Goal: Task Accomplishment & Management: Manage account settings

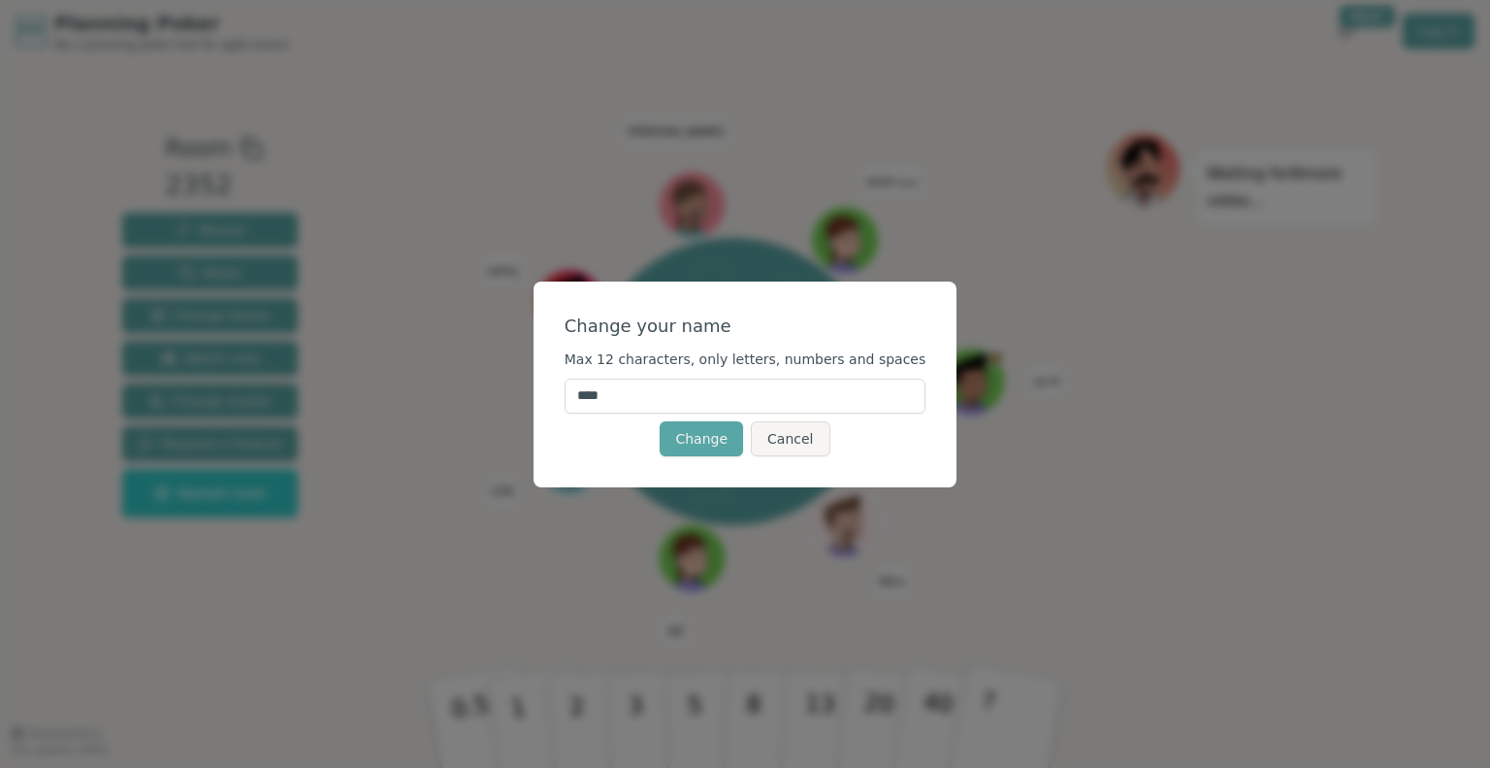
drag, startPoint x: 638, startPoint y: 395, endPoint x: 573, endPoint y: 402, distance: 64.4
click at [574, 403] on div "Change your name Max 12 characters, only letters, numbers and spaces **** Chang…" at bounding box center [746, 384] width 424 height 206
type input "**"
click at [712, 446] on button "Change" at bounding box center [701, 438] width 83 height 35
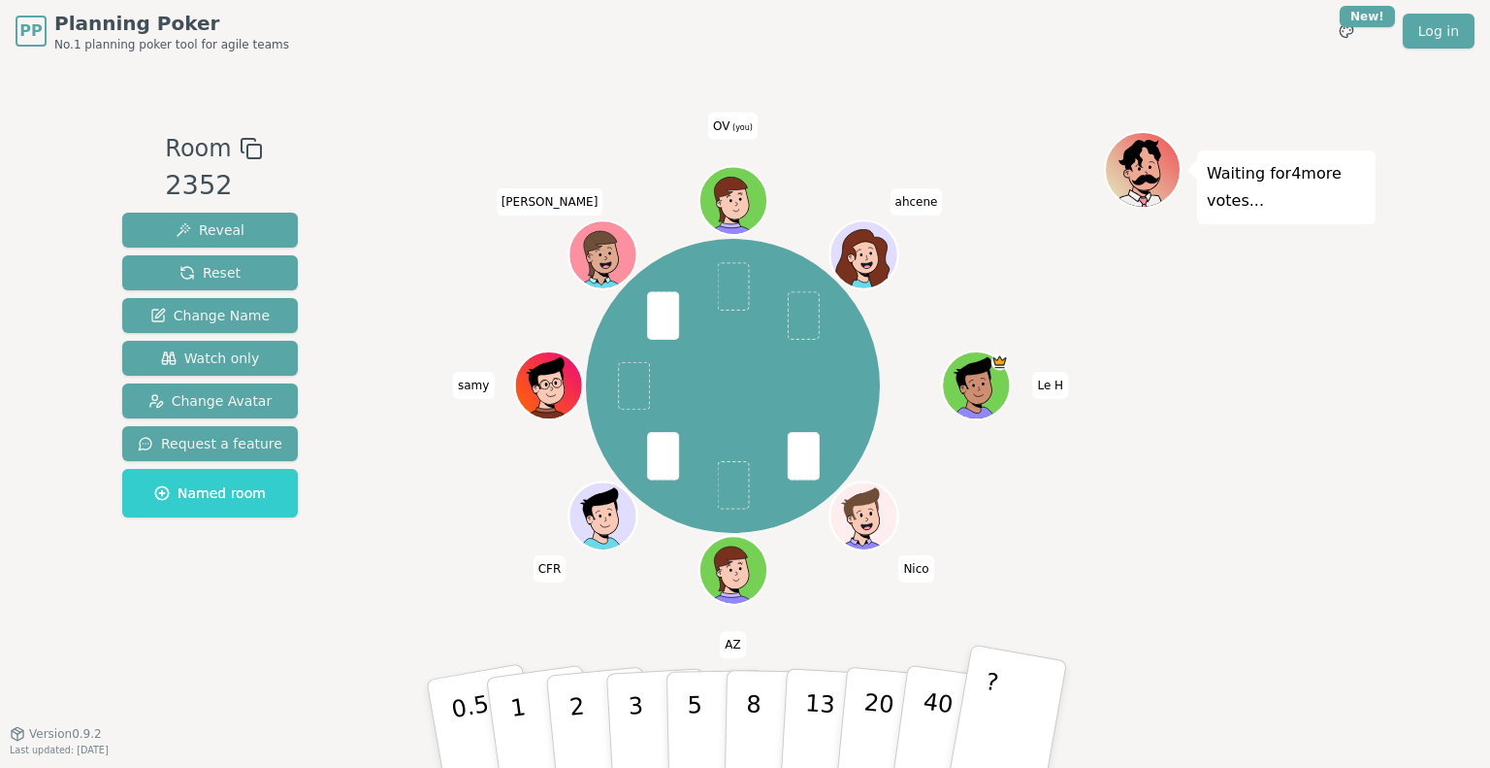
click at [1026, 709] on button "?" at bounding box center [1007, 723] width 121 height 160
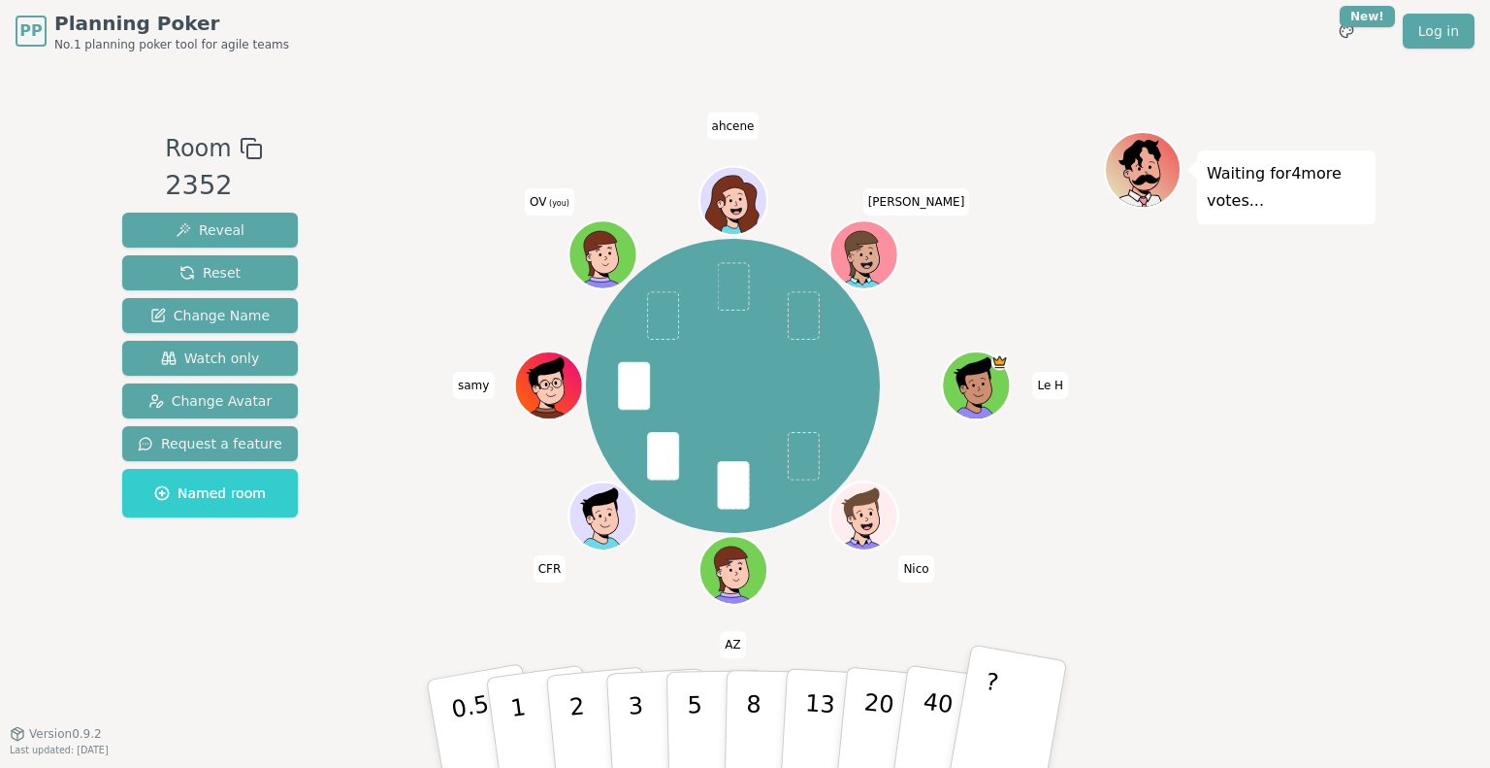
click at [1031, 743] on button "?" at bounding box center [1007, 723] width 121 height 160
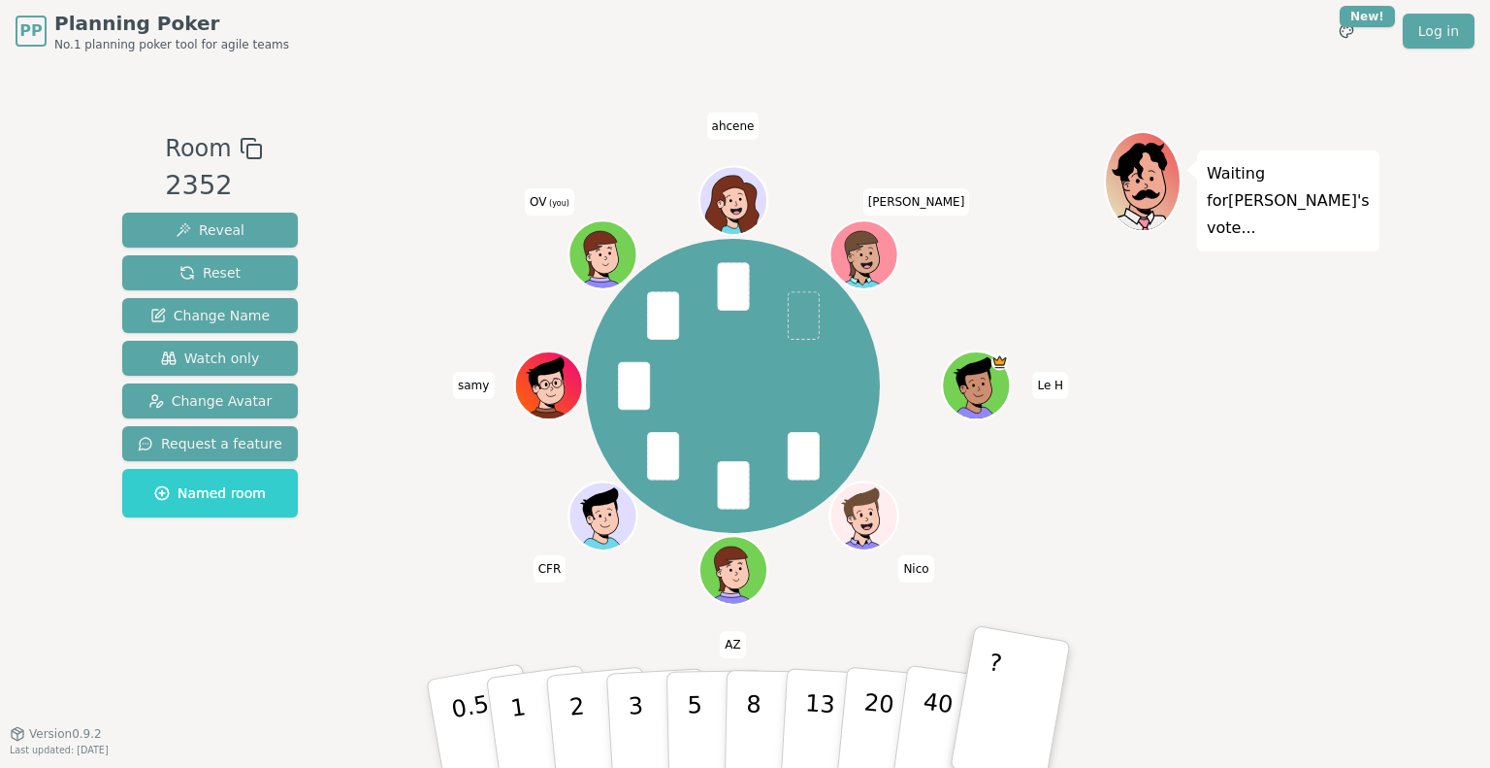
click at [442, 450] on div "Le H Nico AZ CFR samy OV (you) ahcene Aminata" at bounding box center [733, 386] width 742 height 441
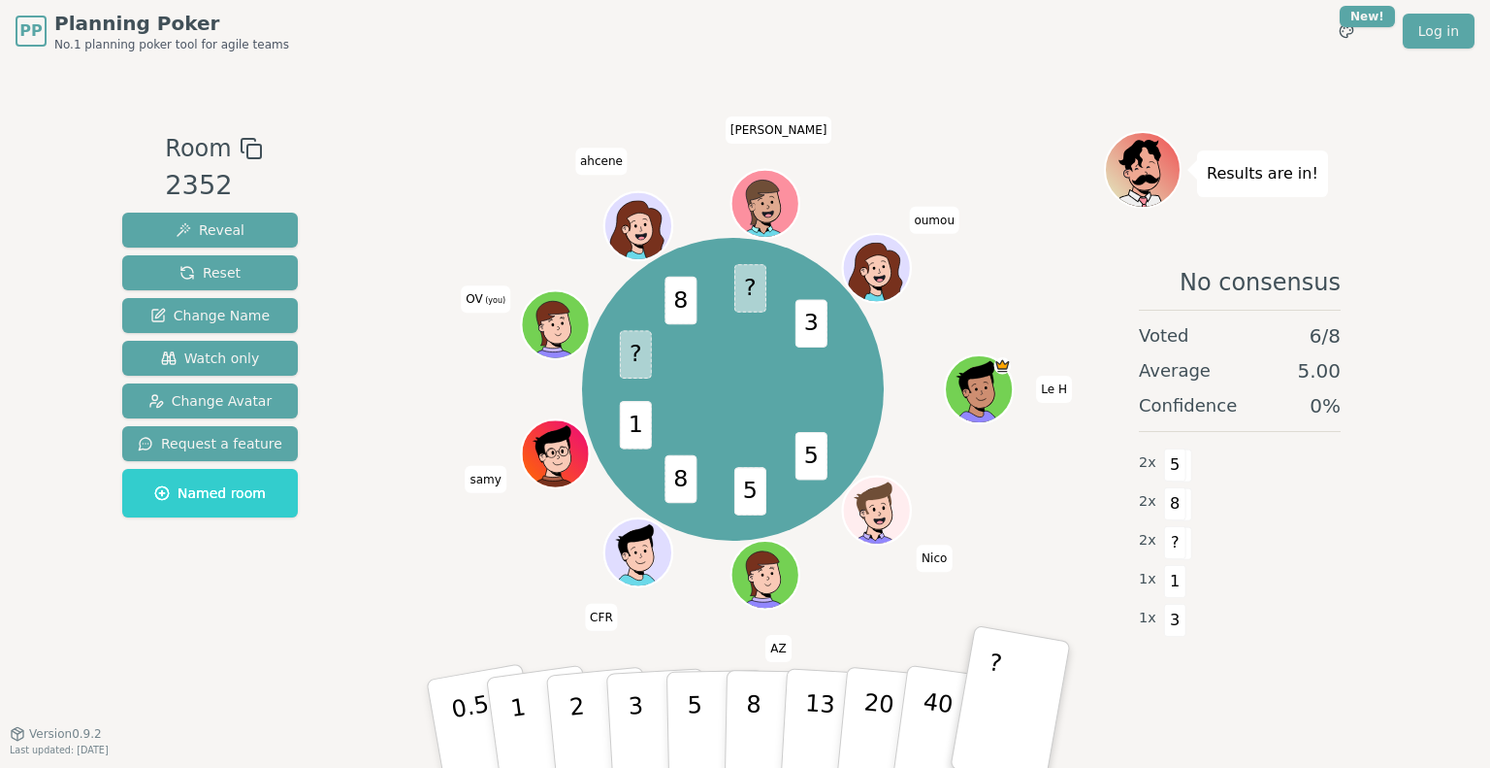
click at [998, 91] on div "Room 2352 Reveal Reset Change Name Watch only Change Avatar Request a feature N…" at bounding box center [745, 397] width 1261 height 671
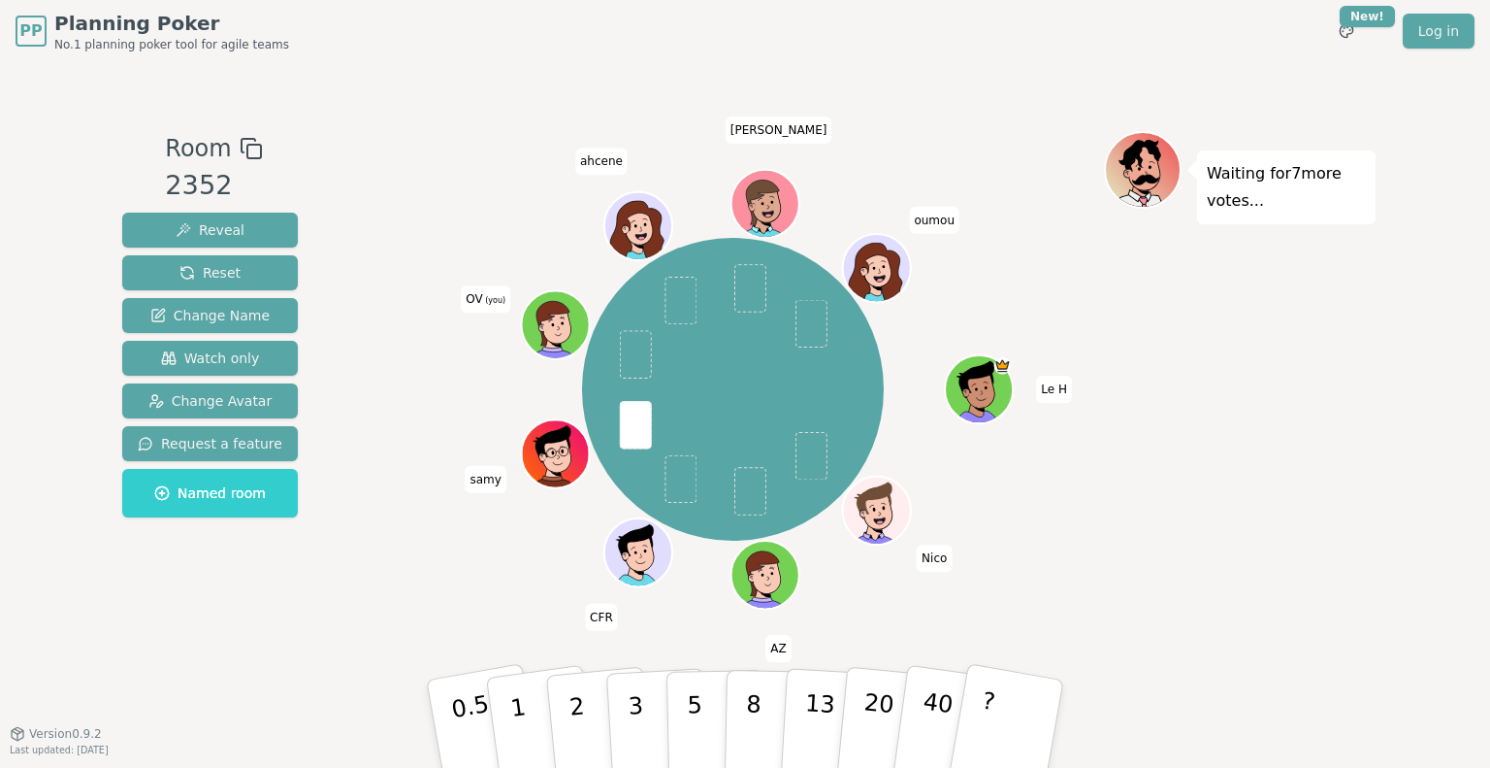
click at [406, 515] on div "Le H Nico AZ CFR samy OV (you) ahcene Aminata oumou" at bounding box center [733, 389] width 742 height 447
click at [380, 574] on div "Le H Nico AZ CFR samy OV (you) ahcene Aminata oumou" at bounding box center [733, 389] width 742 height 447
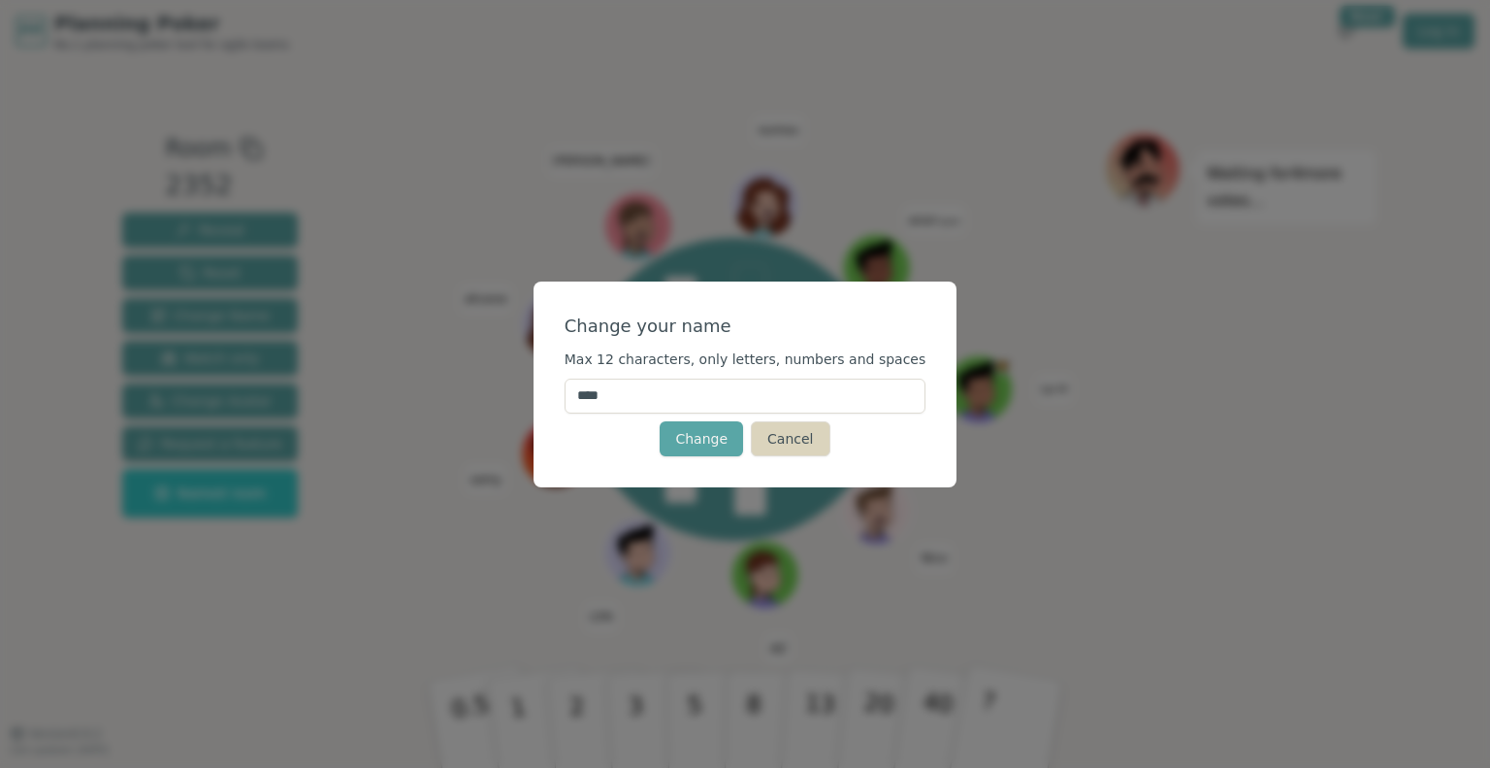
click at [805, 445] on button "Cancel" at bounding box center [790, 438] width 79 height 35
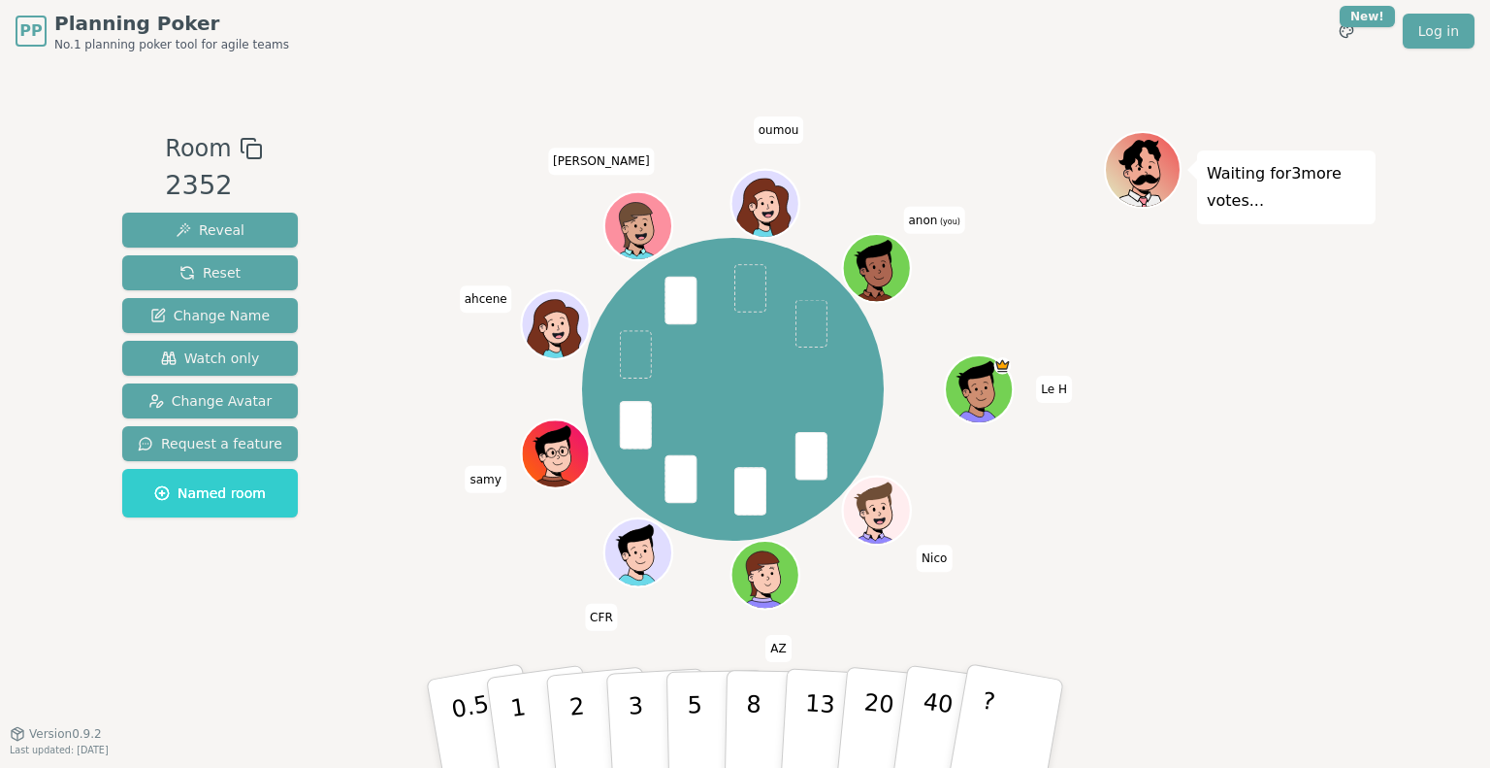
click at [930, 221] on span "anon (you)" at bounding box center [933, 220] width 61 height 27
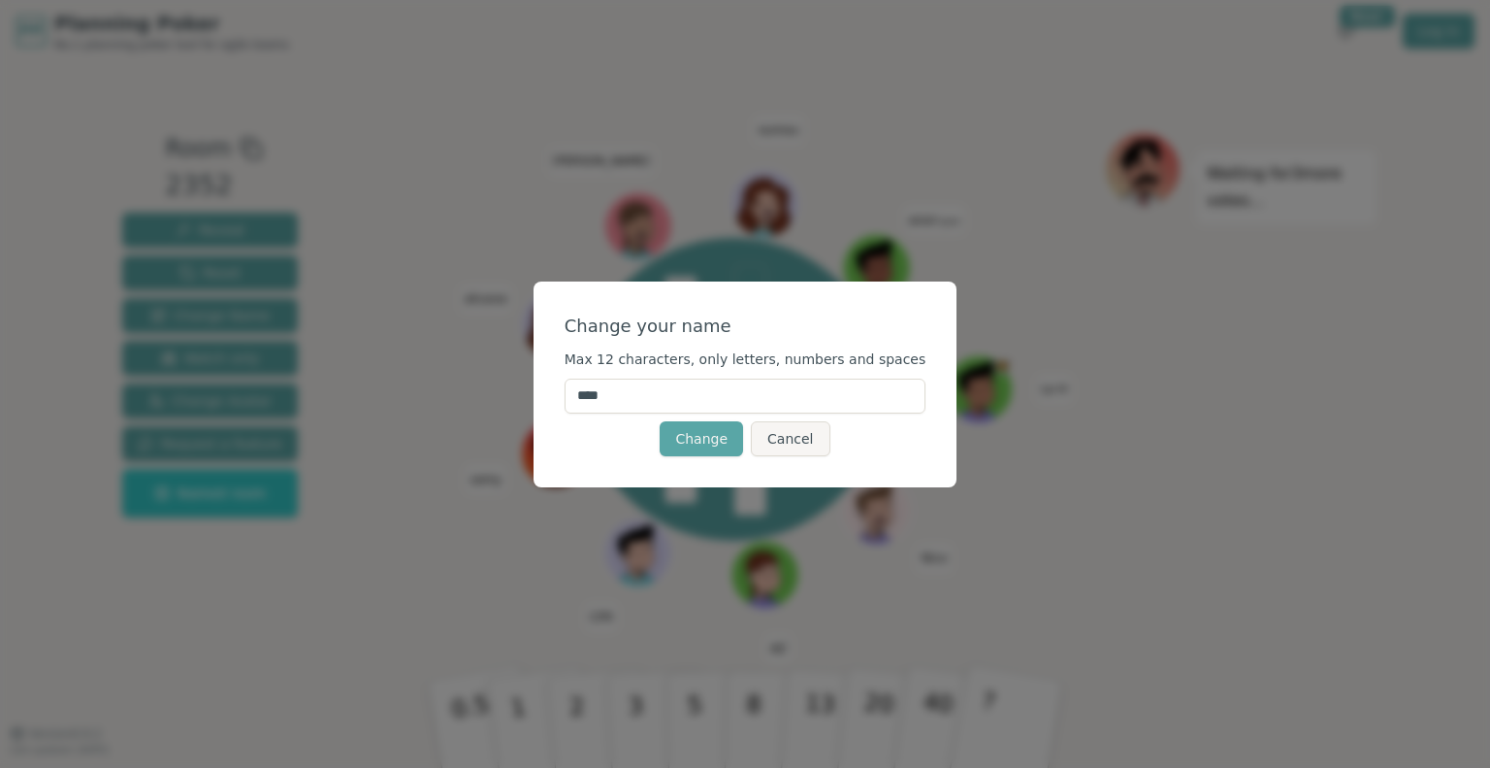
drag, startPoint x: 639, startPoint y: 393, endPoint x: 577, endPoint y: 394, distance: 62.1
click at [577, 394] on div "Change your name Max 12 characters, only letters, numbers and spaces **** Chang…" at bounding box center [746, 384] width 424 height 206
type input "**"
click at [699, 444] on button "Change" at bounding box center [701, 438] width 83 height 35
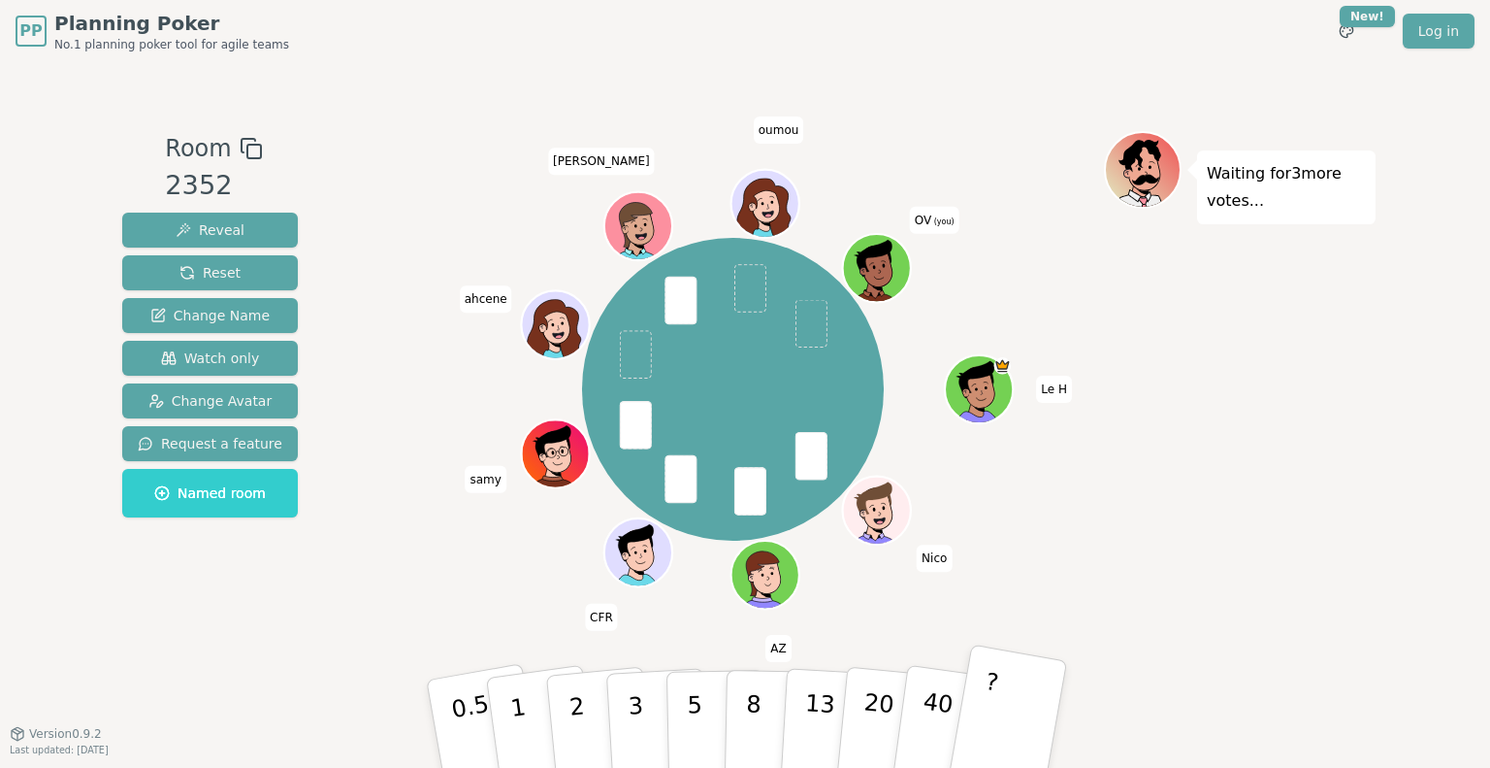
click at [1025, 709] on button "?" at bounding box center [1007, 723] width 121 height 160
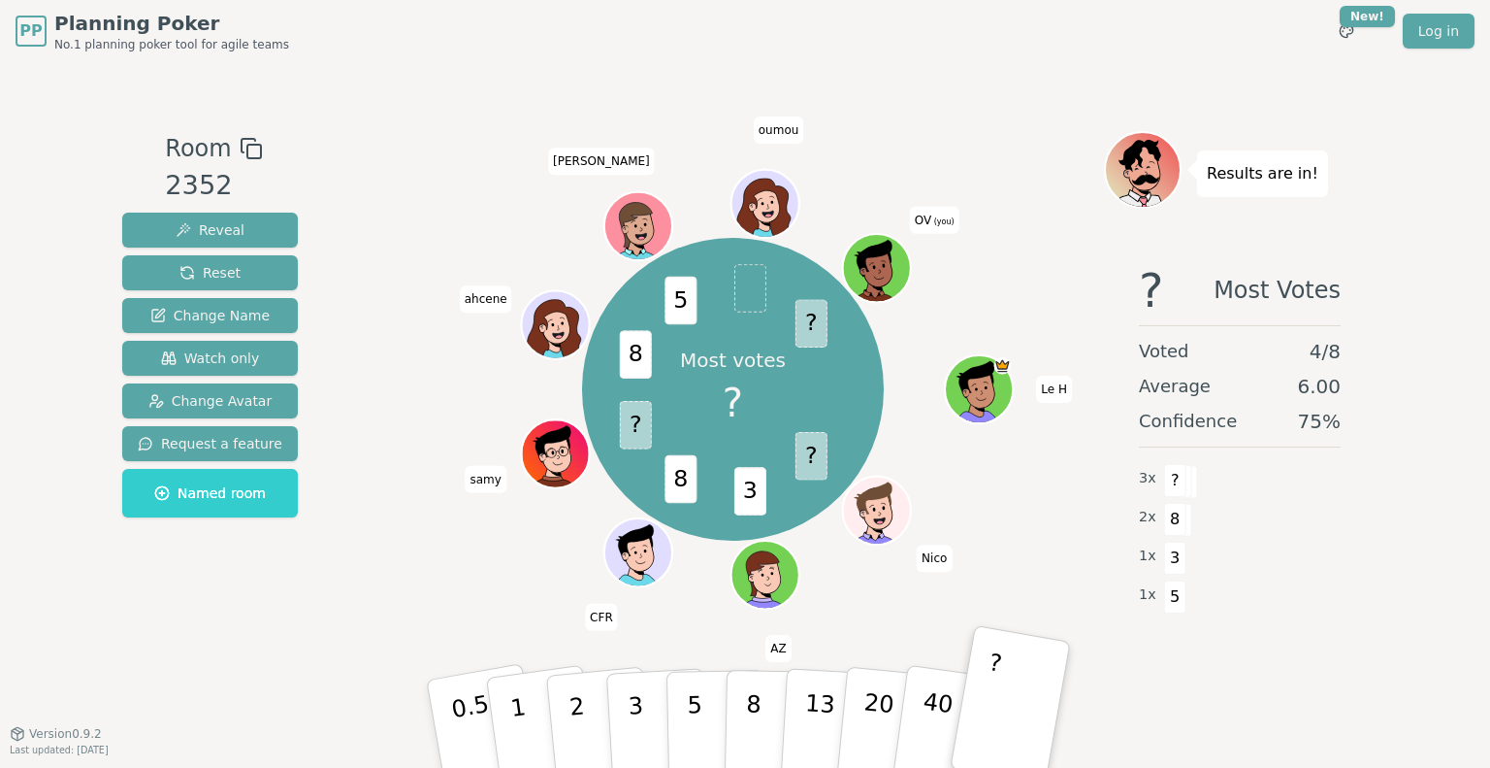
click at [1139, 670] on div "Room 2352 Reveal Reset Change Name Watch only Change Avatar Request a feature N…" at bounding box center [745, 397] width 1261 height 671
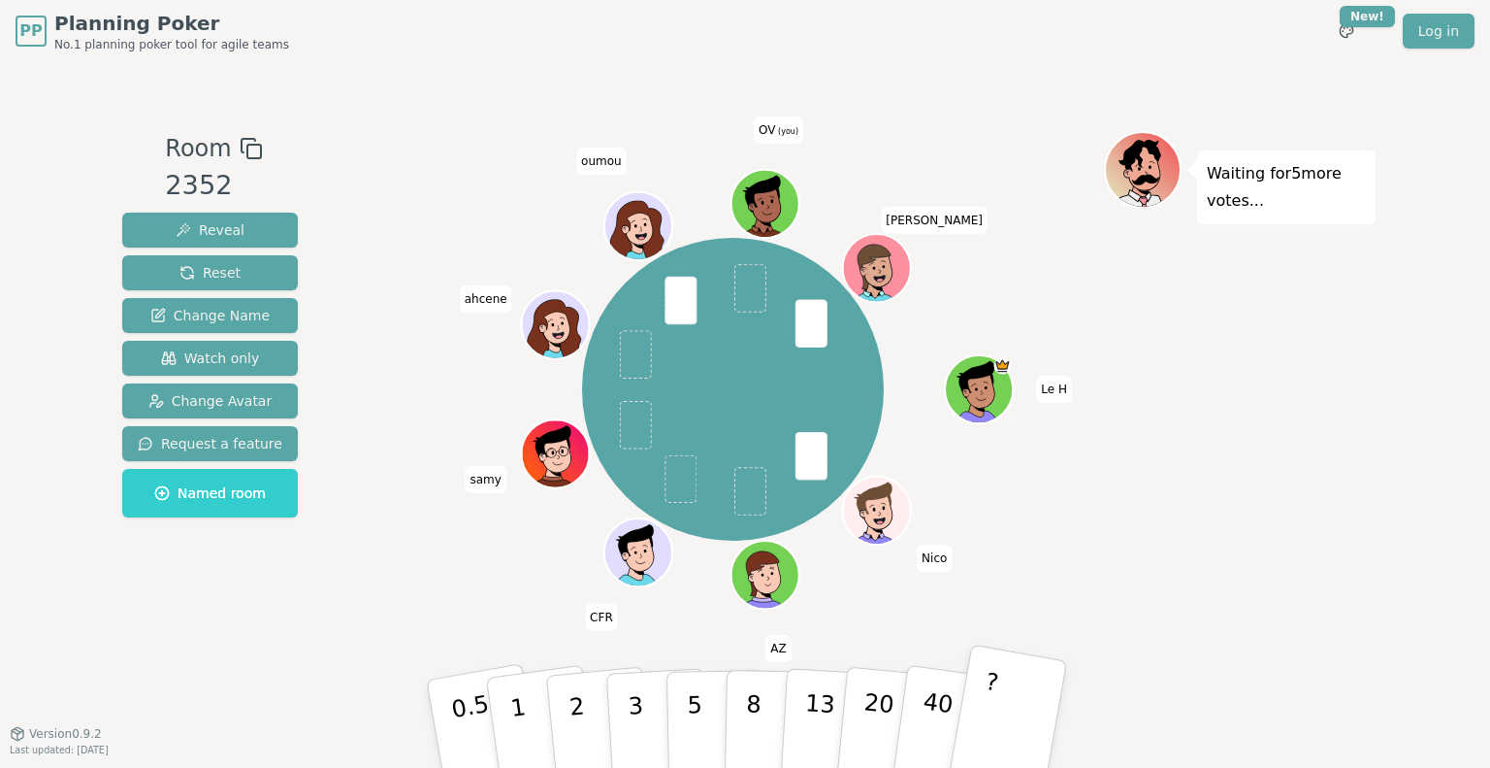
click at [999, 715] on button "?" at bounding box center [1007, 723] width 121 height 160
click at [749, 287] on span at bounding box center [751, 288] width 32 height 49
click at [1010, 678] on button "?" at bounding box center [1007, 723] width 121 height 160
click at [694, 722] on p "5" at bounding box center [695, 723] width 16 height 105
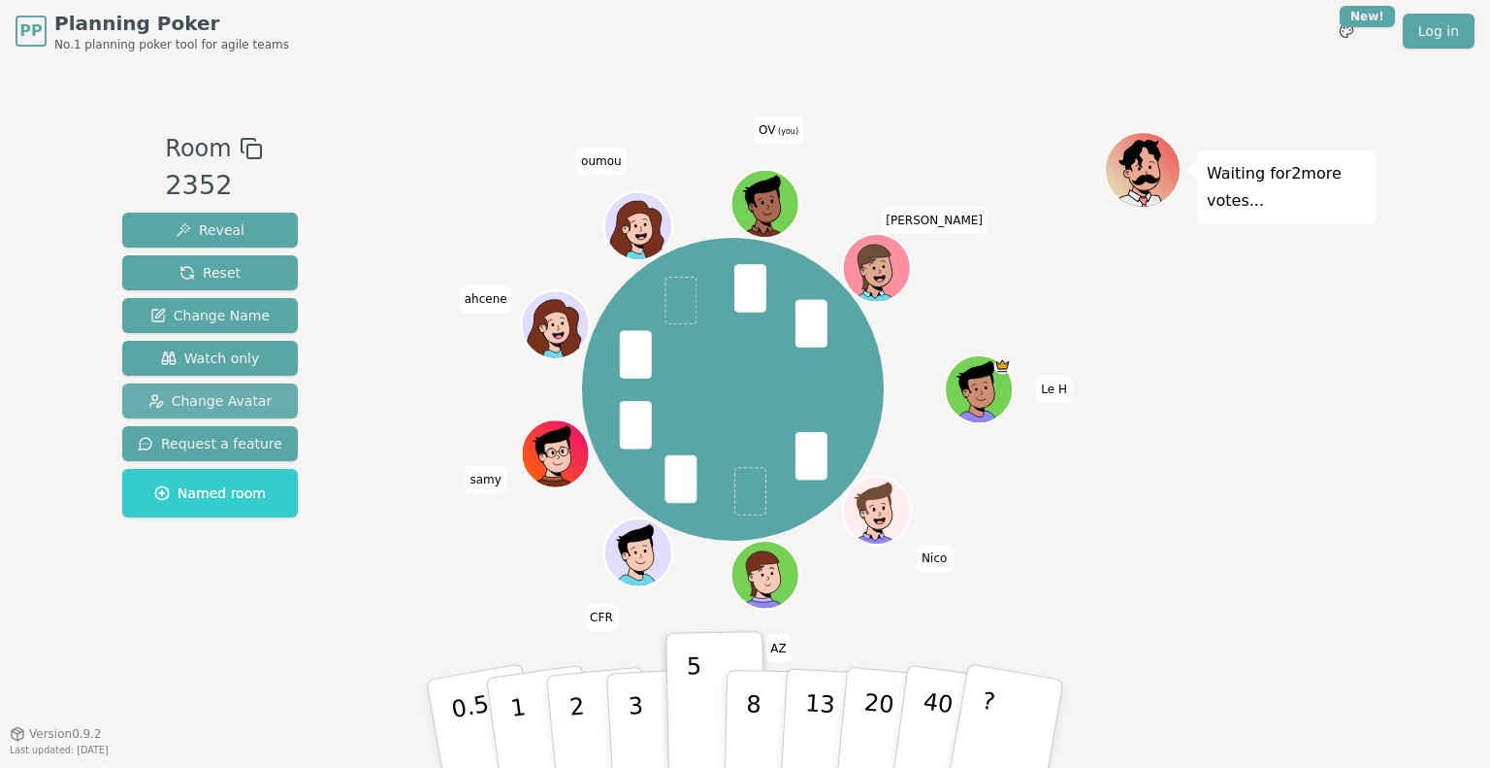
click at [201, 387] on button "Change Avatar" at bounding box center [210, 400] width 176 height 35
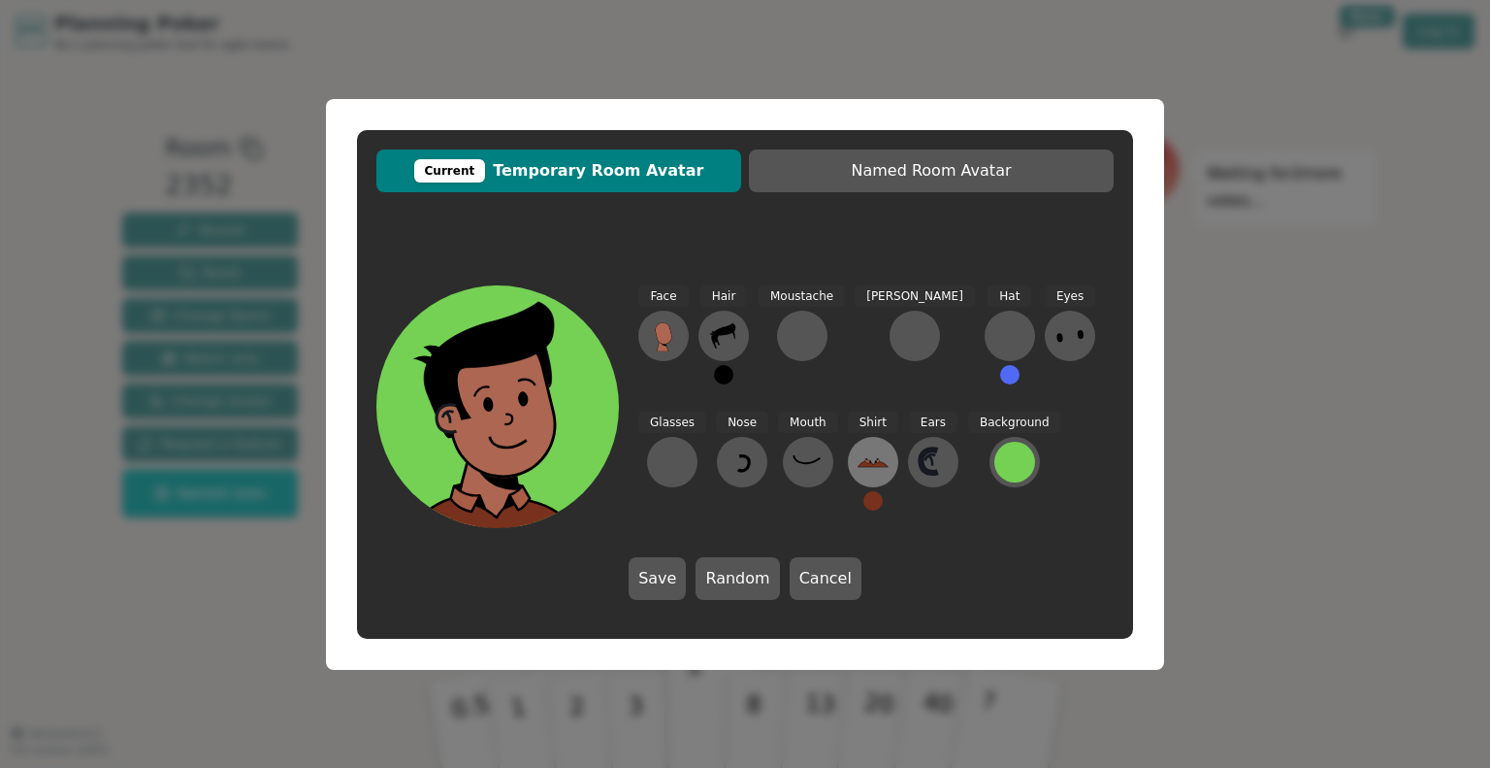
click at [858, 470] on icon at bounding box center [873, 461] width 31 height 31
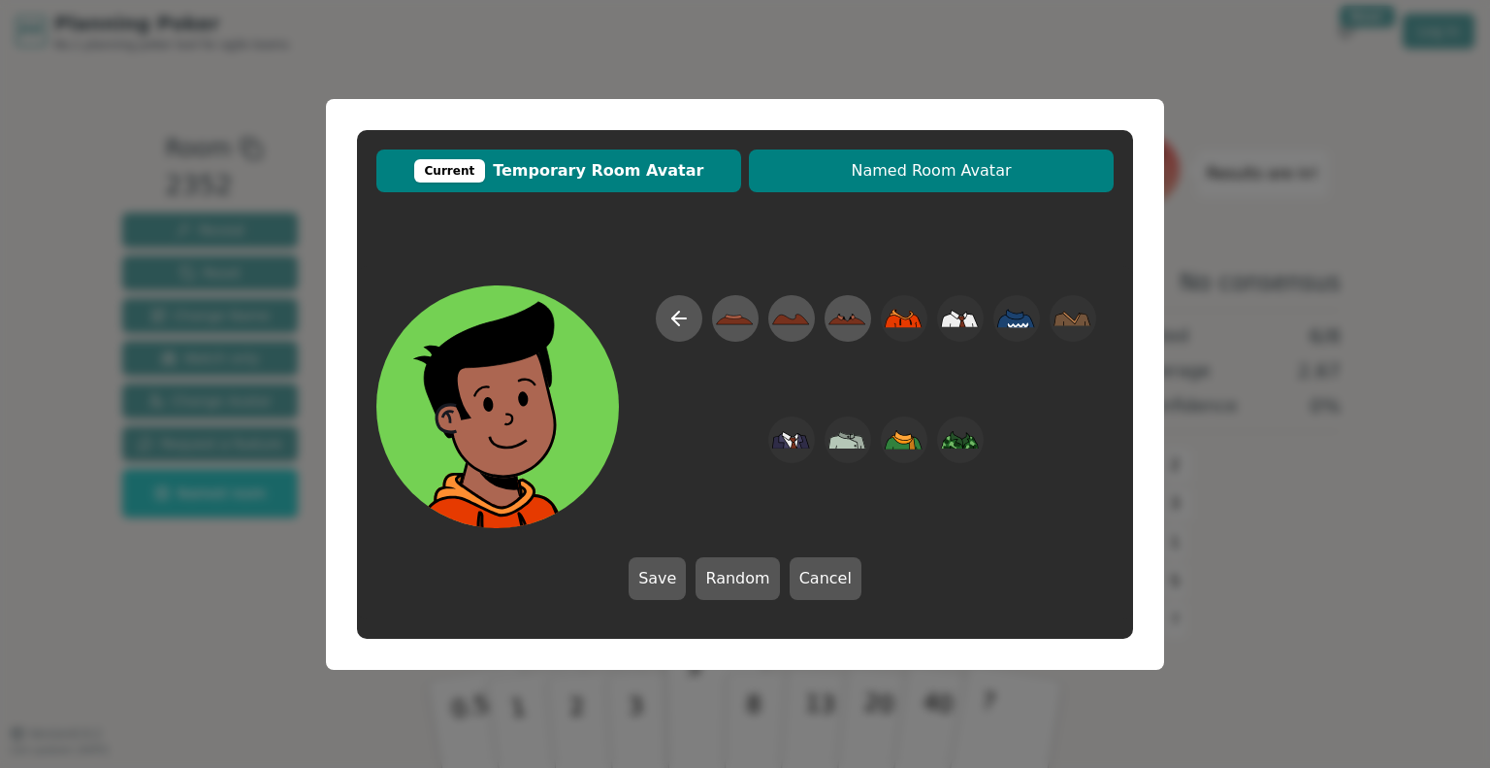
click at [908, 161] on span "Named Room Avatar" at bounding box center [931, 170] width 345 height 23
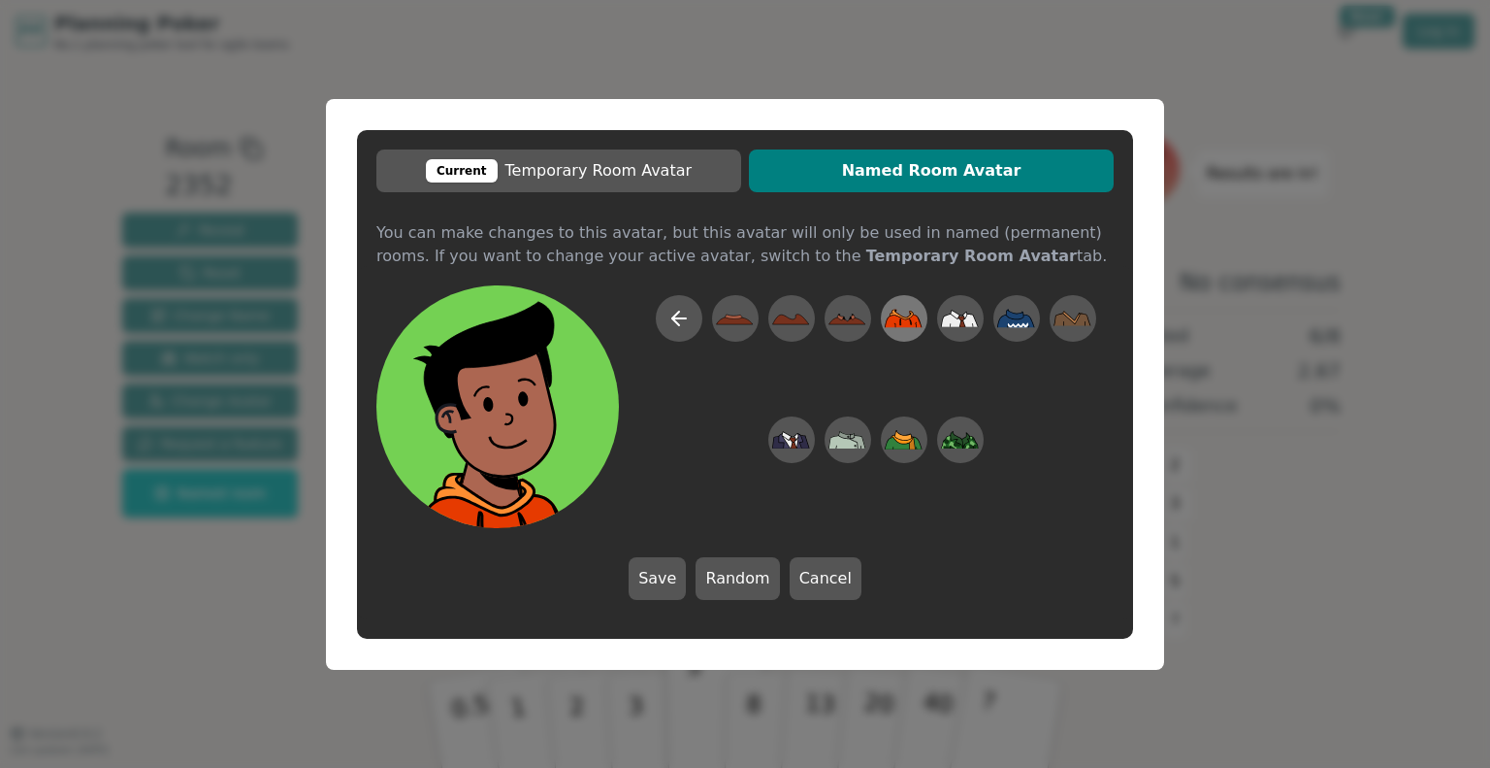
click at [906, 319] on icon at bounding box center [904, 318] width 38 height 18
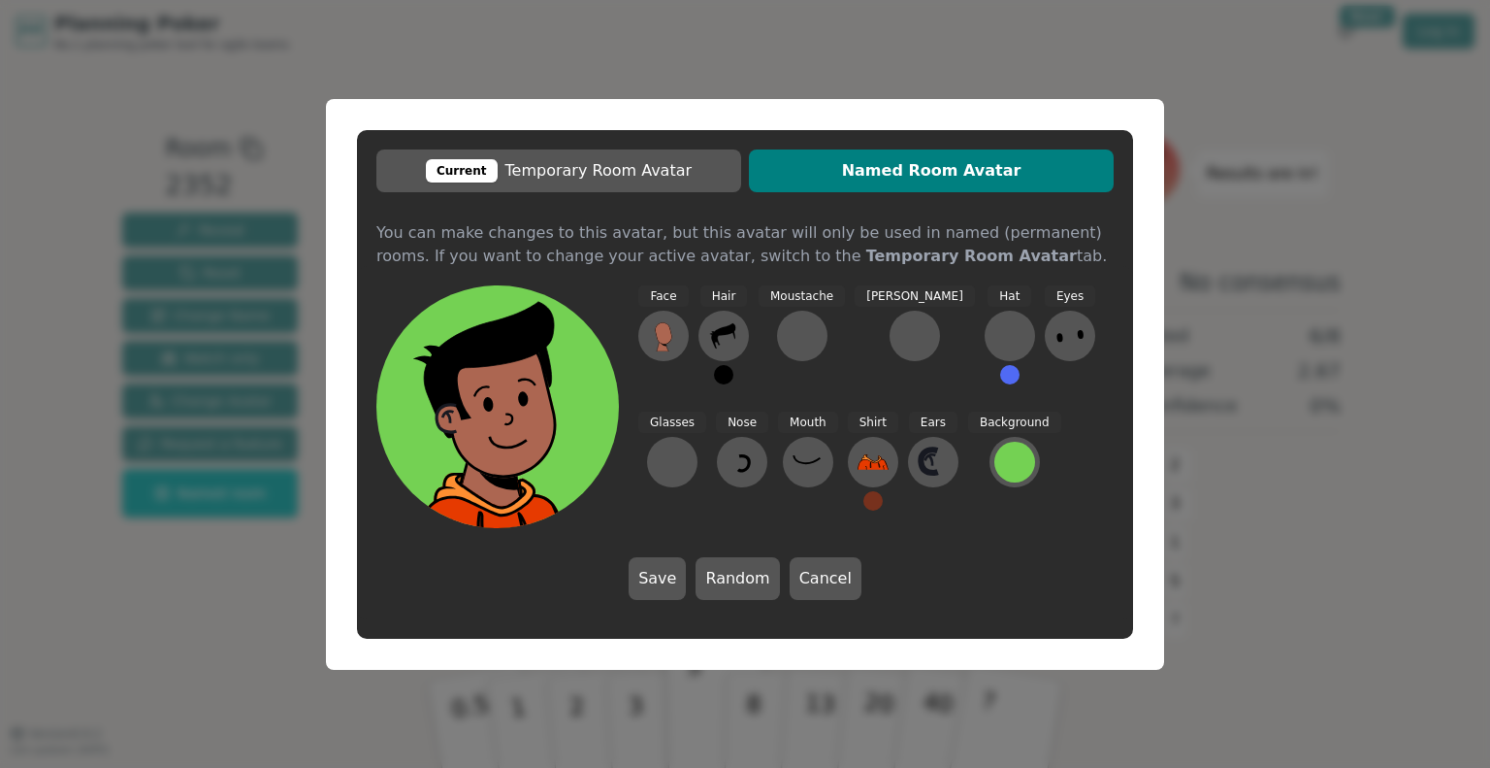
click at [1298, 41] on div "Current Temporary Room Avatar Named Room Avatar You can make changes to this av…" at bounding box center [745, 384] width 1490 height 768
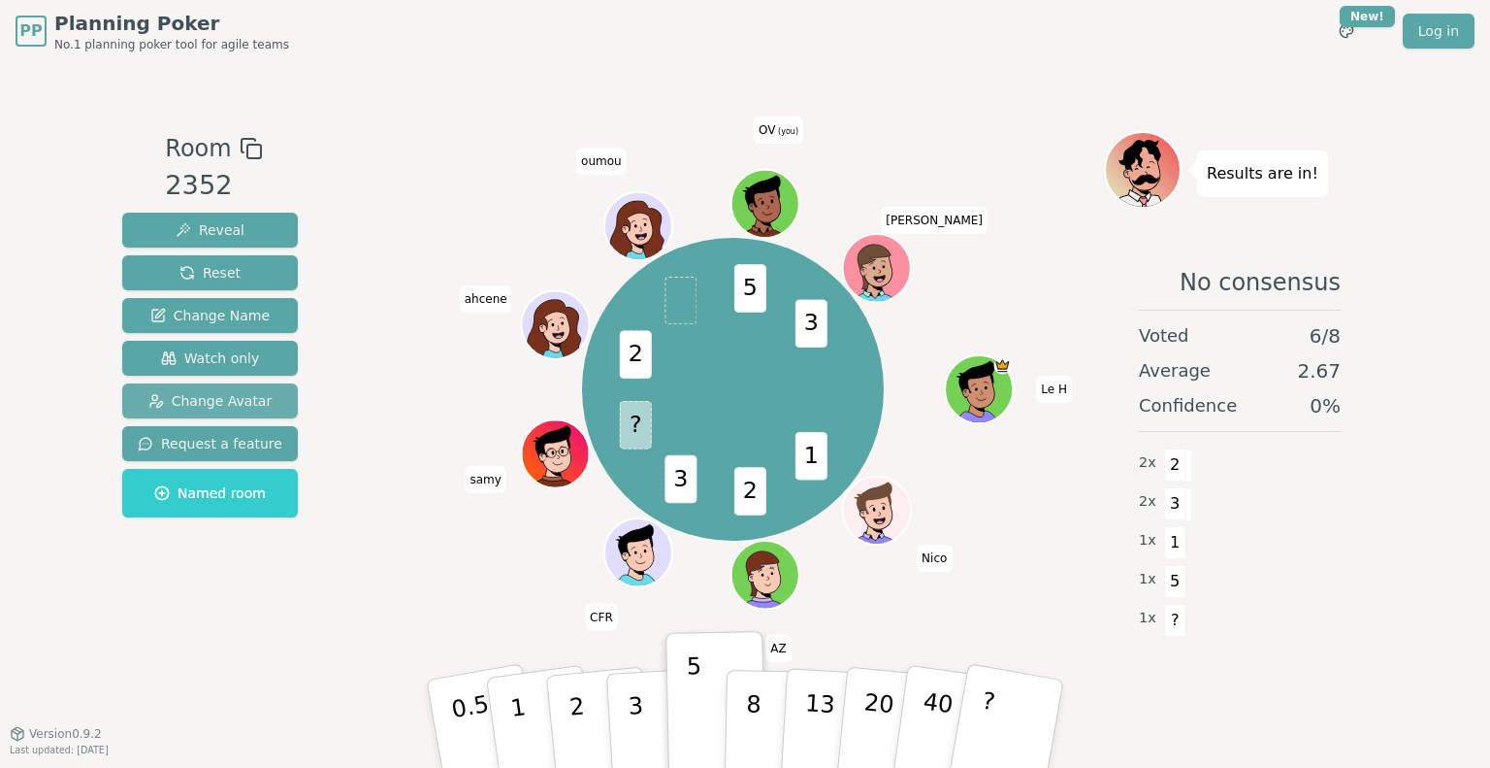
click at [213, 396] on span "Change Avatar" at bounding box center [210, 400] width 124 height 19
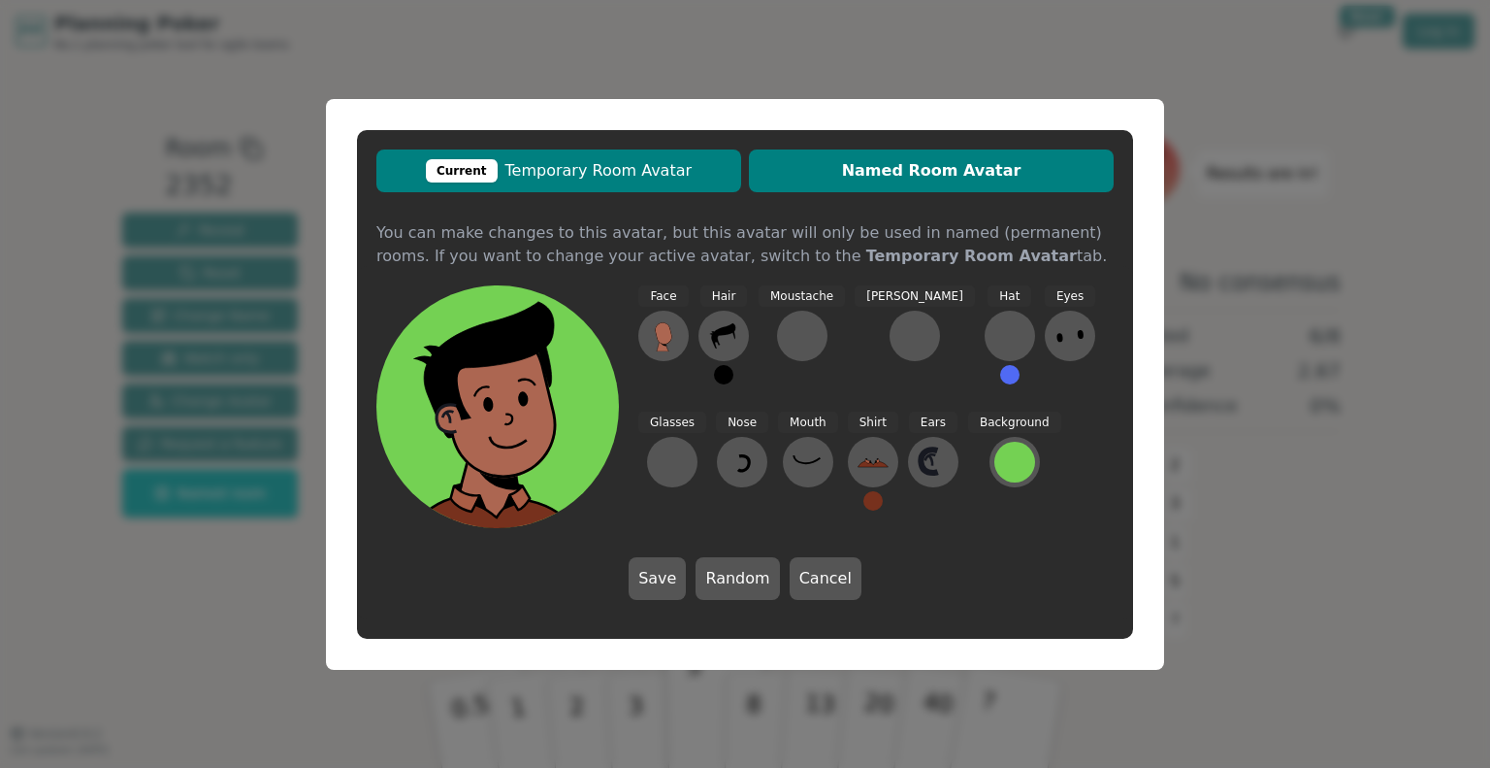
click at [713, 178] on span "Current Temporary Room Avatar" at bounding box center [558, 170] width 345 height 23
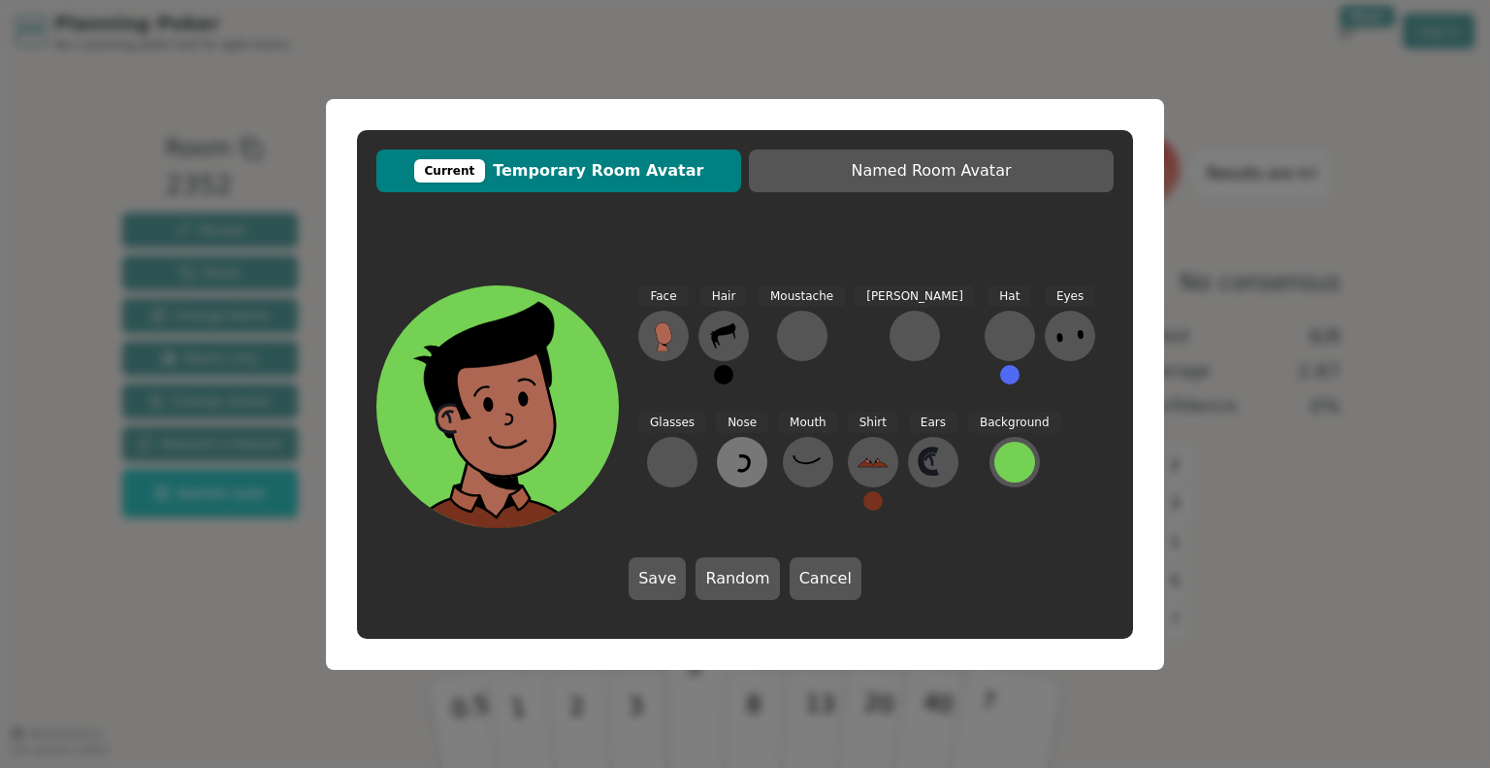
click at [727, 475] on icon at bounding box center [742, 461] width 31 height 31
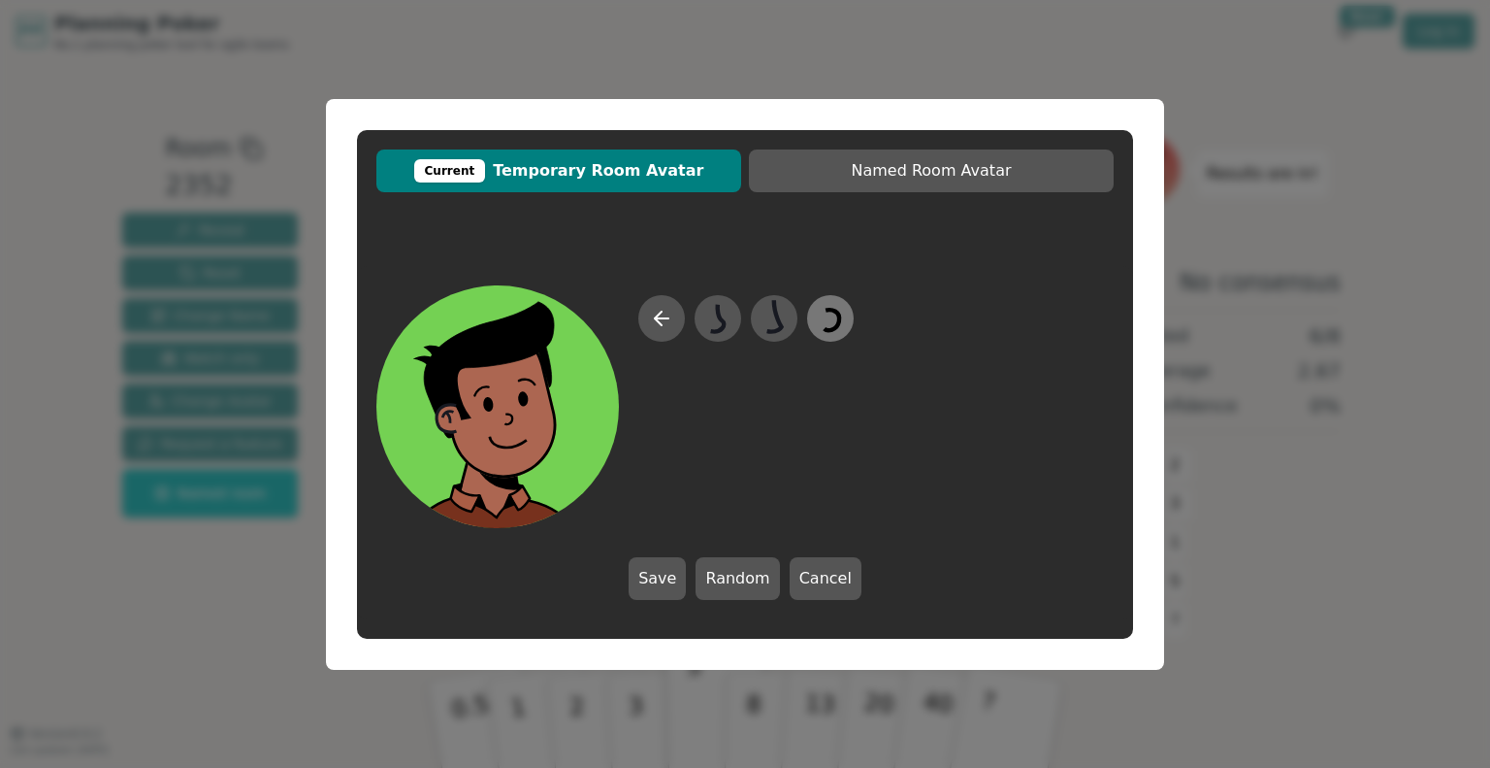
click at [842, 319] on icon at bounding box center [830, 318] width 38 height 44
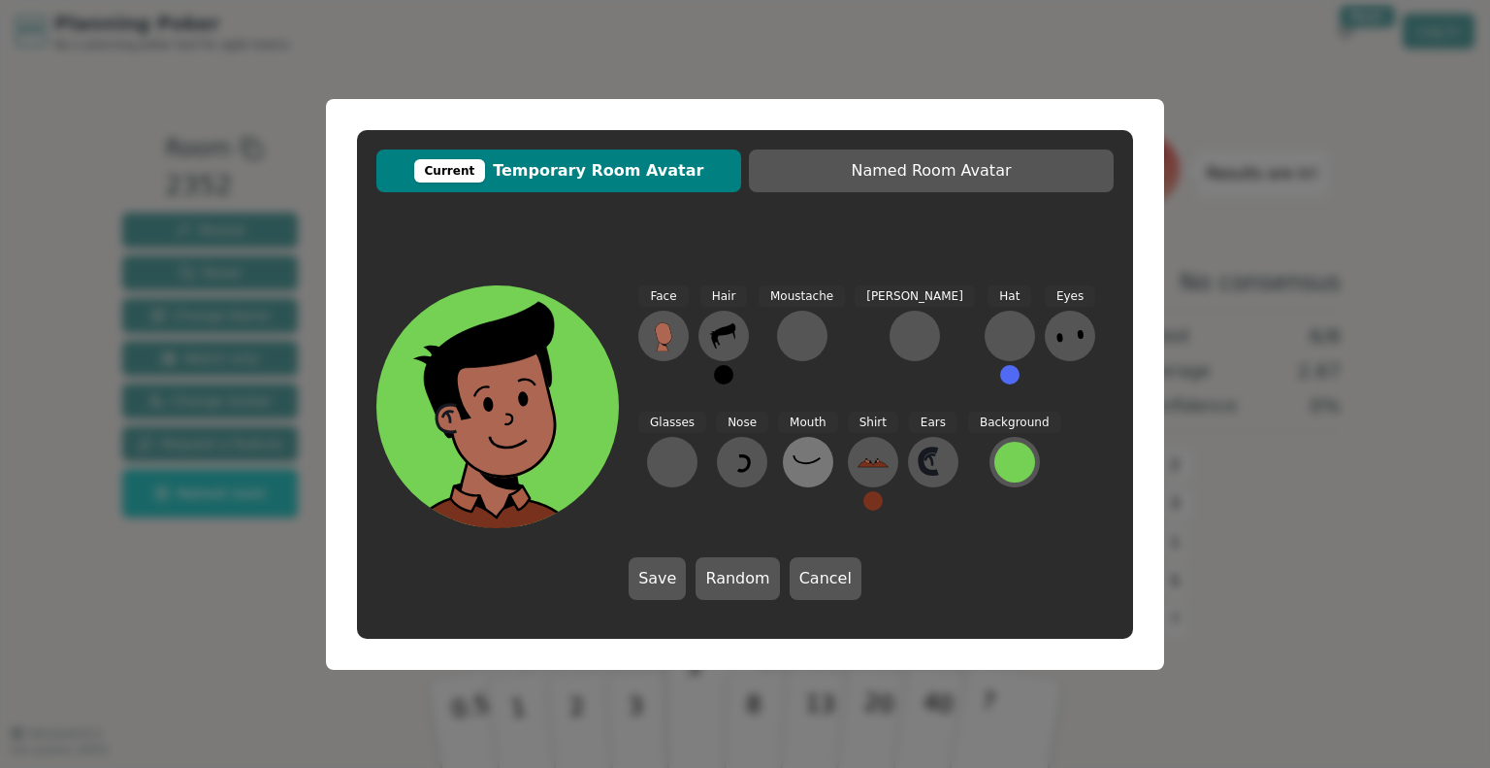
click at [793, 449] on icon at bounding box center [808, 461] width 31 height 31
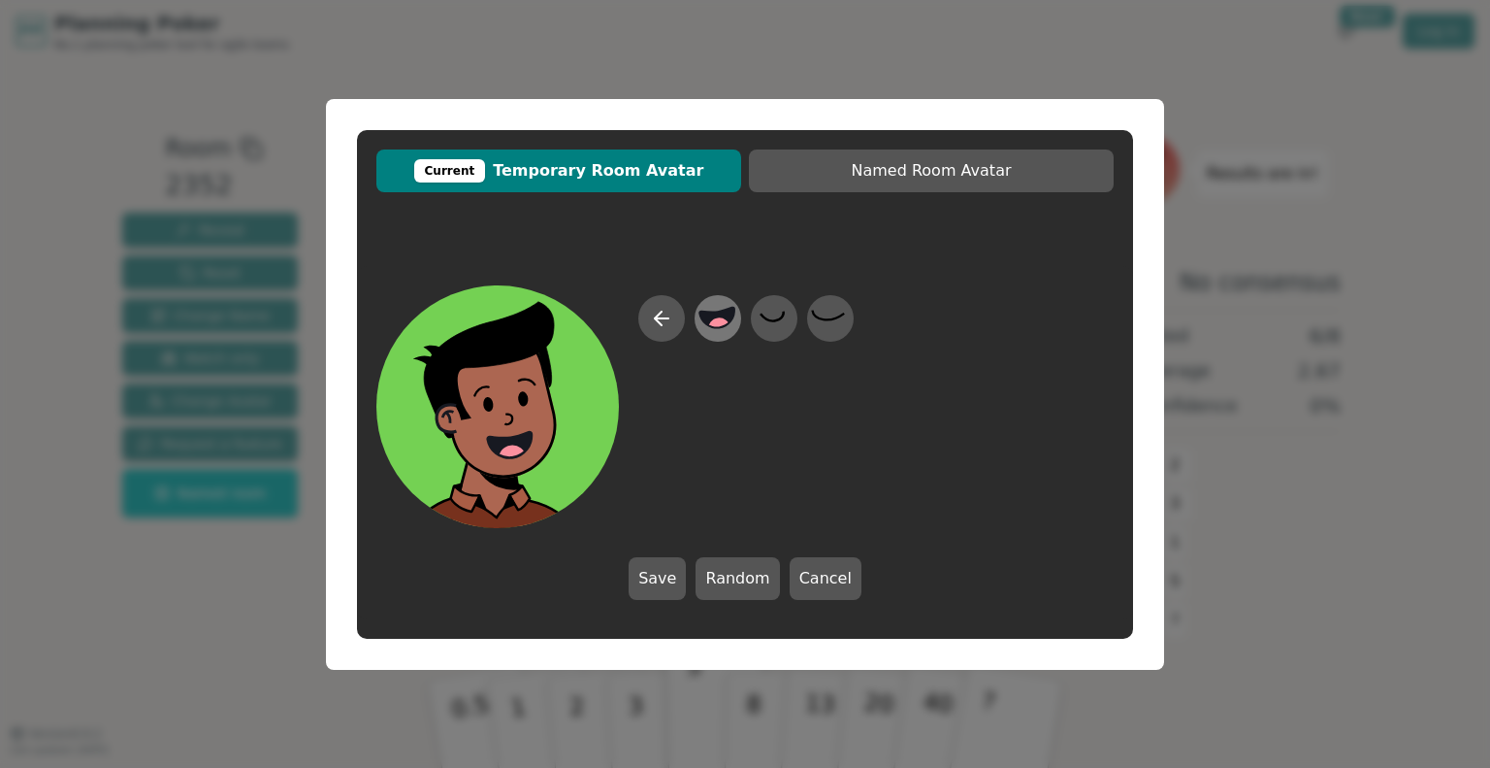
click at [714, 323] on circle at bounding box center [719, 328] width 25 height 25
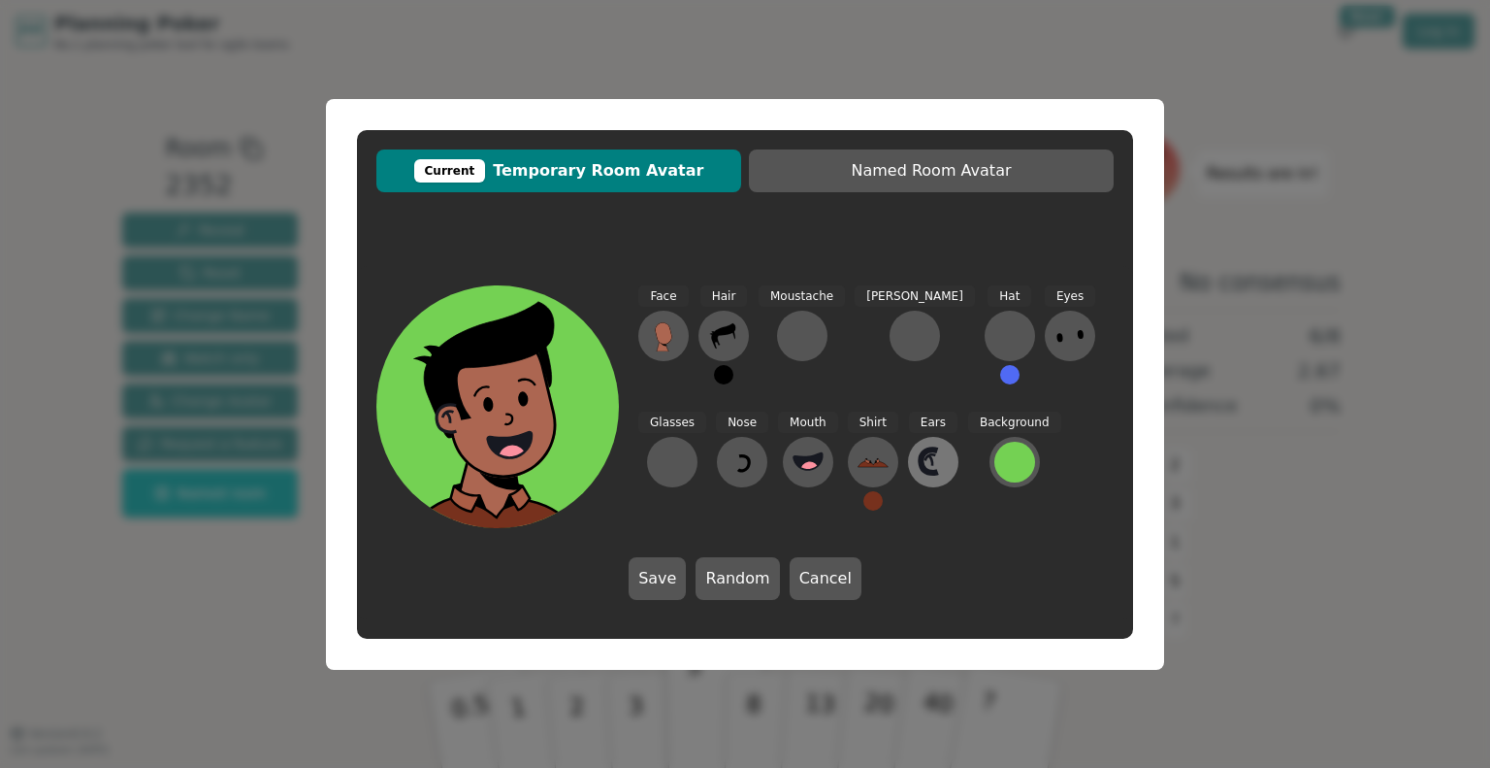
click at [918, 469] on icon at bounding box center [933, 461] width 31 height 31
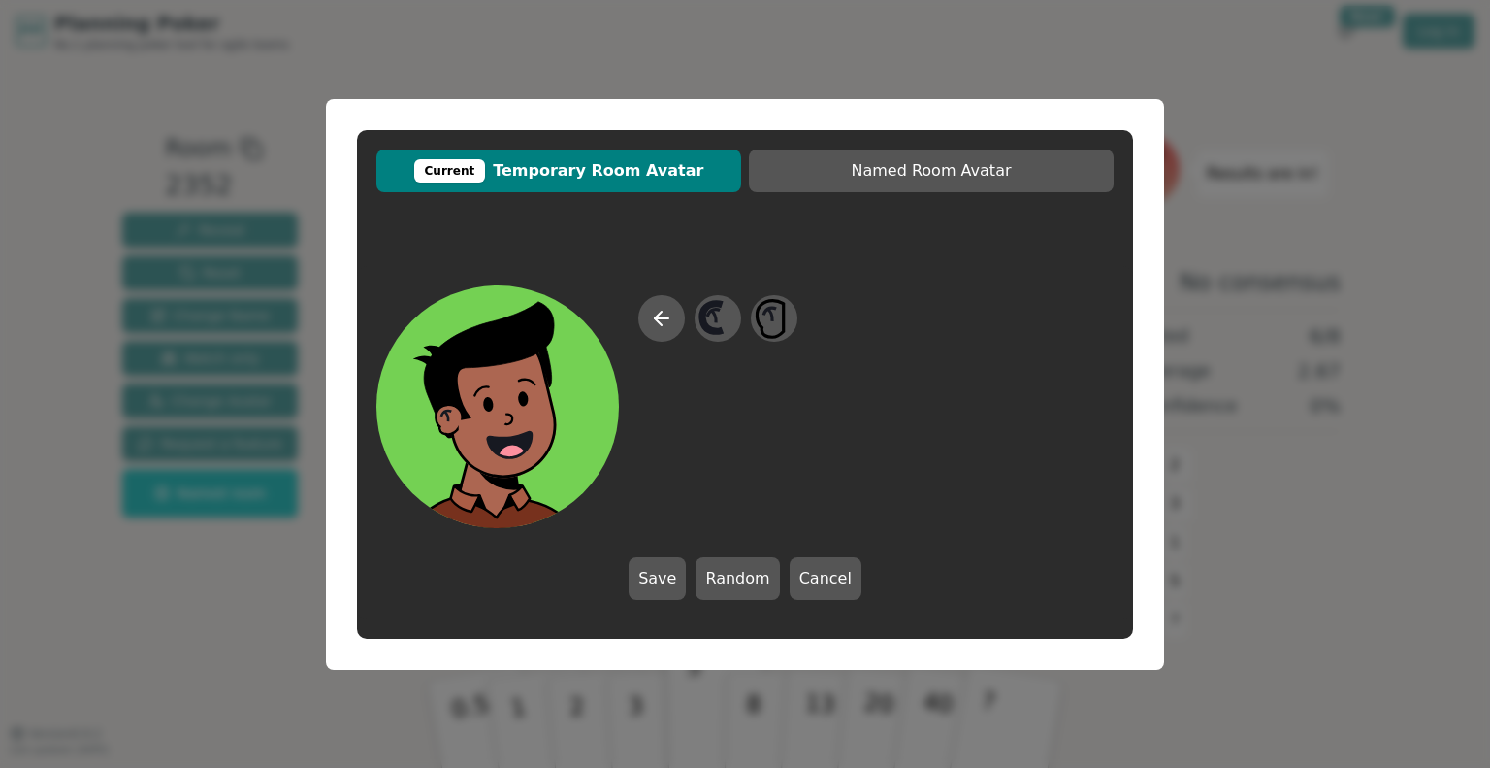
click at [780, 422] on div at bounding box center [717, 411] width 159 height 233
click at [661, 324] on icon at bounding box center [658, 318] width 7 height 14
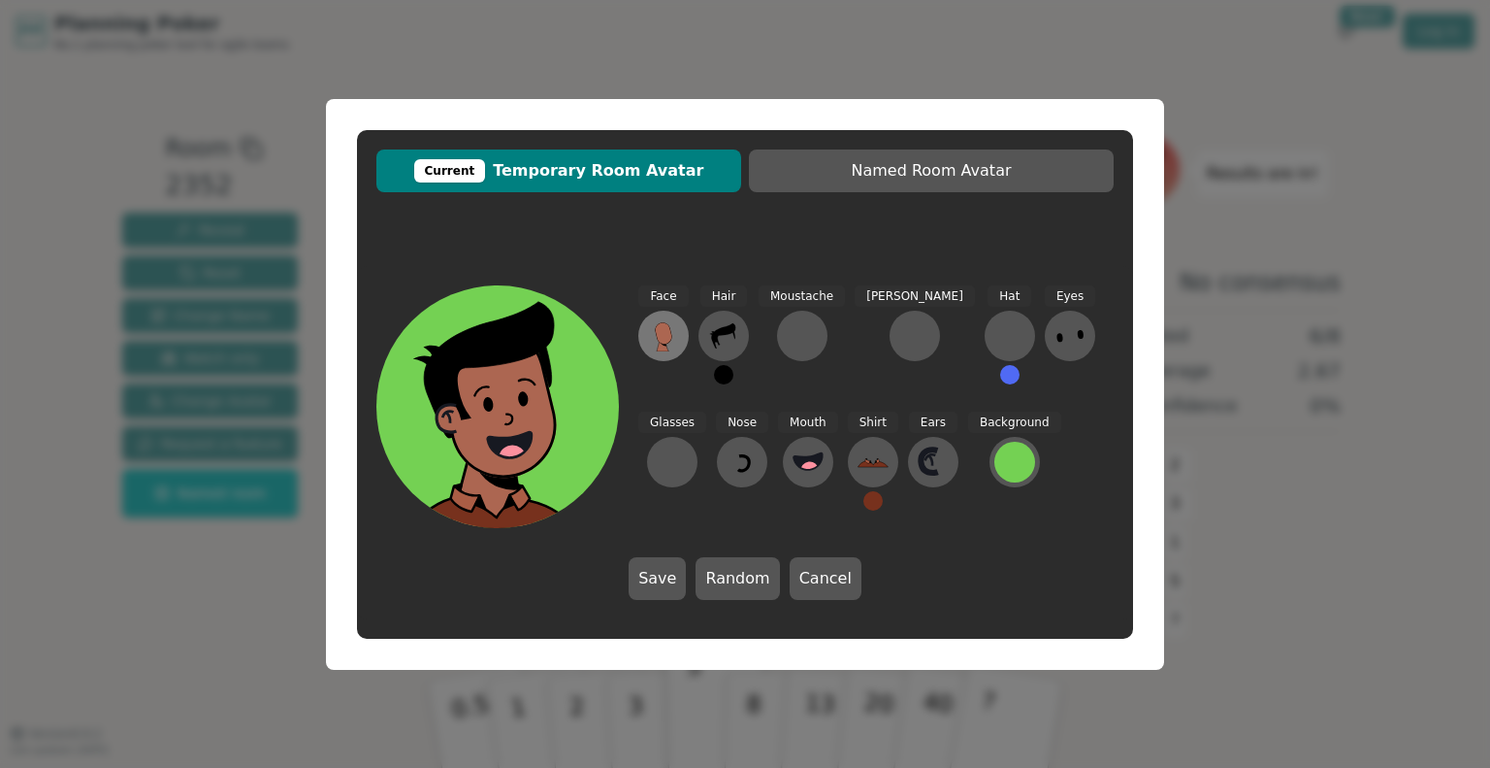
click at [679, 344] on button at bounding box center [663, 336] width 50 height 50
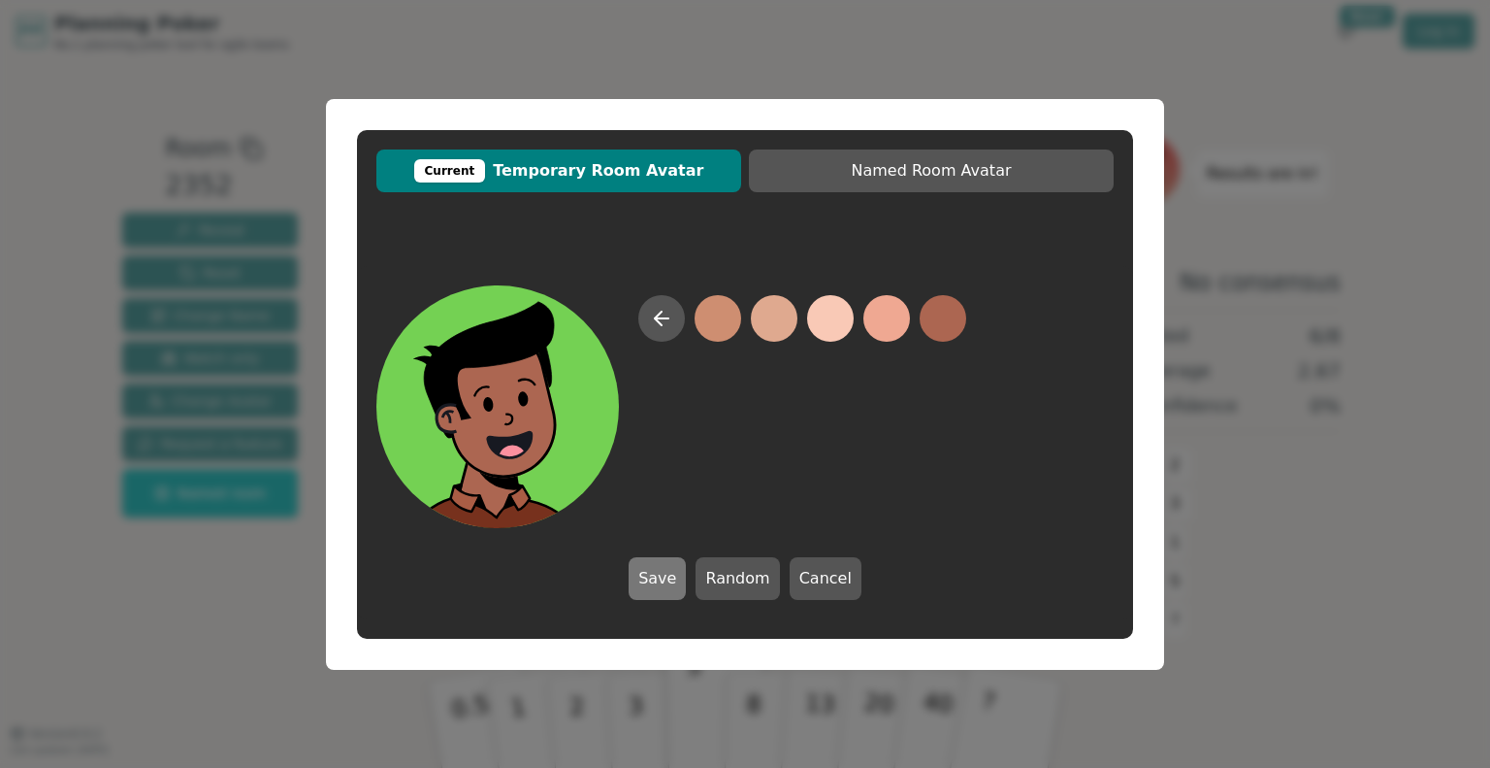
click at [681, 580] on button "Save" at bounding box center [657, 578] width 57 height 43
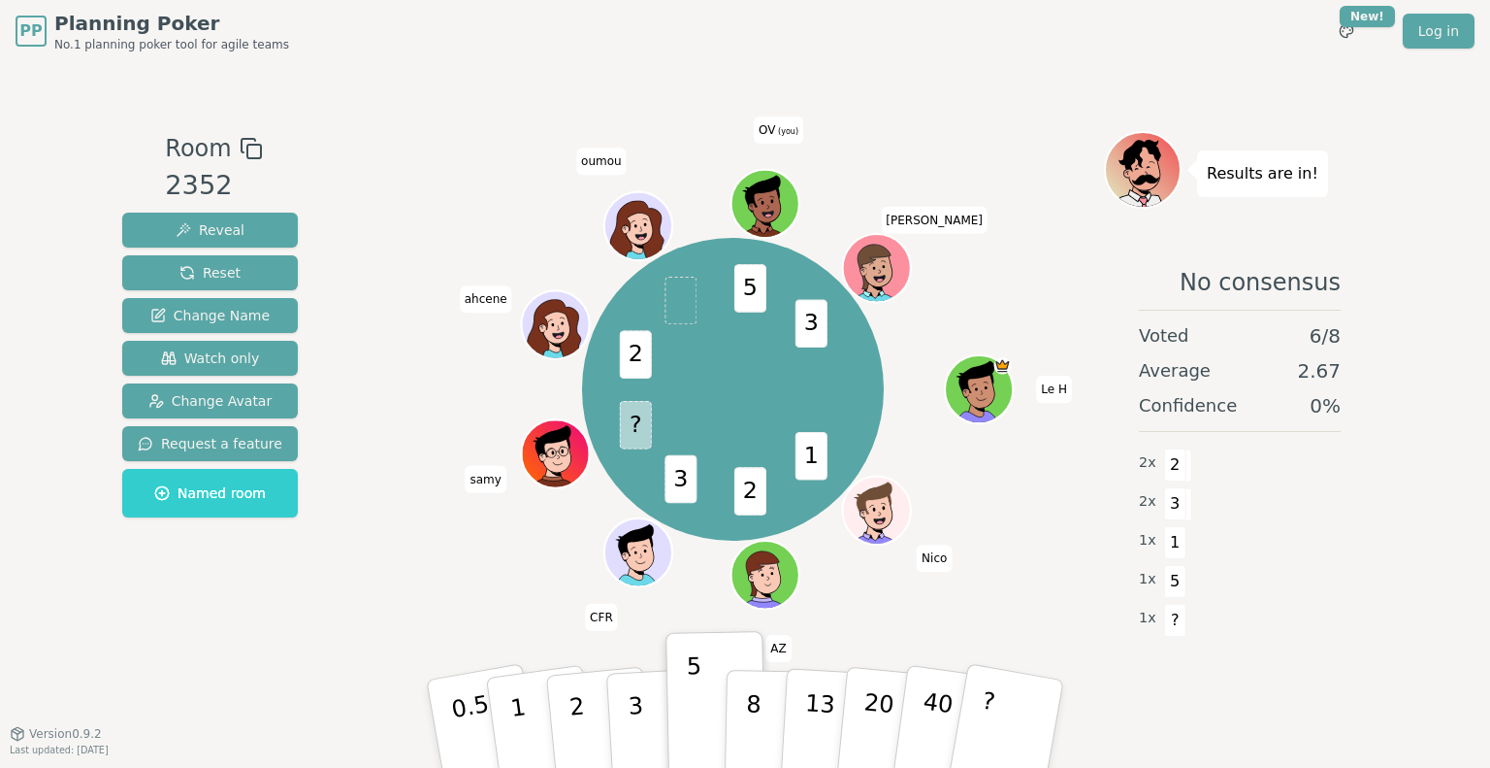
click at [772, 213] on icon at bounding box center [769, 214] width 12 height 7
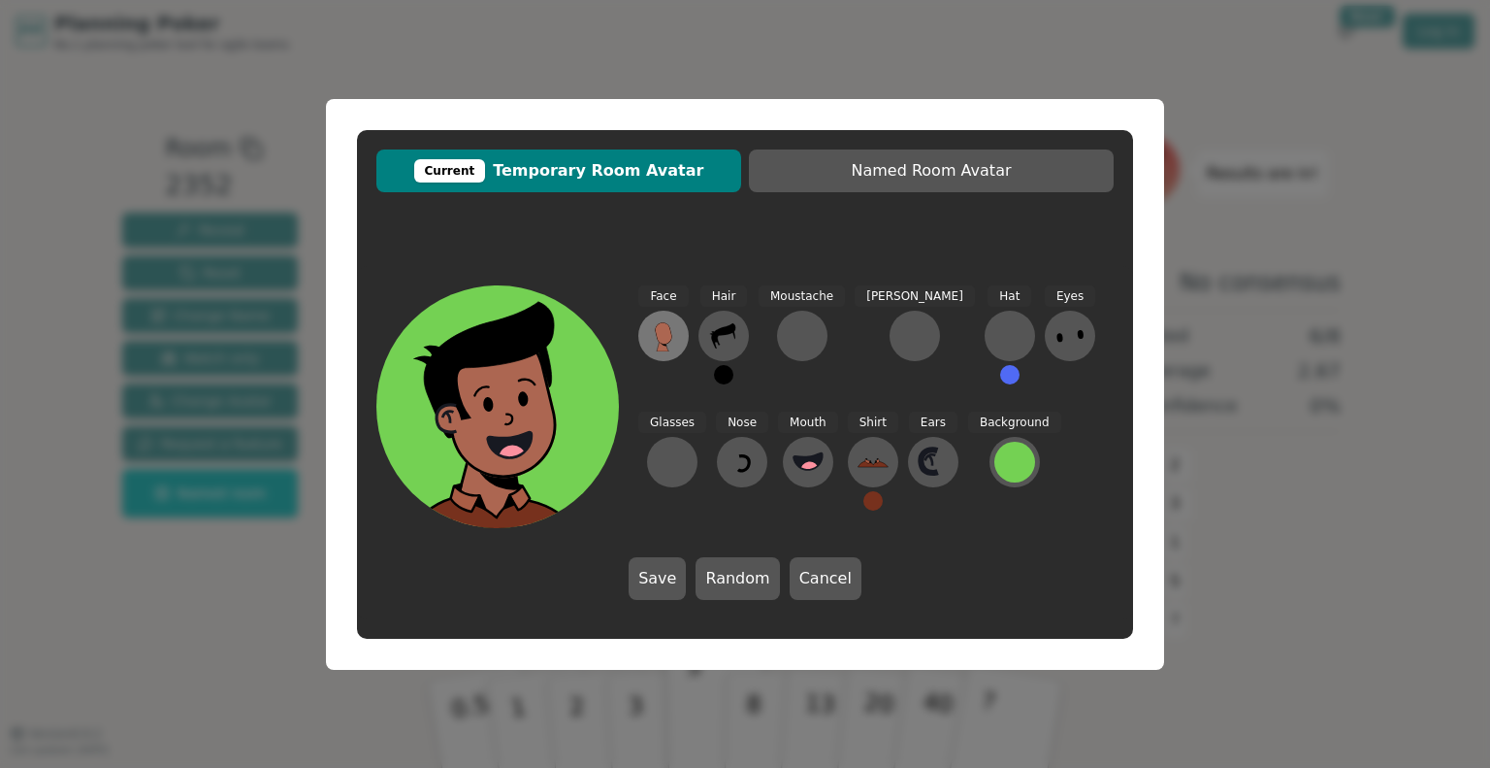
click at [660, 344] on icon at bounding box center [663, 346] width 12 height 11
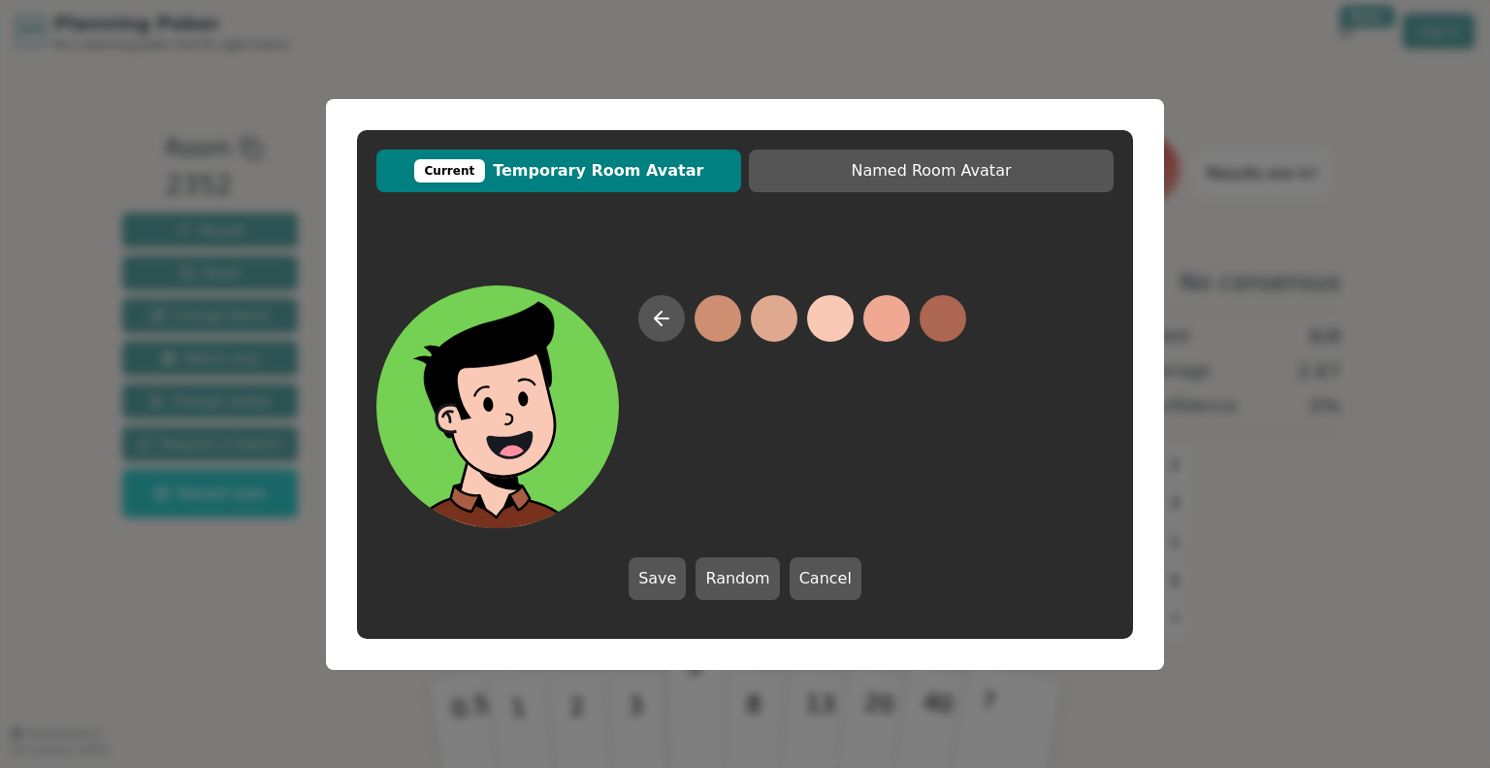
click at [835, 309] on button at bounding box center [830, 318] width 47 height 47
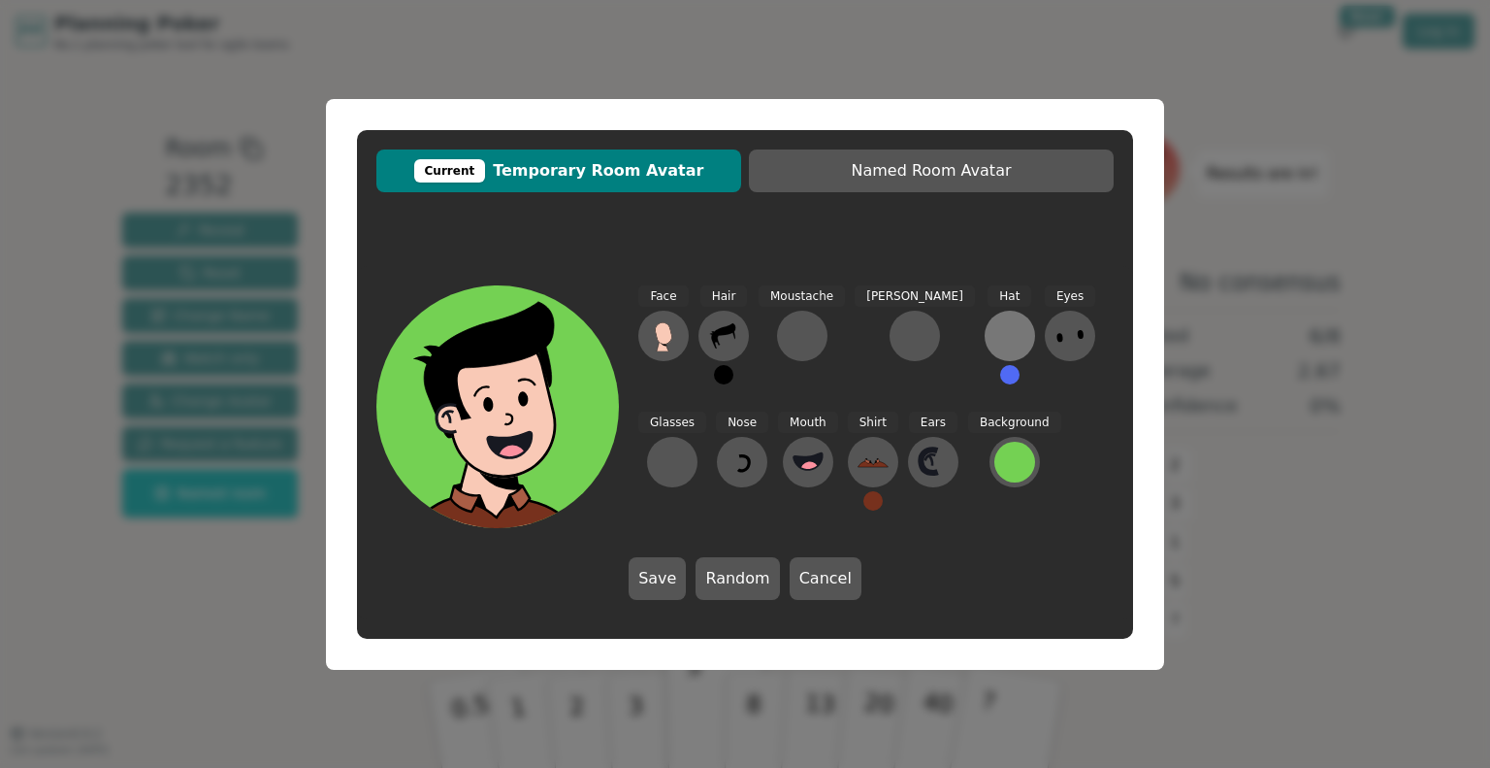
click at [995, 336] on div at bounding box center [1010, 335] width 31 height 31
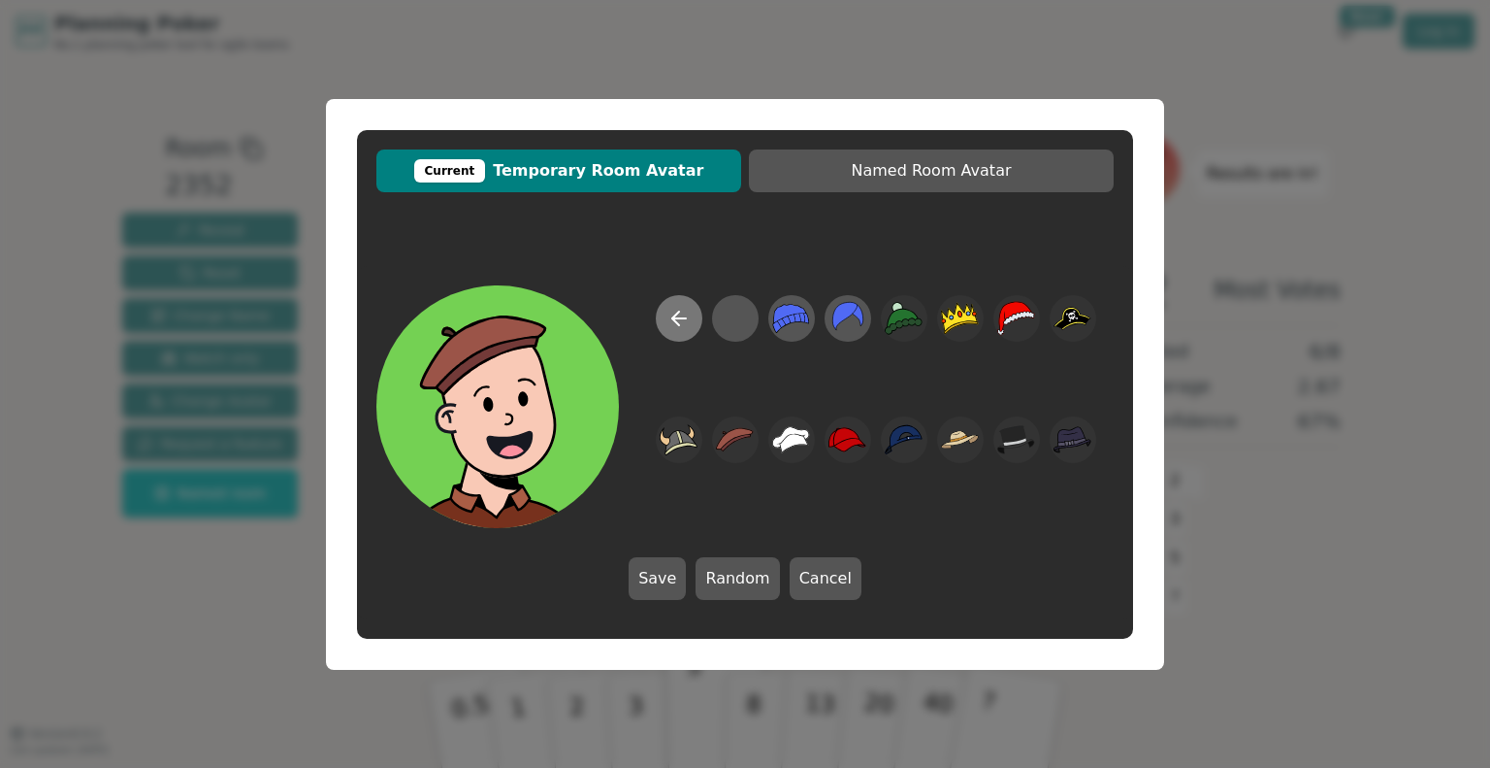
click at [683, 305] on button at bounding box center [679, 318] width 47 height 47
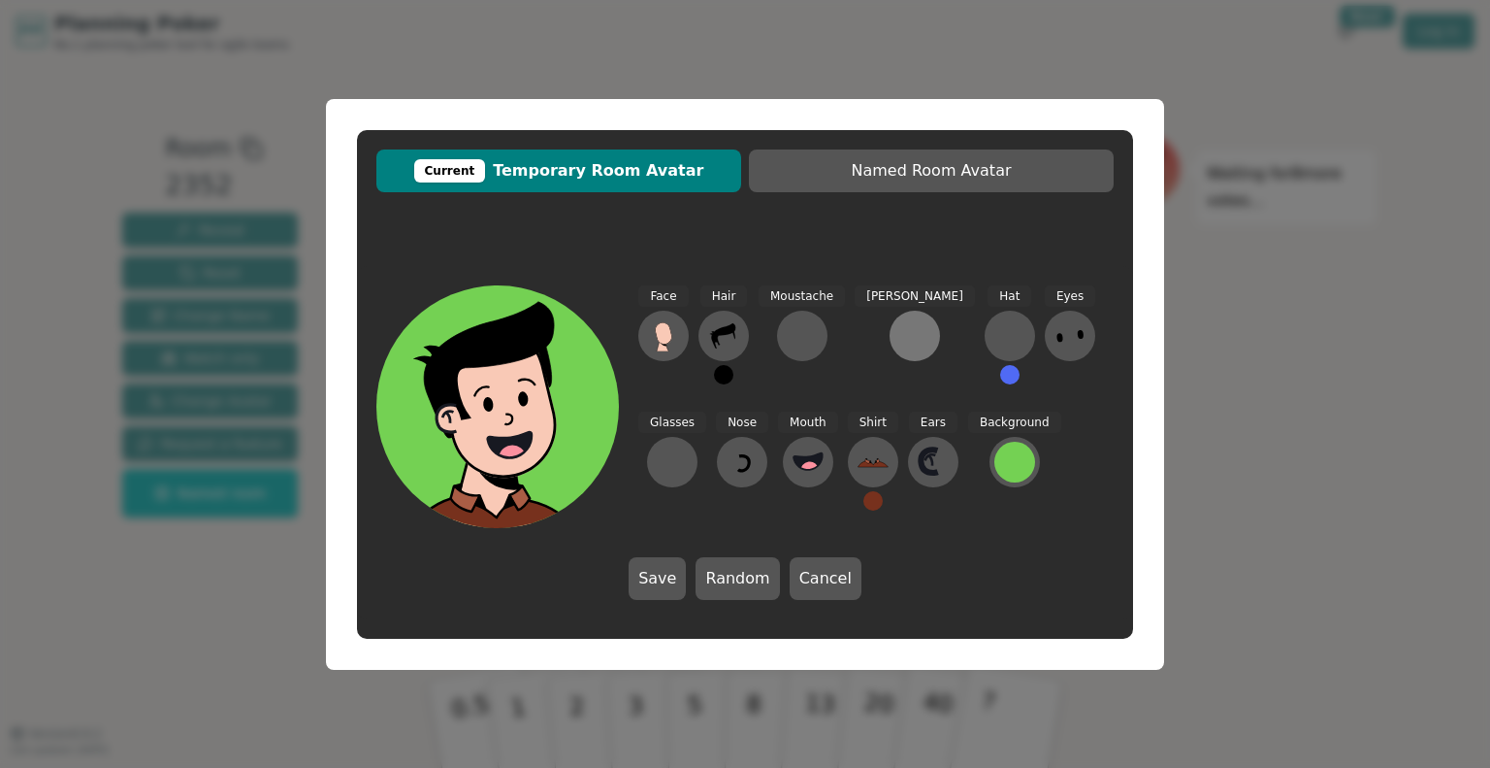
click at [900, 326] on div at bounding box center [915, 335] width 31 height 31
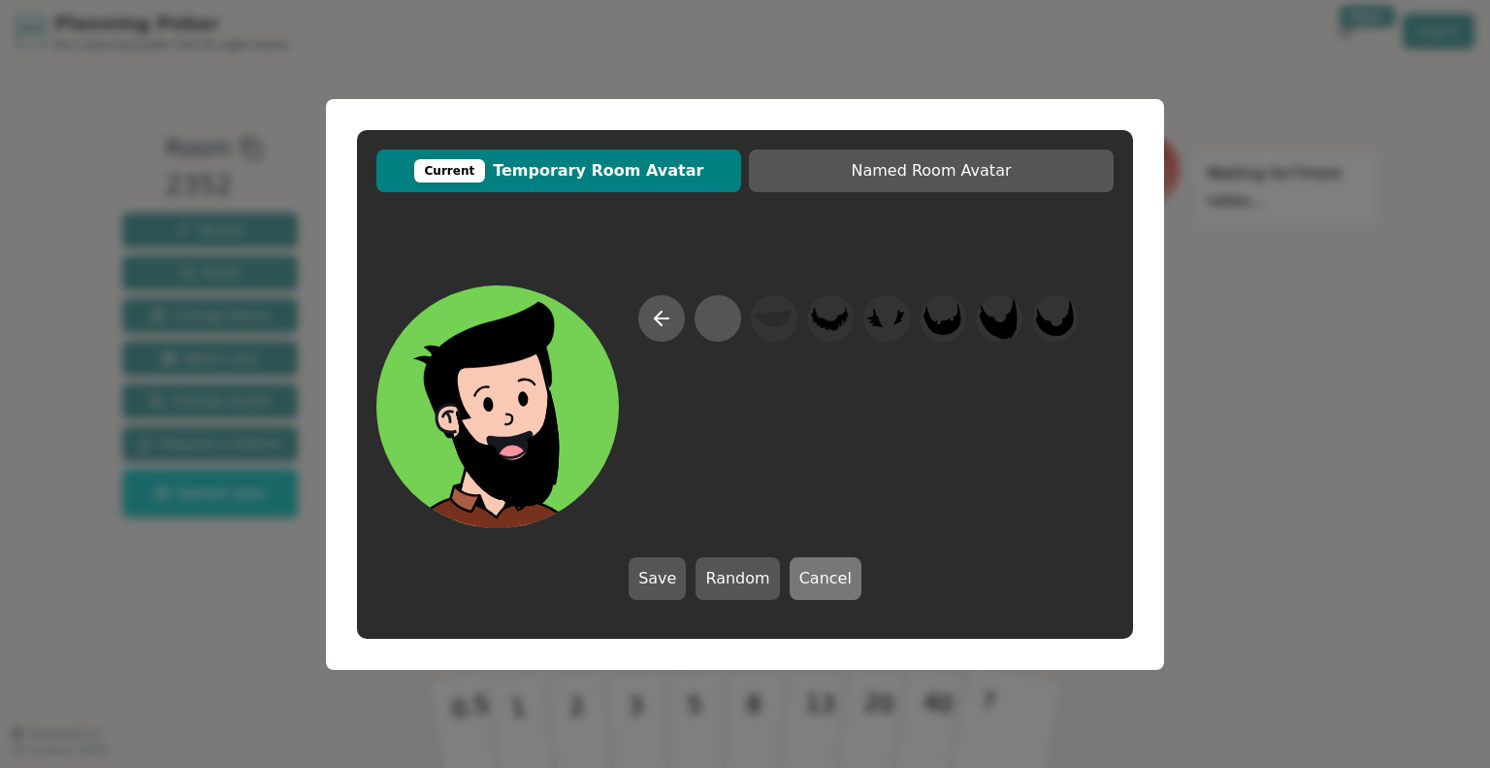
click at [812, 575] on button "Cancel" at bounding box center [826, 578] width 72 height 43
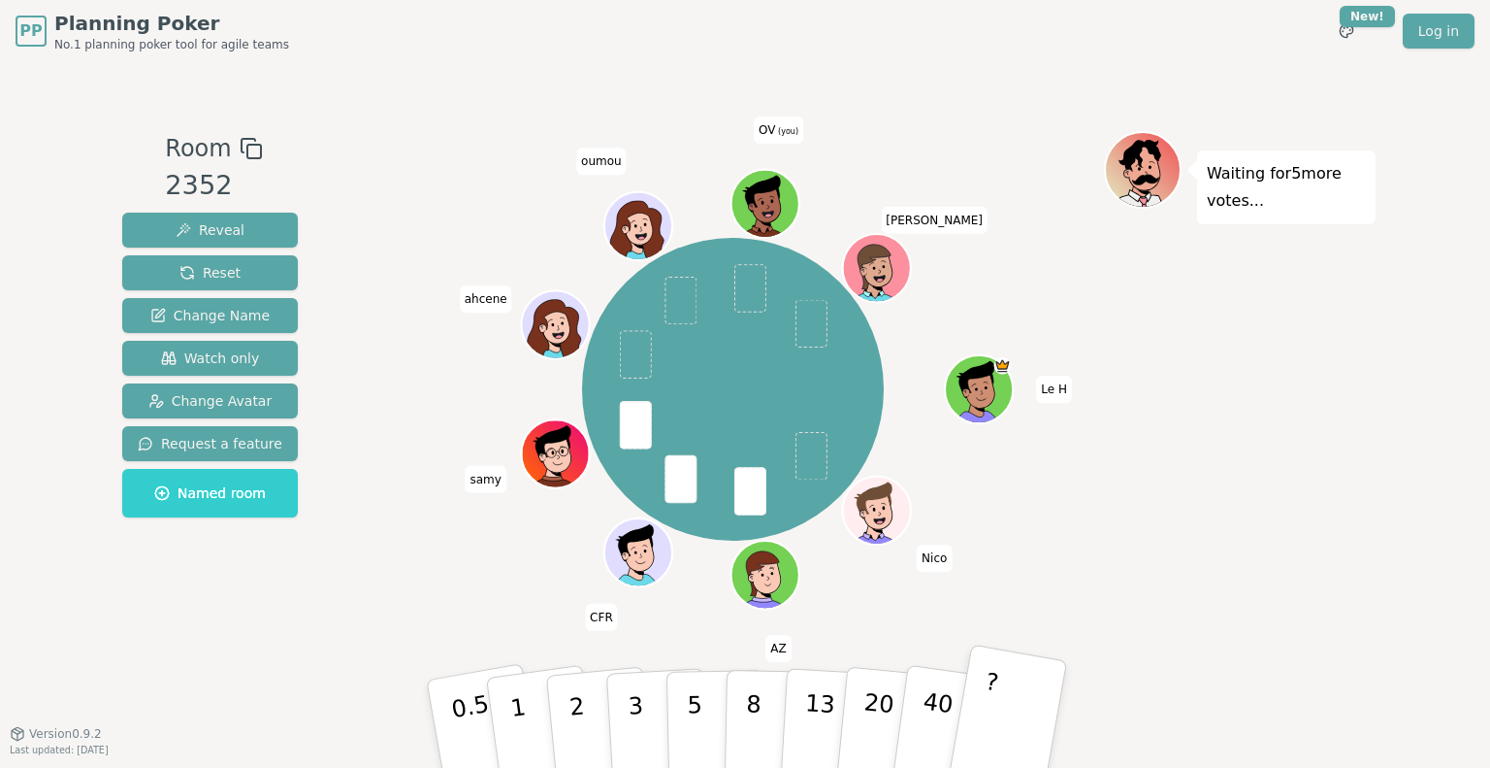
click at [1009, 717] on button "?" at bounding box center [1007, 723] width 121 height 160
click at [203, 410] on span "Change Avatar" at bounding box center [210, 400] width 124 height 19
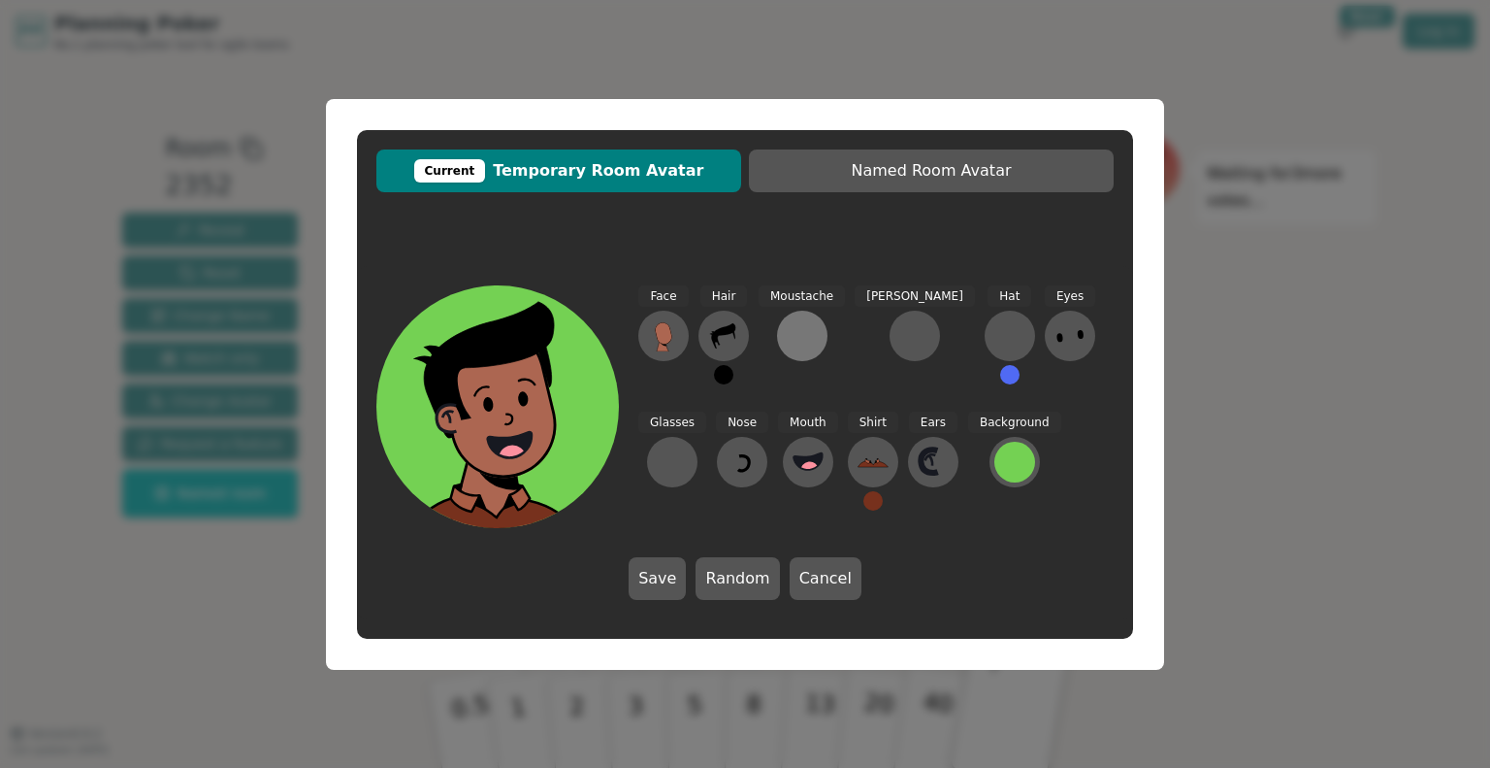
click at [800, 343] on div at bounding box center [802, 335] width 31 height 31
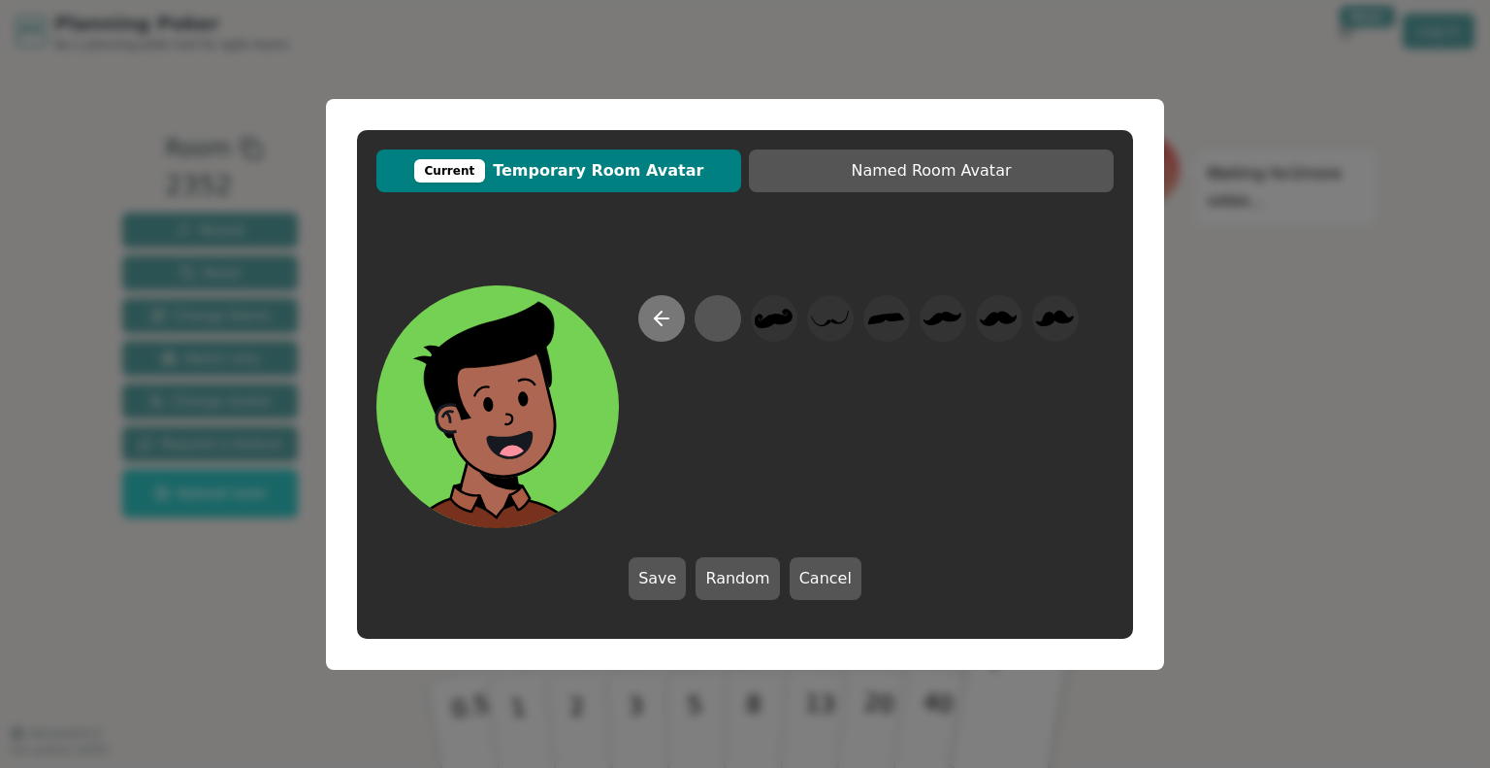
click at [665, 327] on icon at bounding box center [661, 318] width 23 height 23
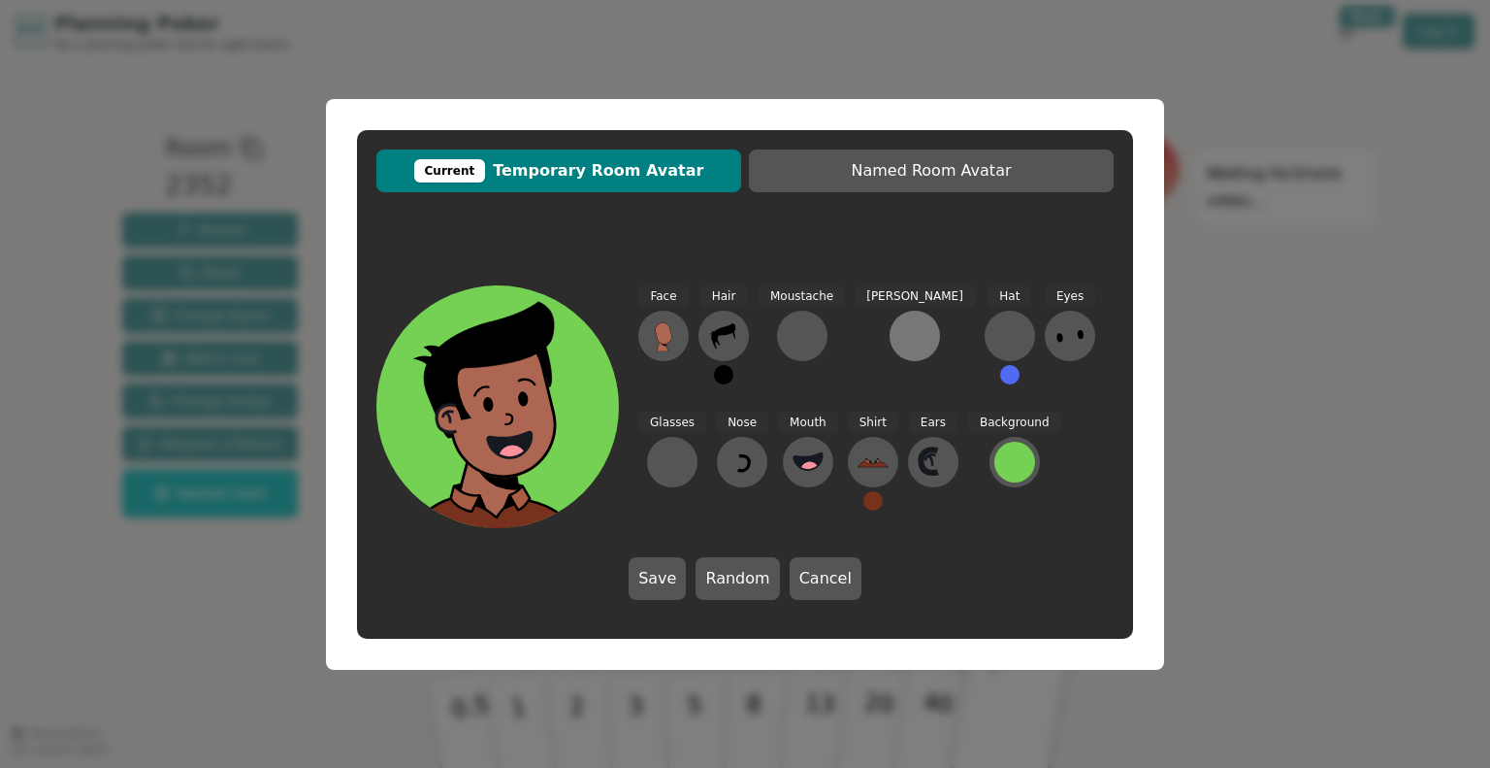
click at [900, 343] on div at bounding box center [915, 335] width 31 height 31
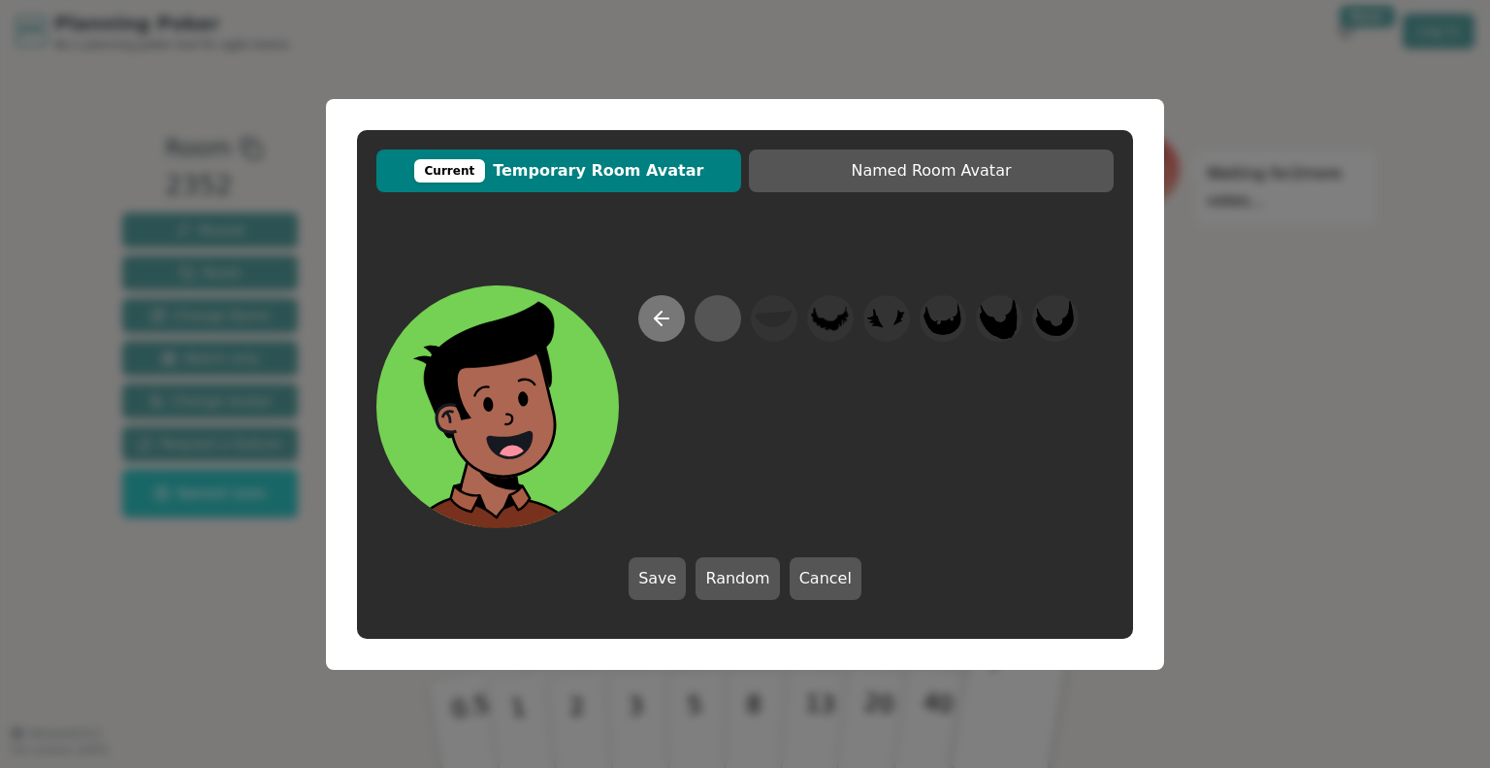
click at [659, 320] on icon at bounding box center [661, 318] width 23 height 23
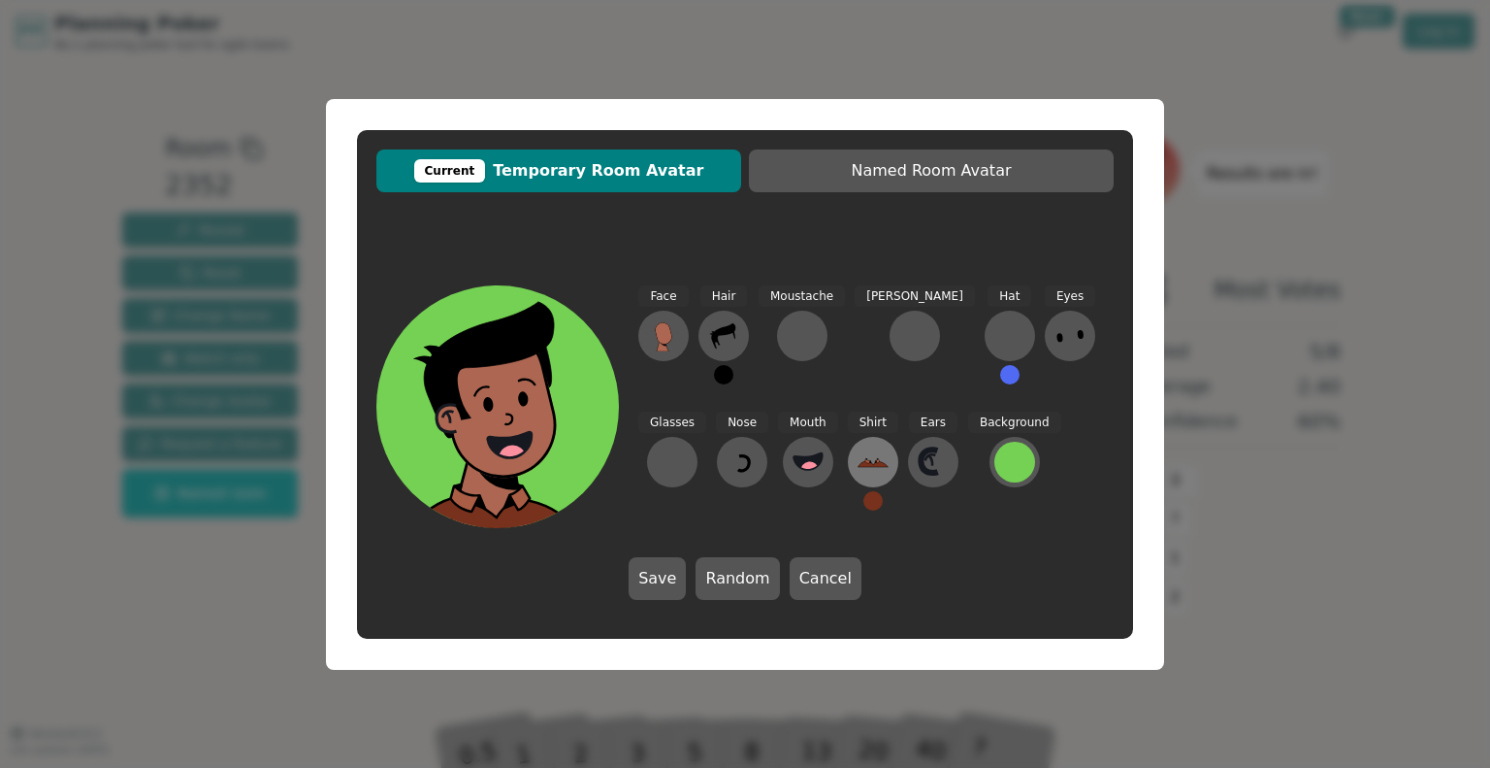
click at [858, 460] on icon at bounding box center [873, 461] width 31 height 31
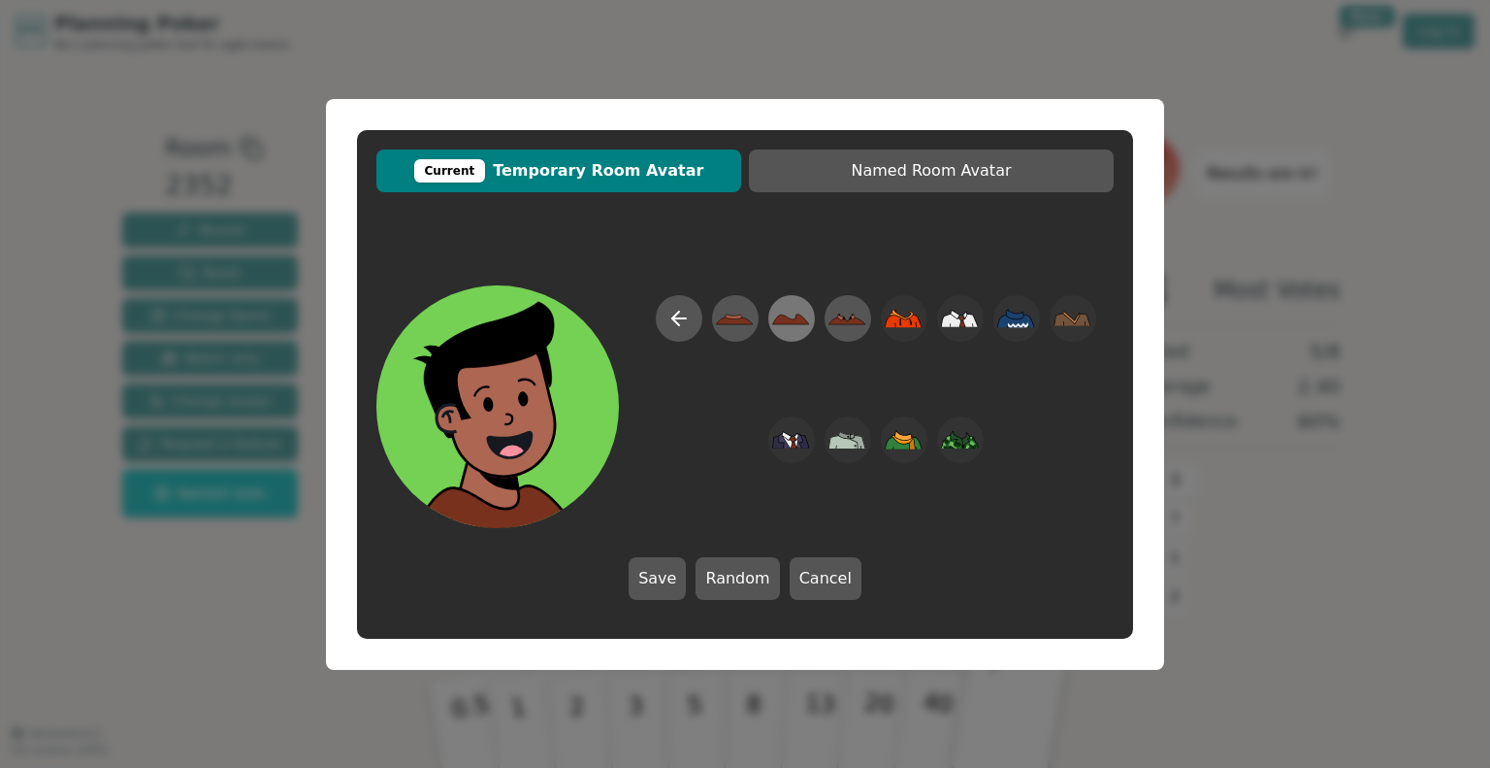
click at [790, 320] on icon at bounding box center [791, 318] width 37 height 11
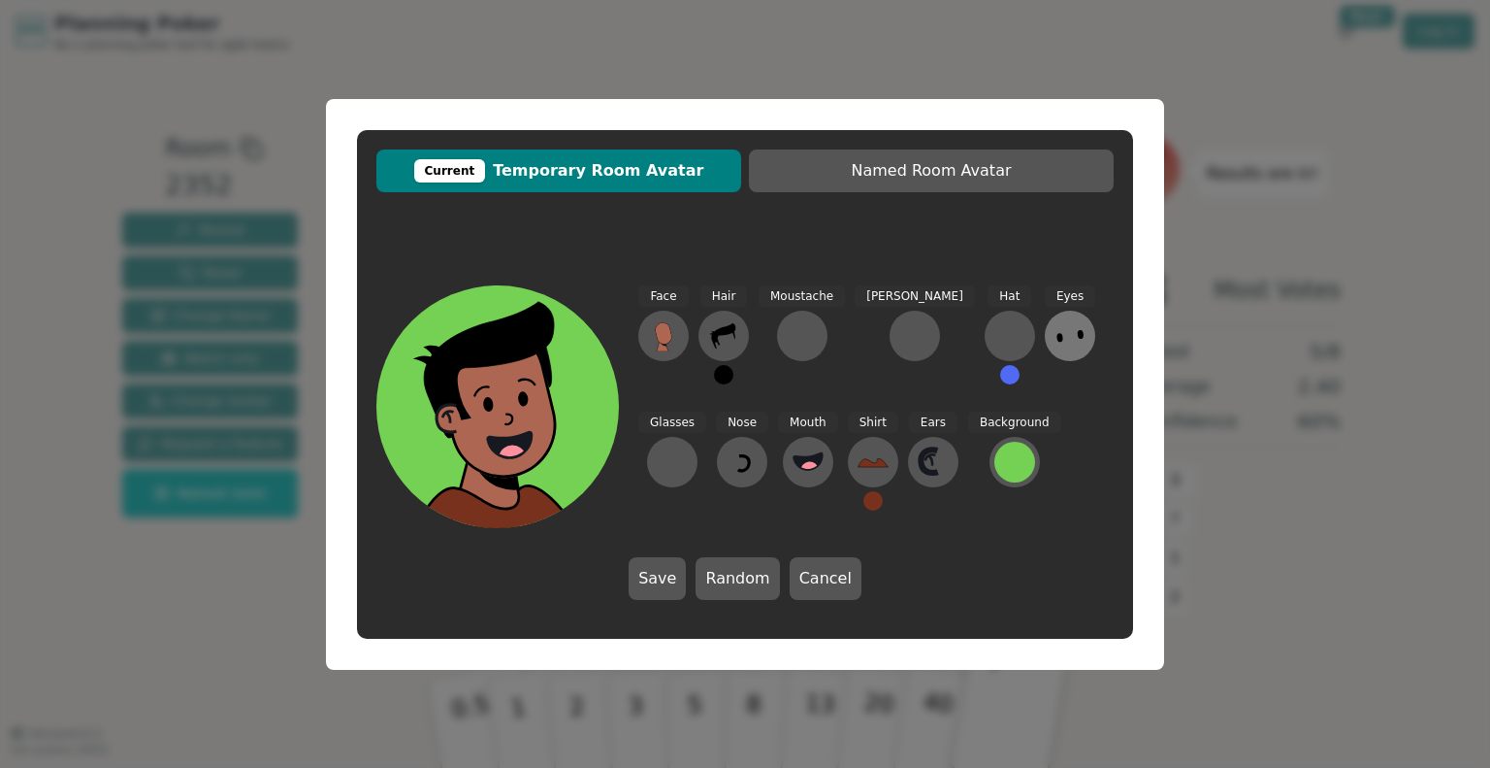
click at [1055, 332] on icon at bounding box center [1070, 335] width 31 height 31
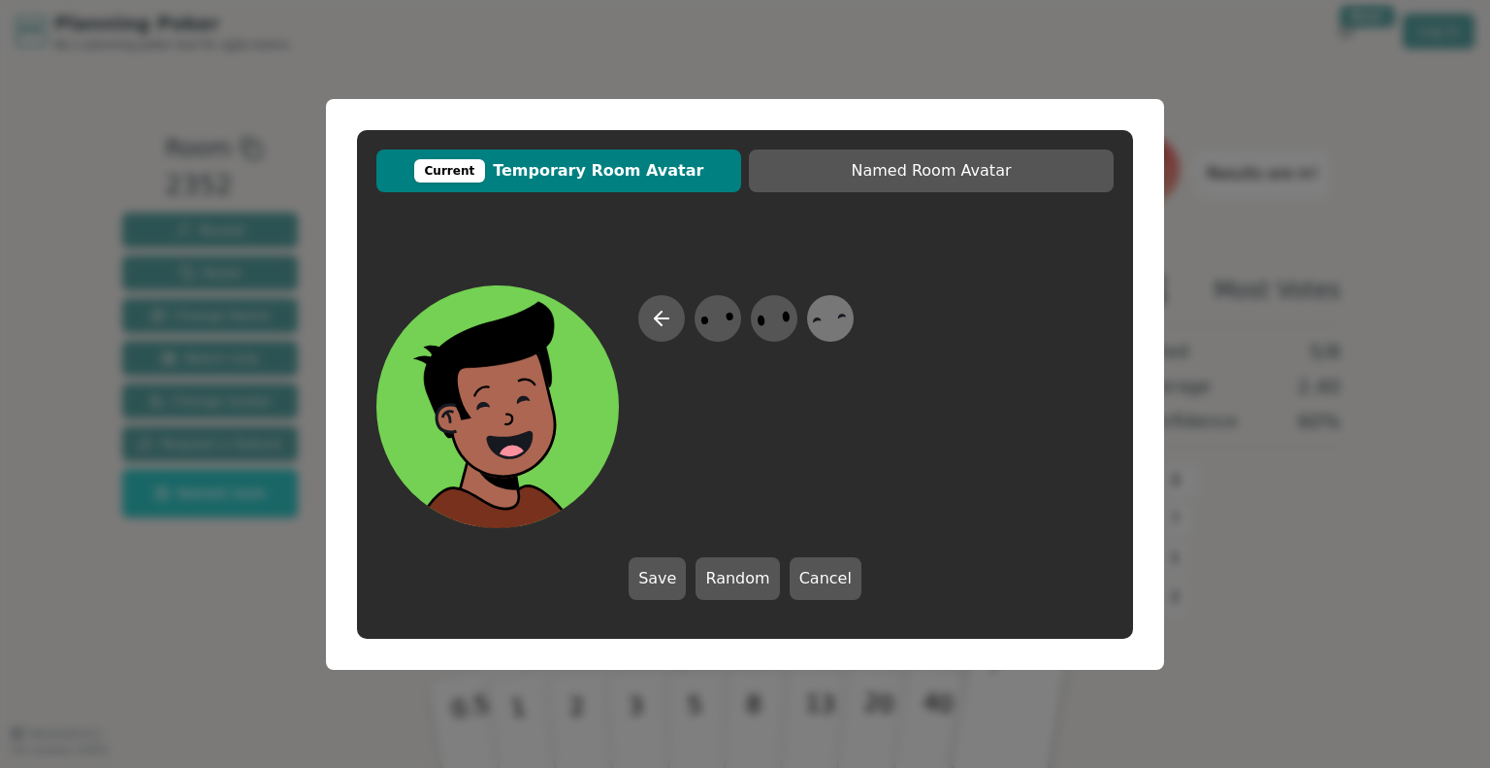
click at [818, 324] on icon at bounding box center [830, 318] width 38 height 44
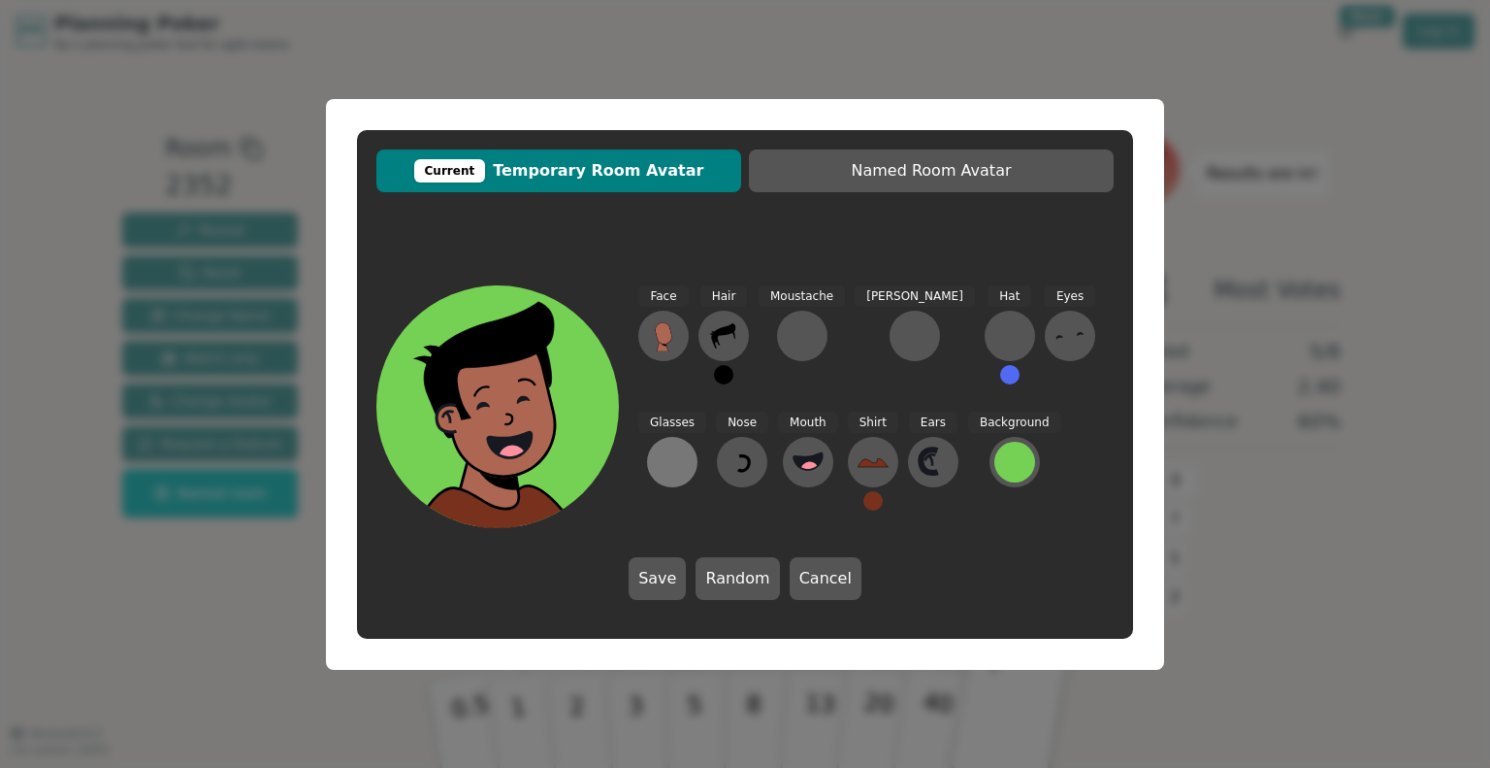
click at [688, 446] on div at bounding box center [672, 461] width 31 height 31
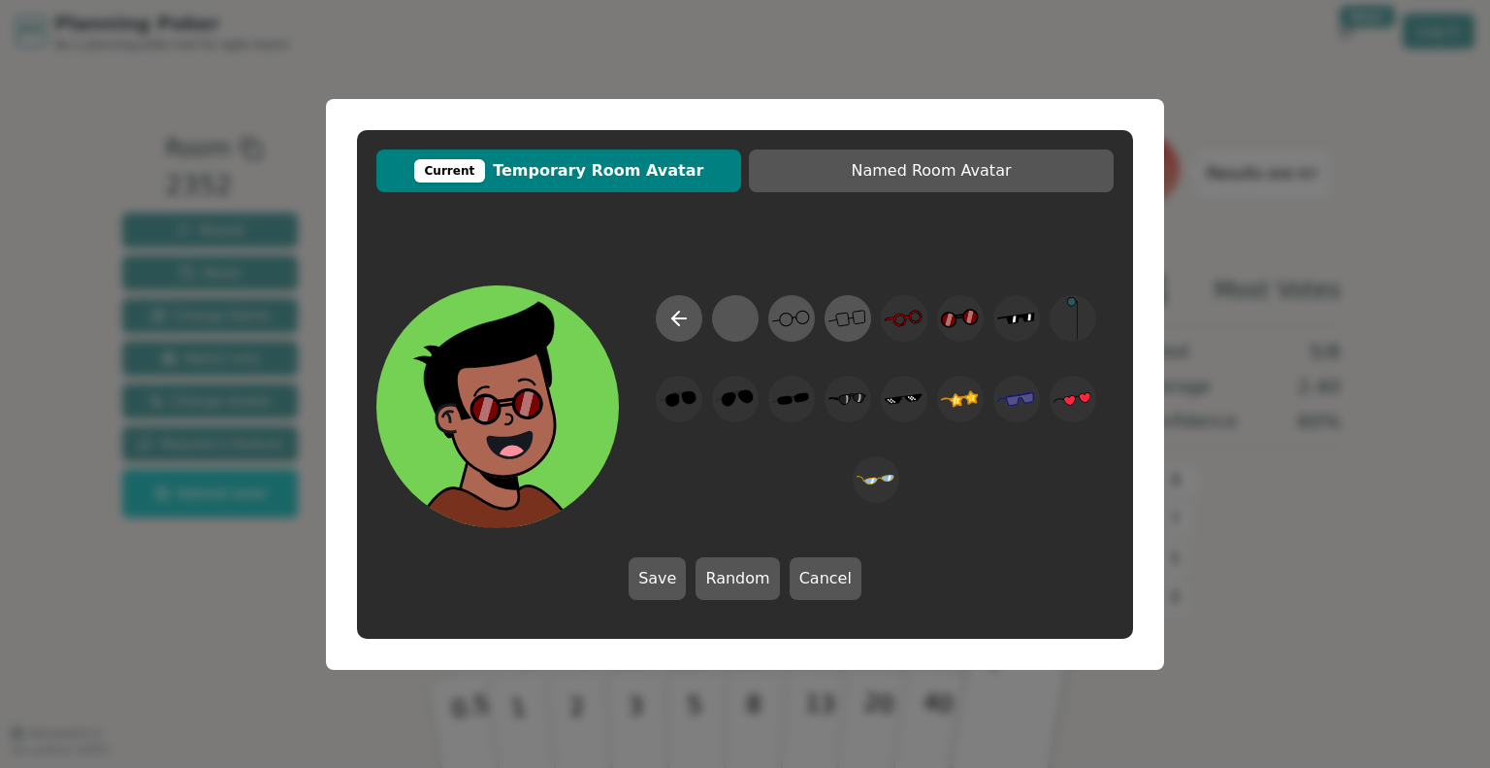
click at [1265, 197] on div "Current Temporary Room Avatar Named Room Avatar Save Random Cancel" at bounding box center [745, 384] width 1490 height 768
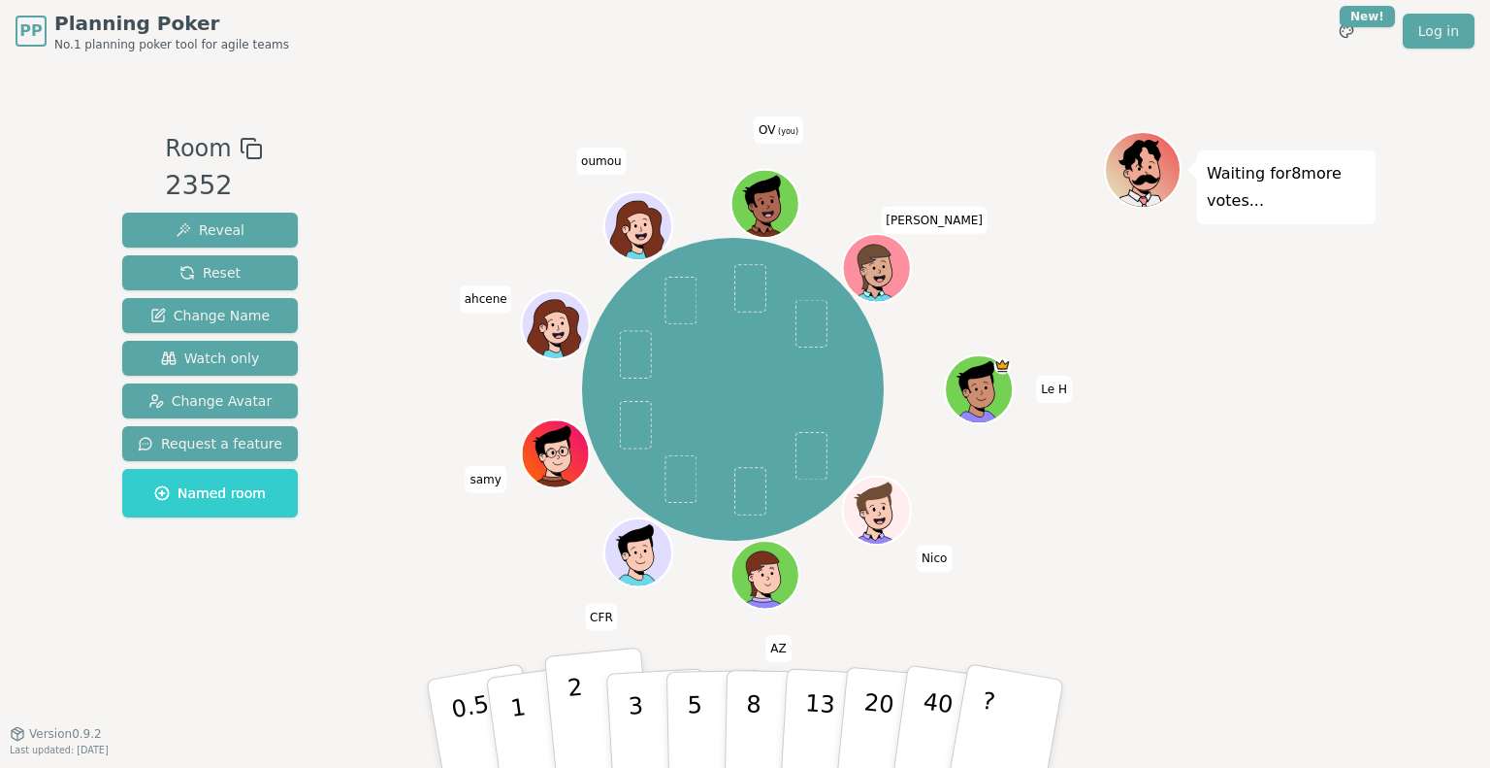
click at [590, 720] on button "2" at bounding box center [599, 724] width 111 height 154
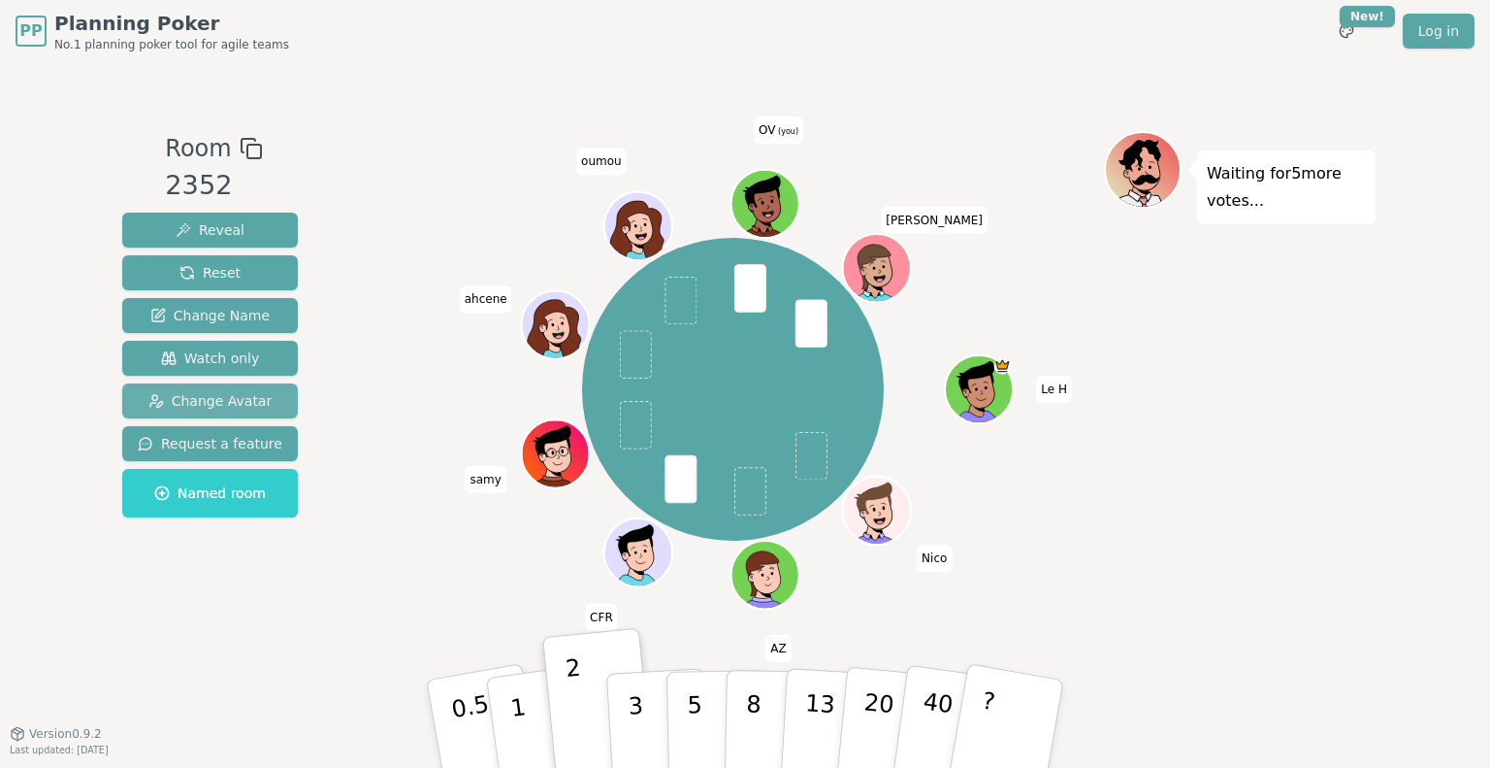
click at [217, 398] on span "Change Avatar" at bounding box center [210, 400] width 124 height 19
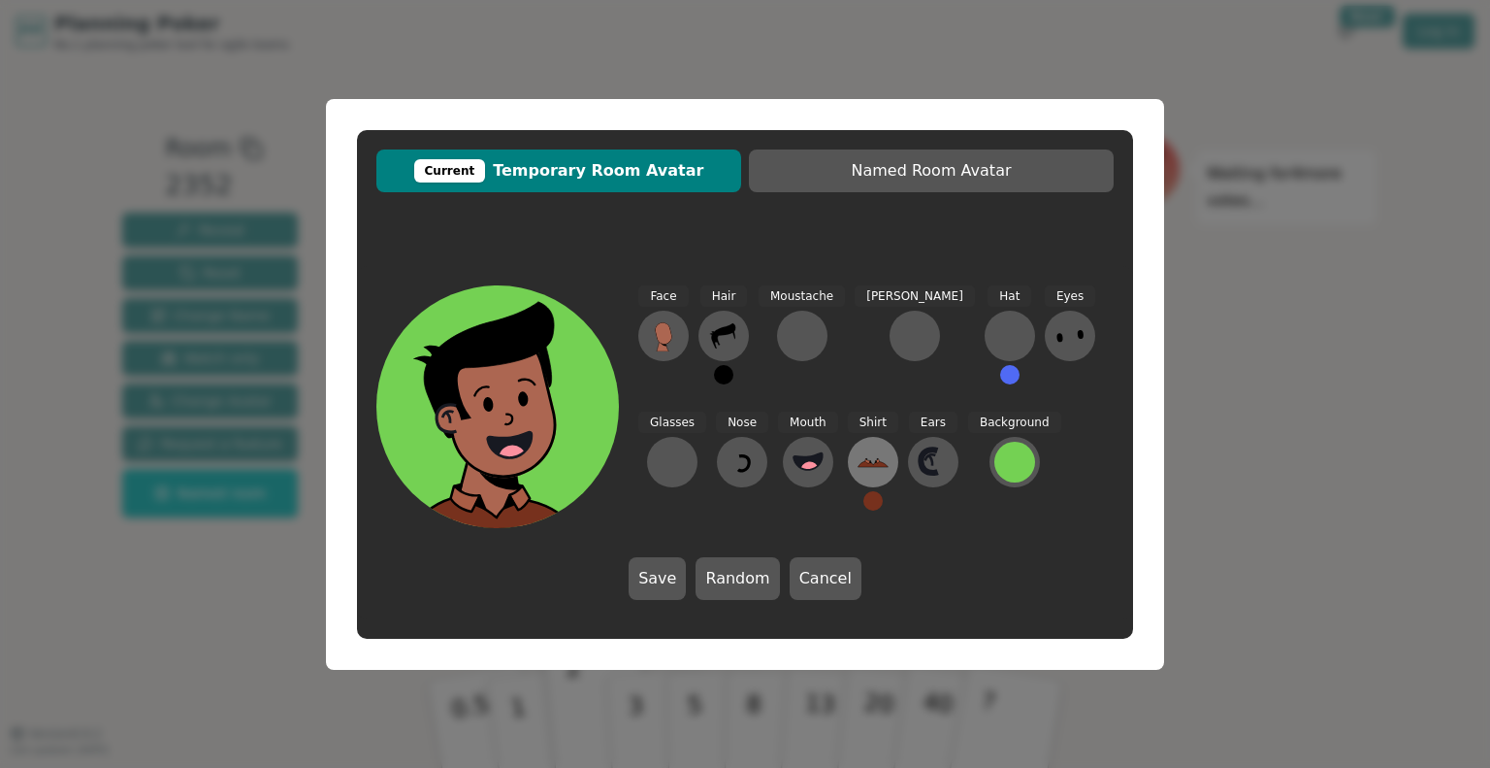
click at [858, 461] on icon at bounding box center [873, 461] width 31 height 31
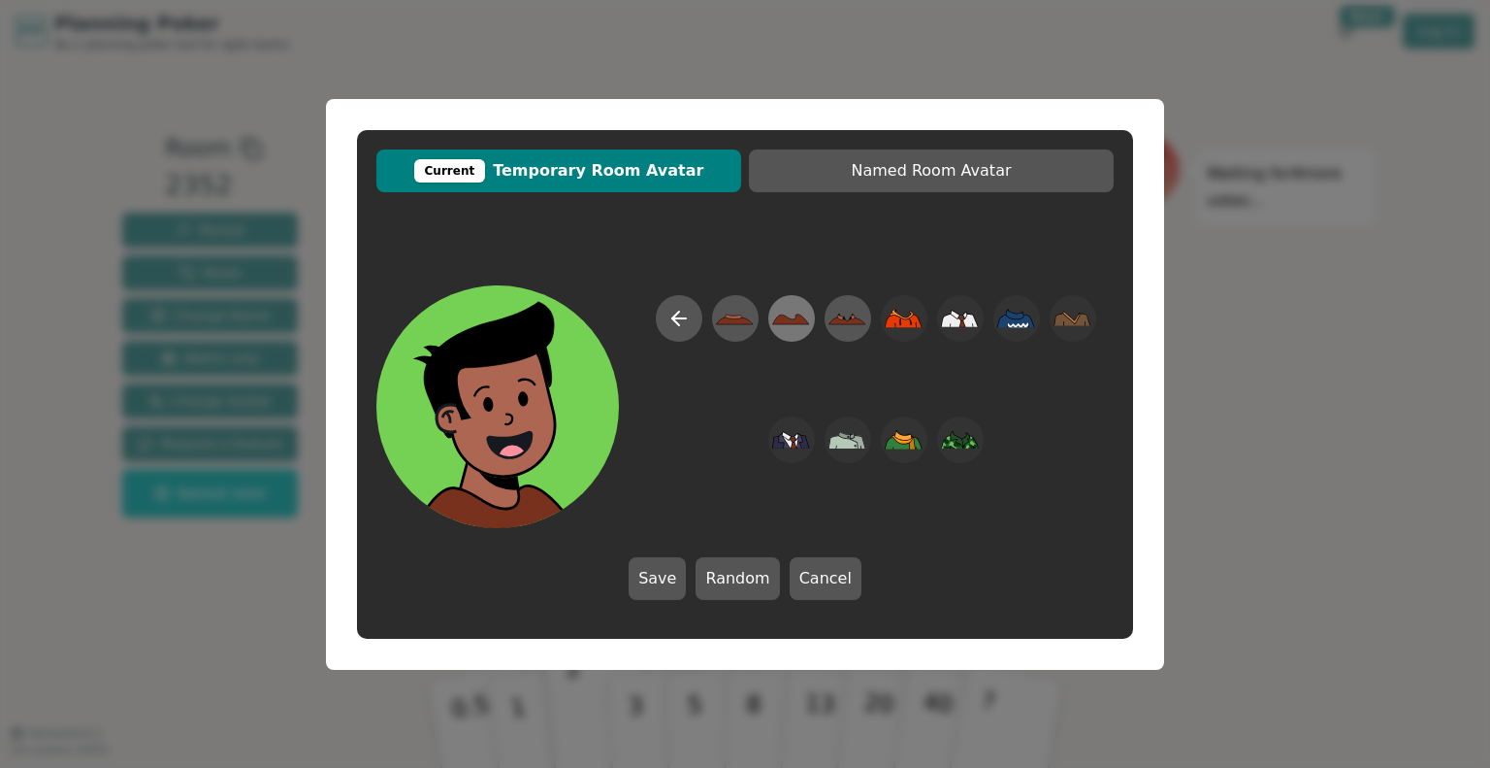
click at [779, 321] on icon at bounding box center [791, 318] width 37 height 11
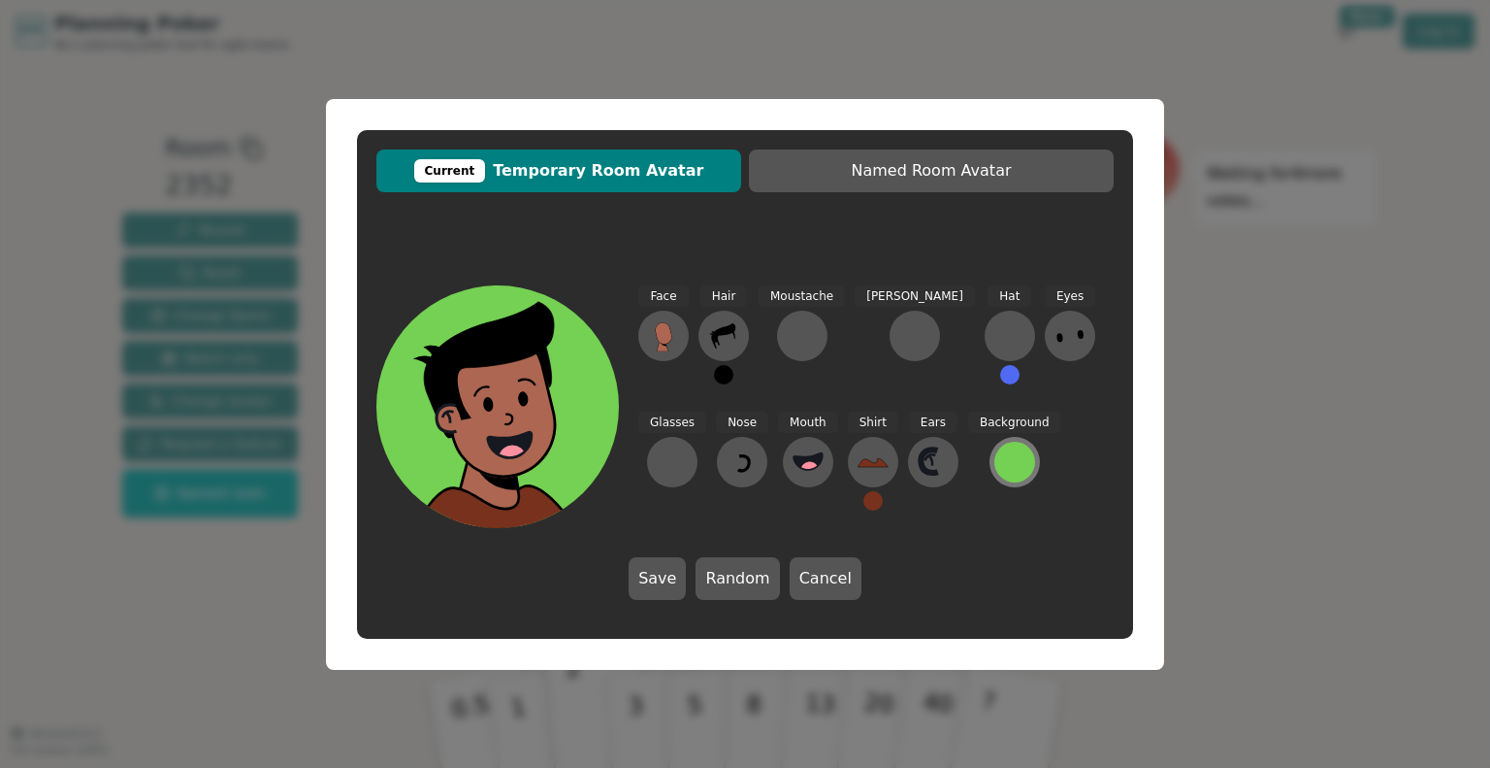
click at [995, 464] on div at bounding box center [1015, 462] width 41 height 41
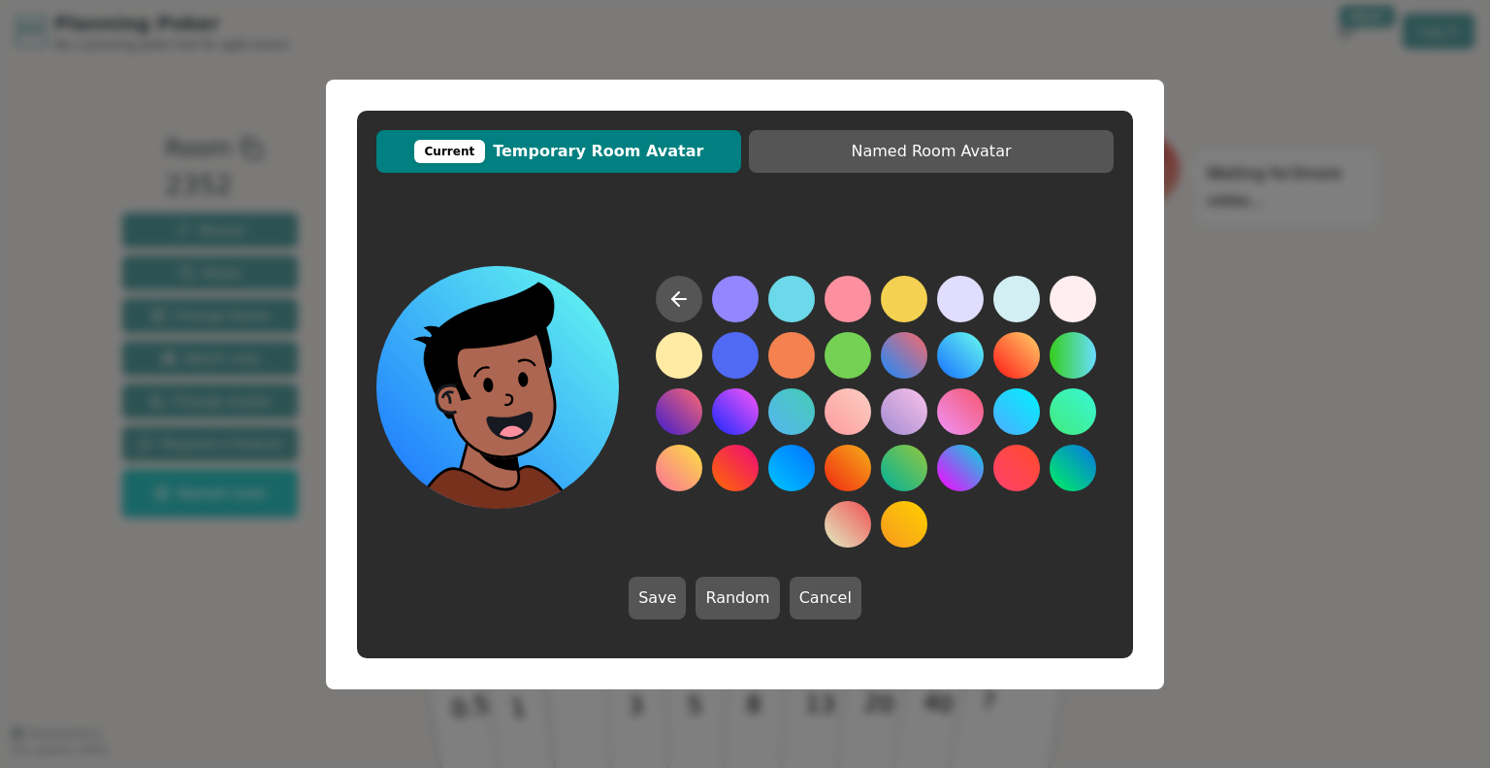
click at [943, 354] on button at bounding box center [960, 355] width 47 height 47
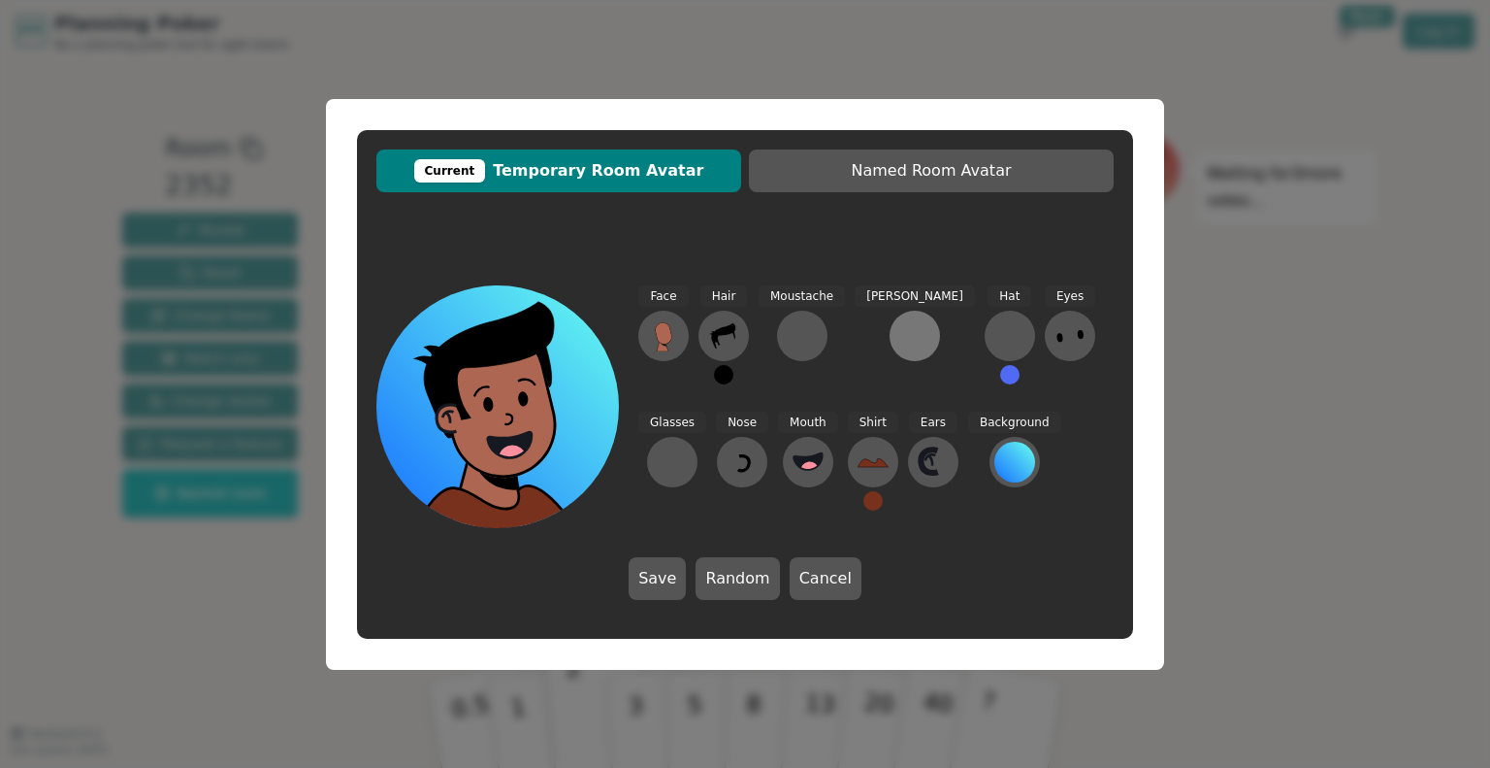
click at [900, 342] on div at bounding box center [915, 335] width 31 height 31
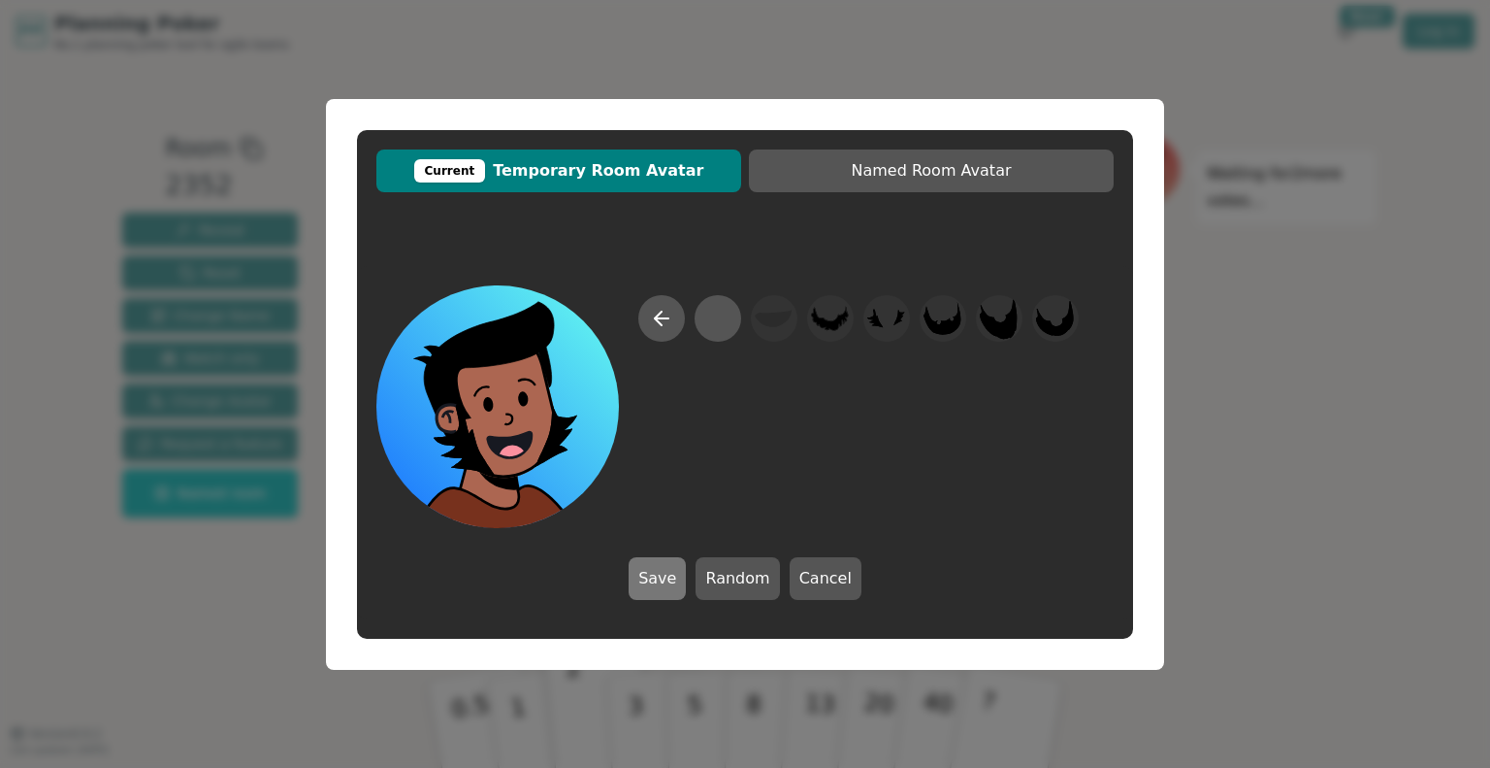
click at [661, 589] on button "Save" at bounding box center [657, 578] width 57 height 43
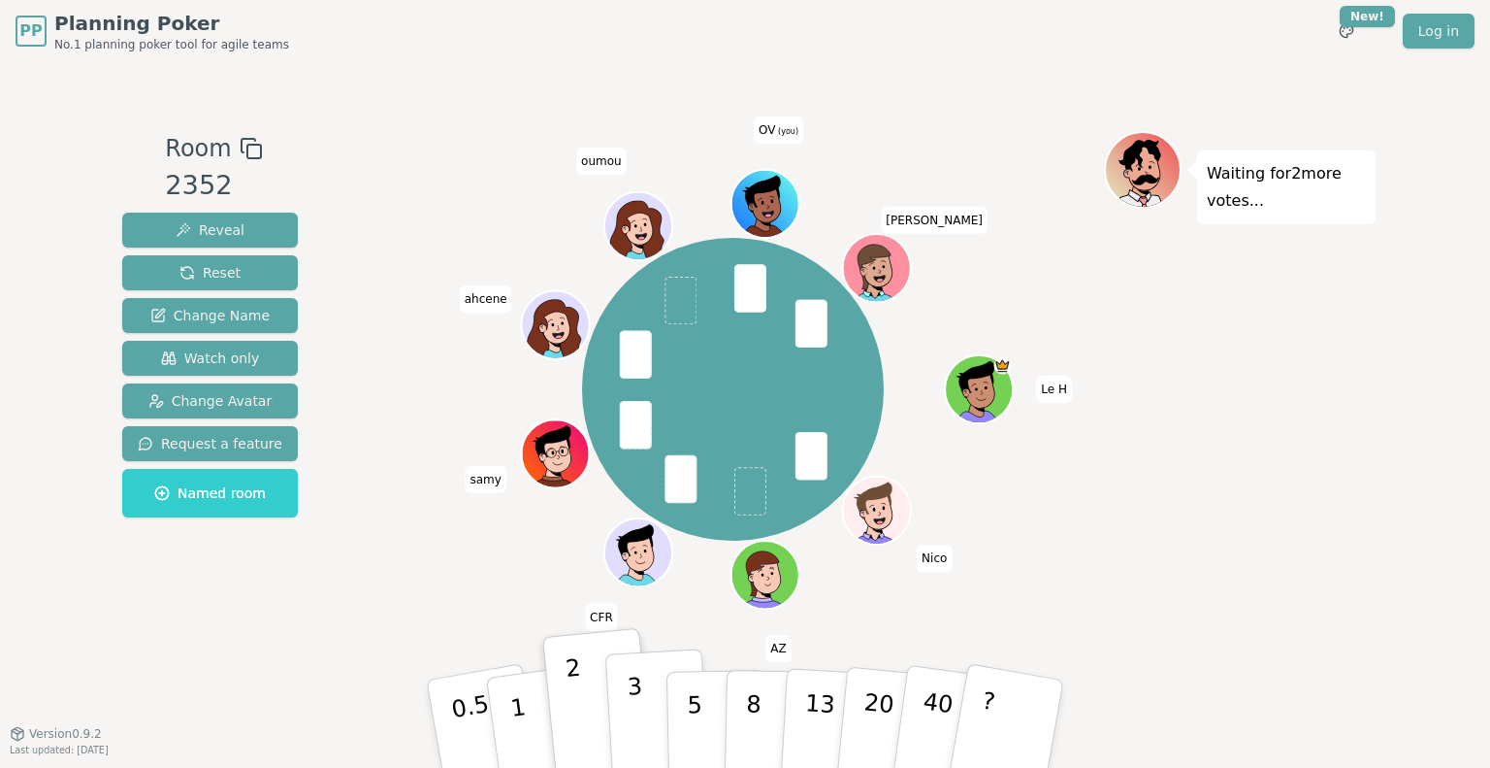
click at [640, 685] on button "3" at bounding box center [659, 723] width 106 height 151
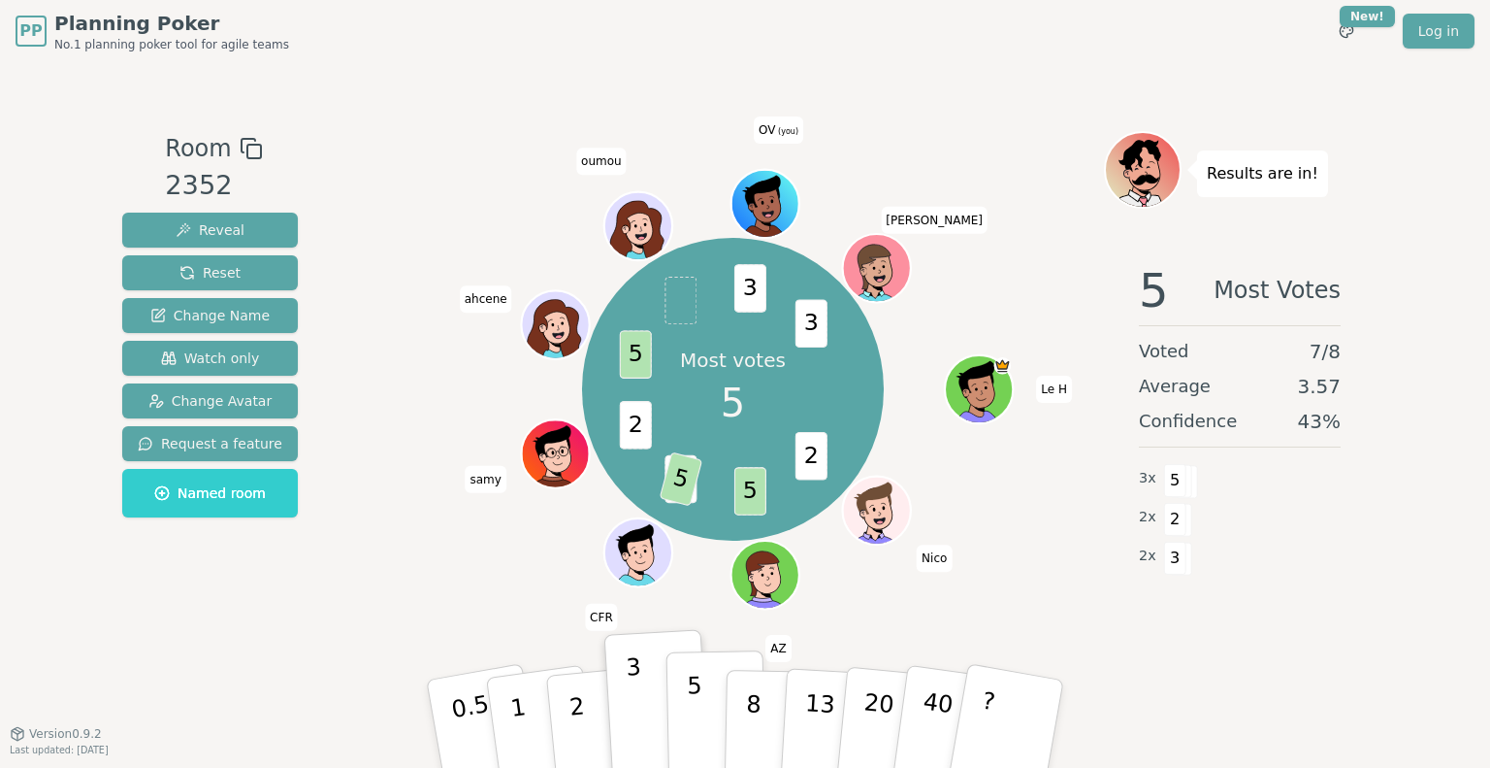
click at [679, 718] on button "5" at bounding box center [717, 723] width 100 height 147
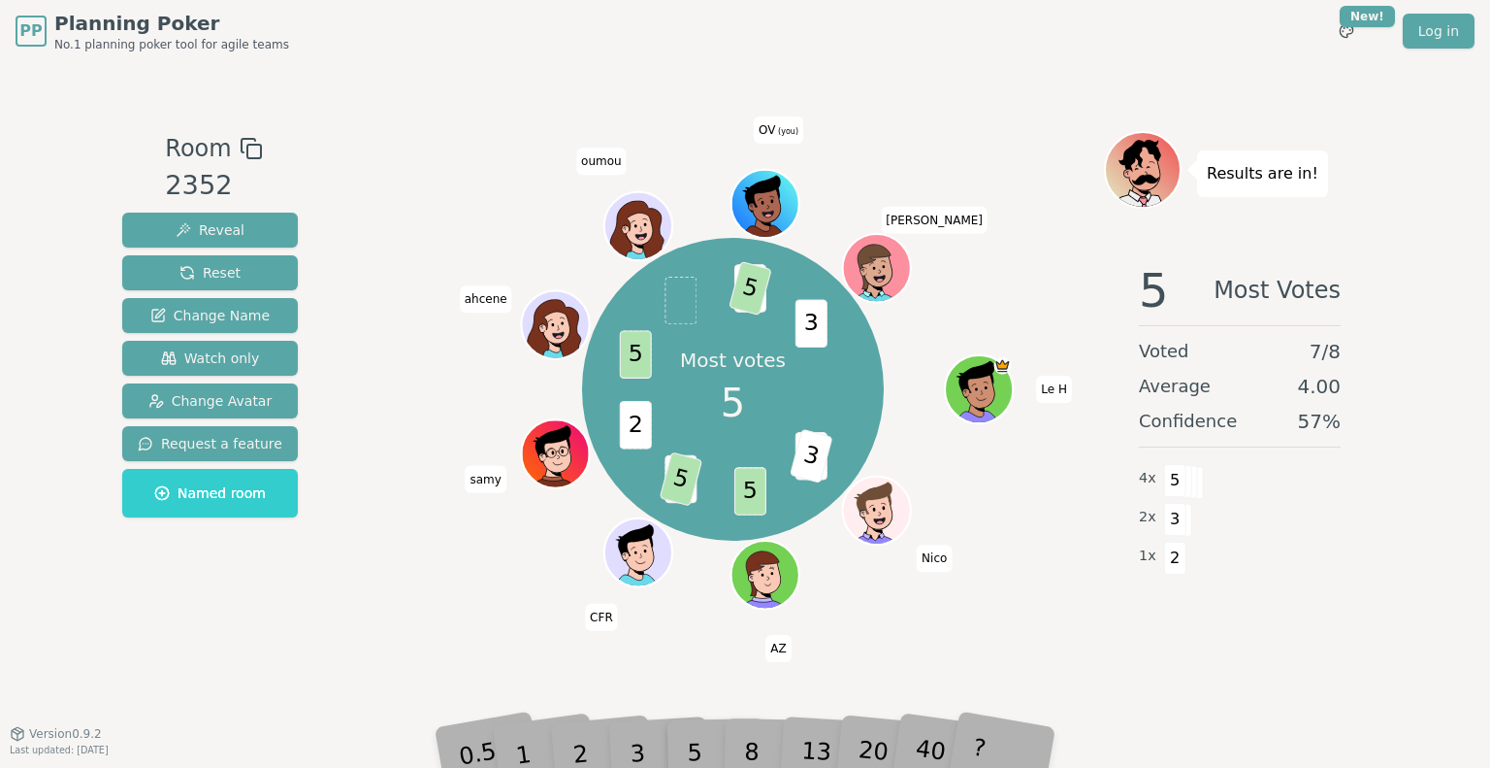
click at [442, 522] on div "Most votes 5 2 3 5 3 5 2 5 3 5 3 Le H Nico AZ CFR samy [PERSON_NAME] OV (you) […" at bounding box center [733, 389] width 742 height 447
click at [1043, 650] on div "Most votes 5 2 3 5 3 5 2 5 3 5 3 Le H Nico AZ CFR samy [PERSON_NAME] OV (you) […" at bounding box center [733, 398] width 742 height 534
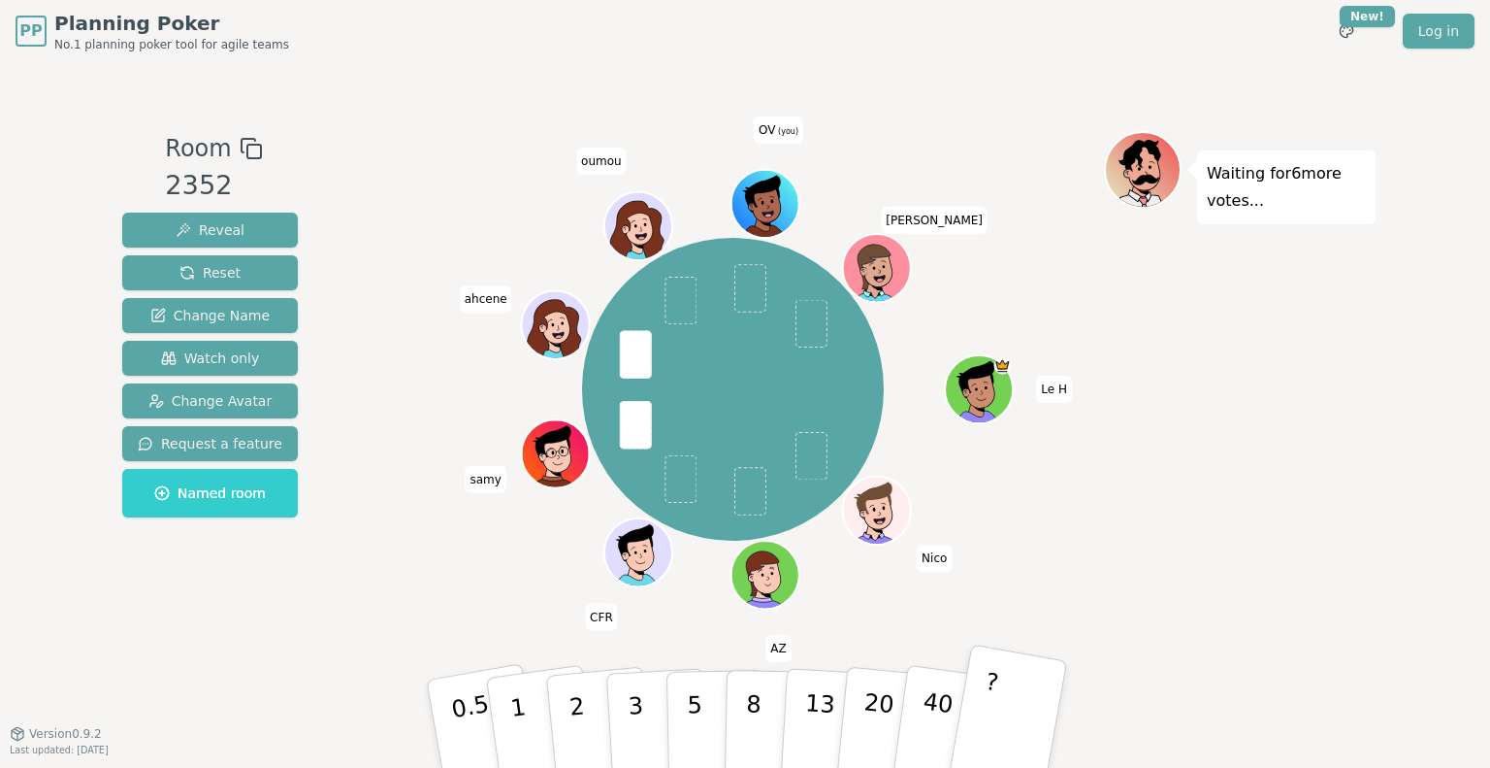
click at [1018, 723] on button "?" at bounding box center [1007, 723] width 121 height 160
click at [715, 700] on button "5" at bounding box center [717, 723] width 100 height 147
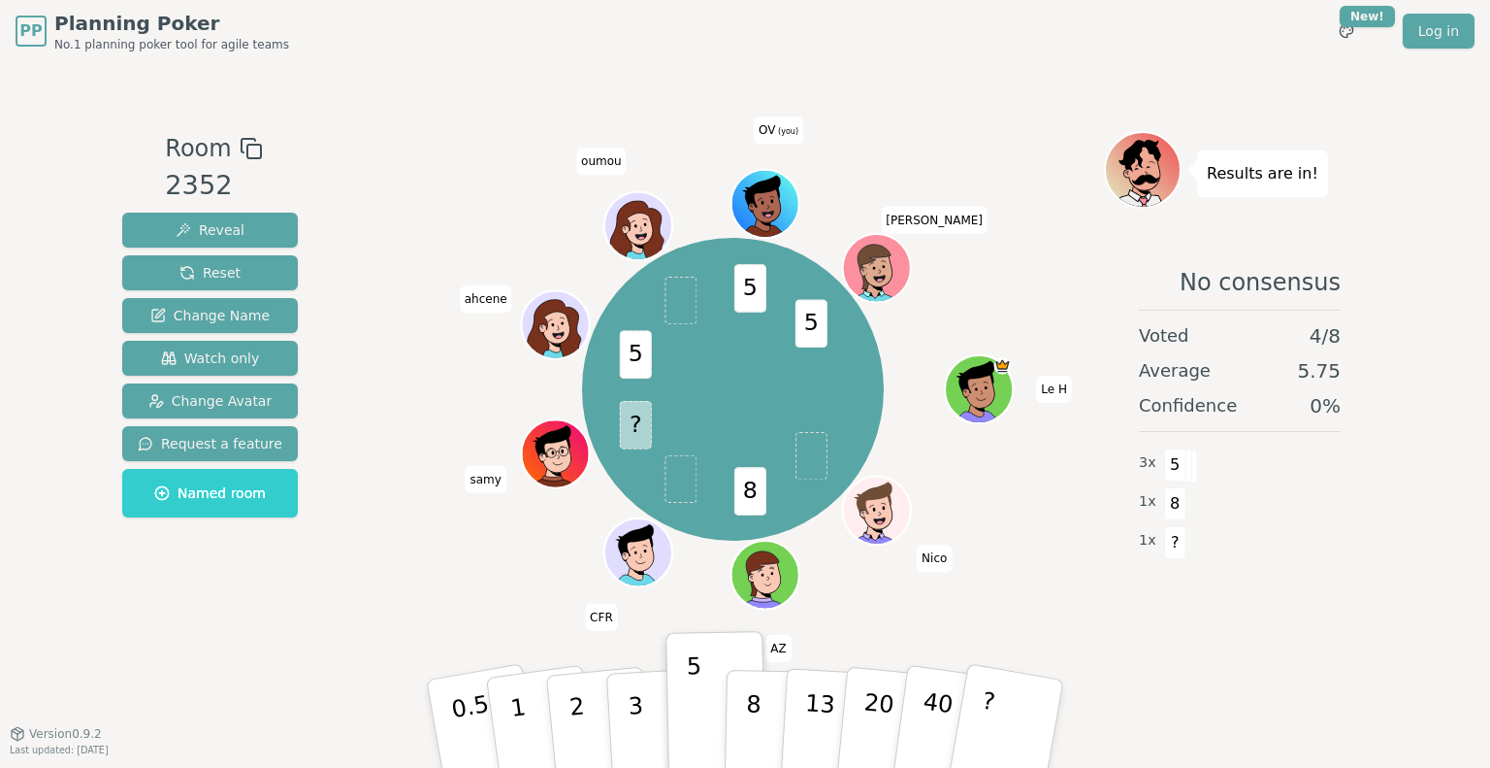
click at [504, 549] on div "8 ? 5 5 5 Le H Nico AZ CFR samy [PERSON_NAME] OV (you) [PERSON_NAME]" at bounding box center [733, 389] width 742 height 447
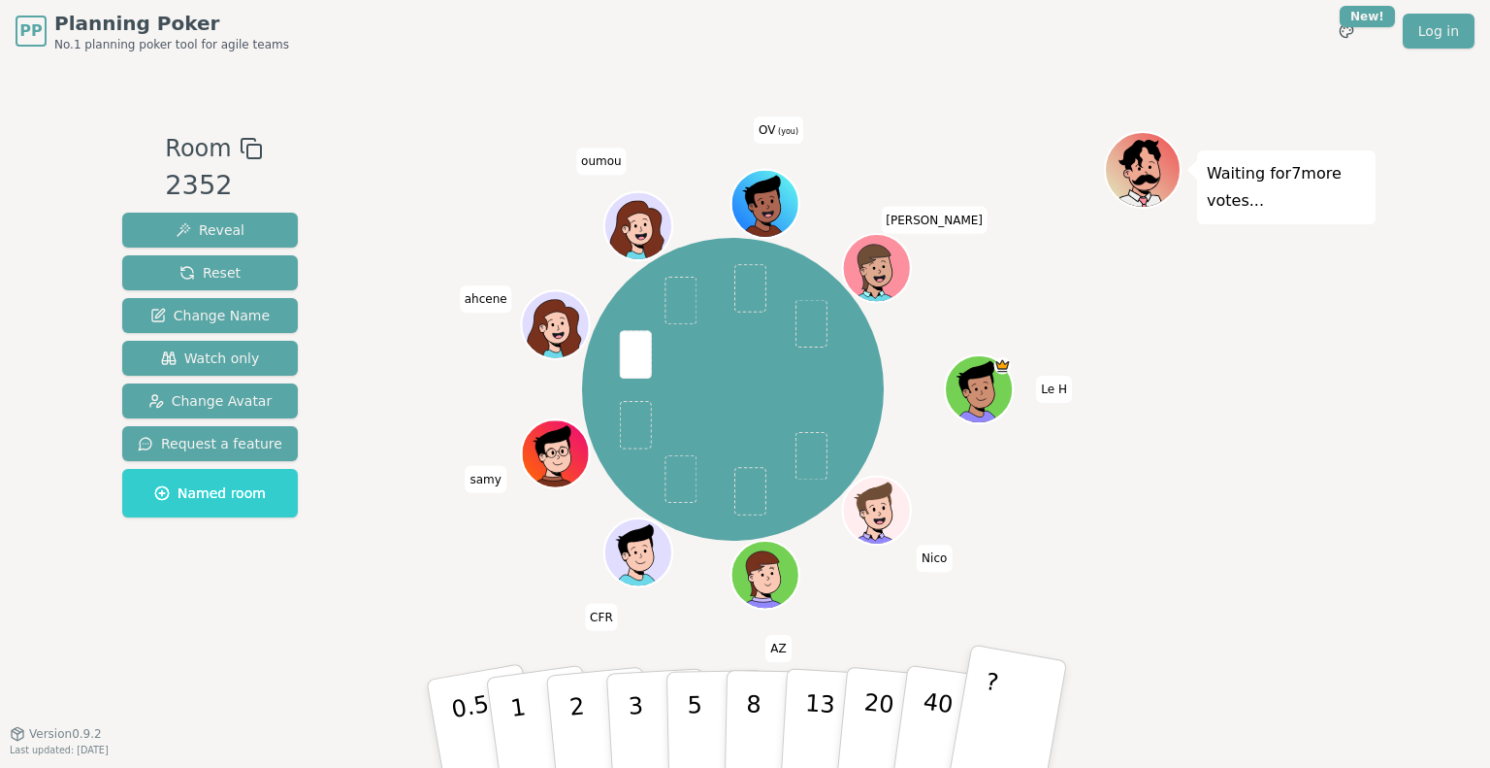
click at [989, 692] on p "?" at bounding box center [985, 721] width 30 height 106
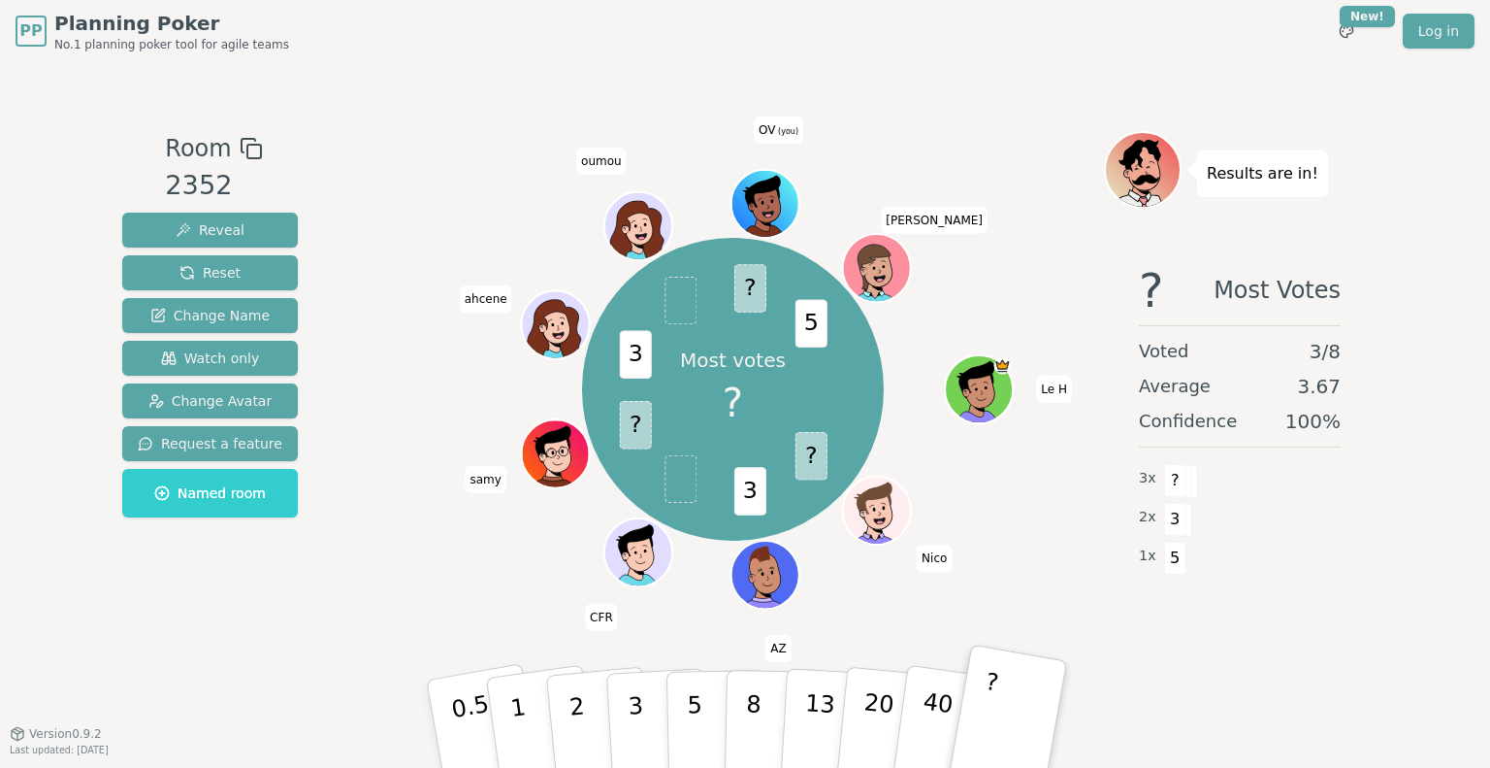
click at [995, 720] on button "?" at bounding box center [1007, 723] width 121 height 160
click at [1022, 688] on button "?" at bounding box center [1007, 723] width 121 height 160
